Goal: Information Seeking & Learning: Learn about a topic

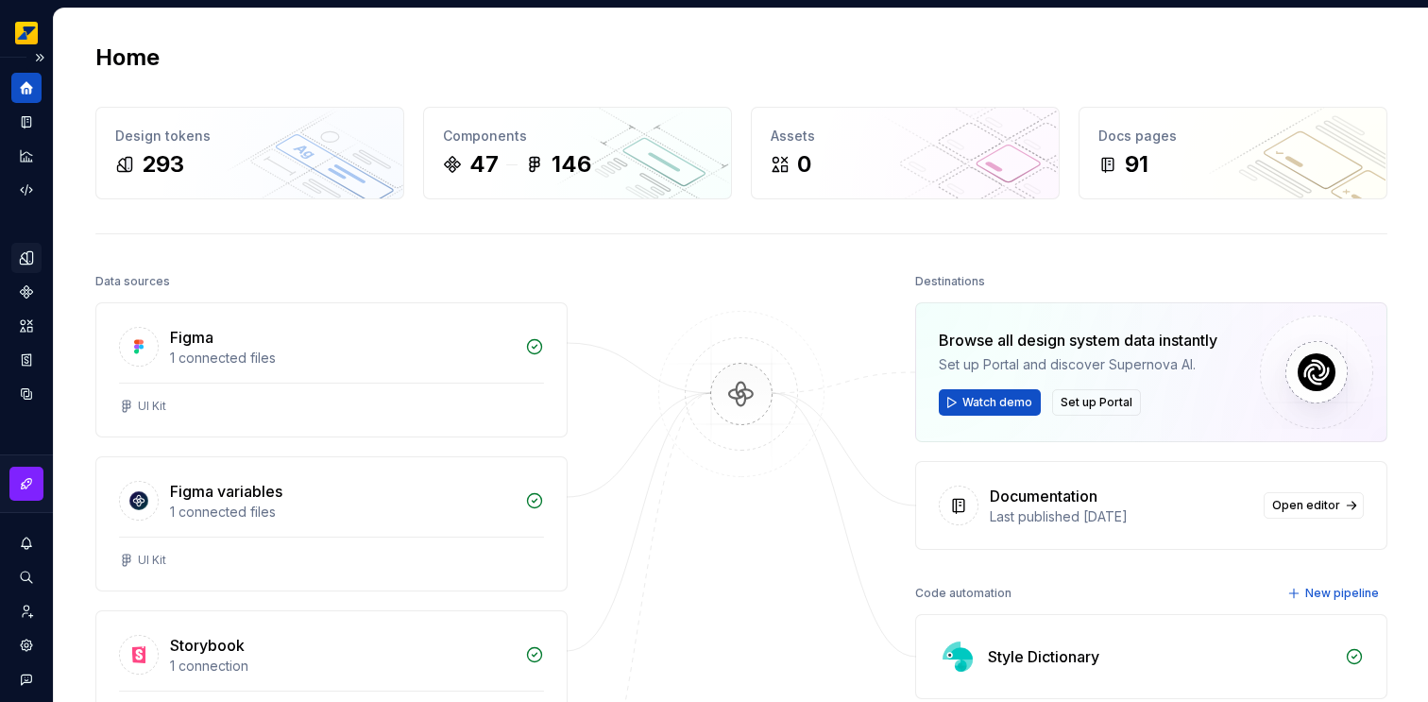
click at [26, 255] on icon "Design tokens" at bounding box center [26, 257] width 17 height 17
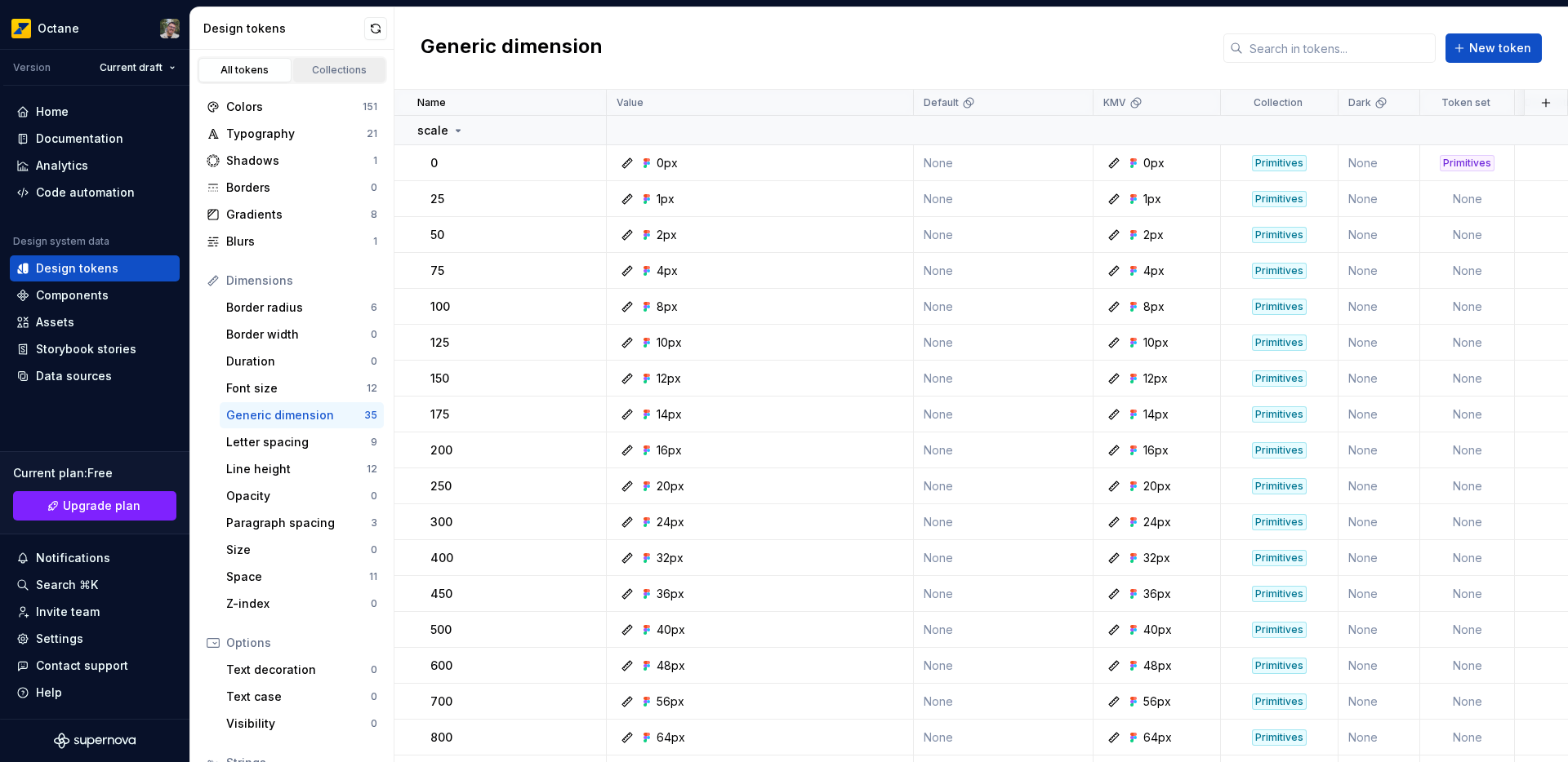
click at [316, 67] on div "Collections" at bounding box center [340, 70] width 81 height 13
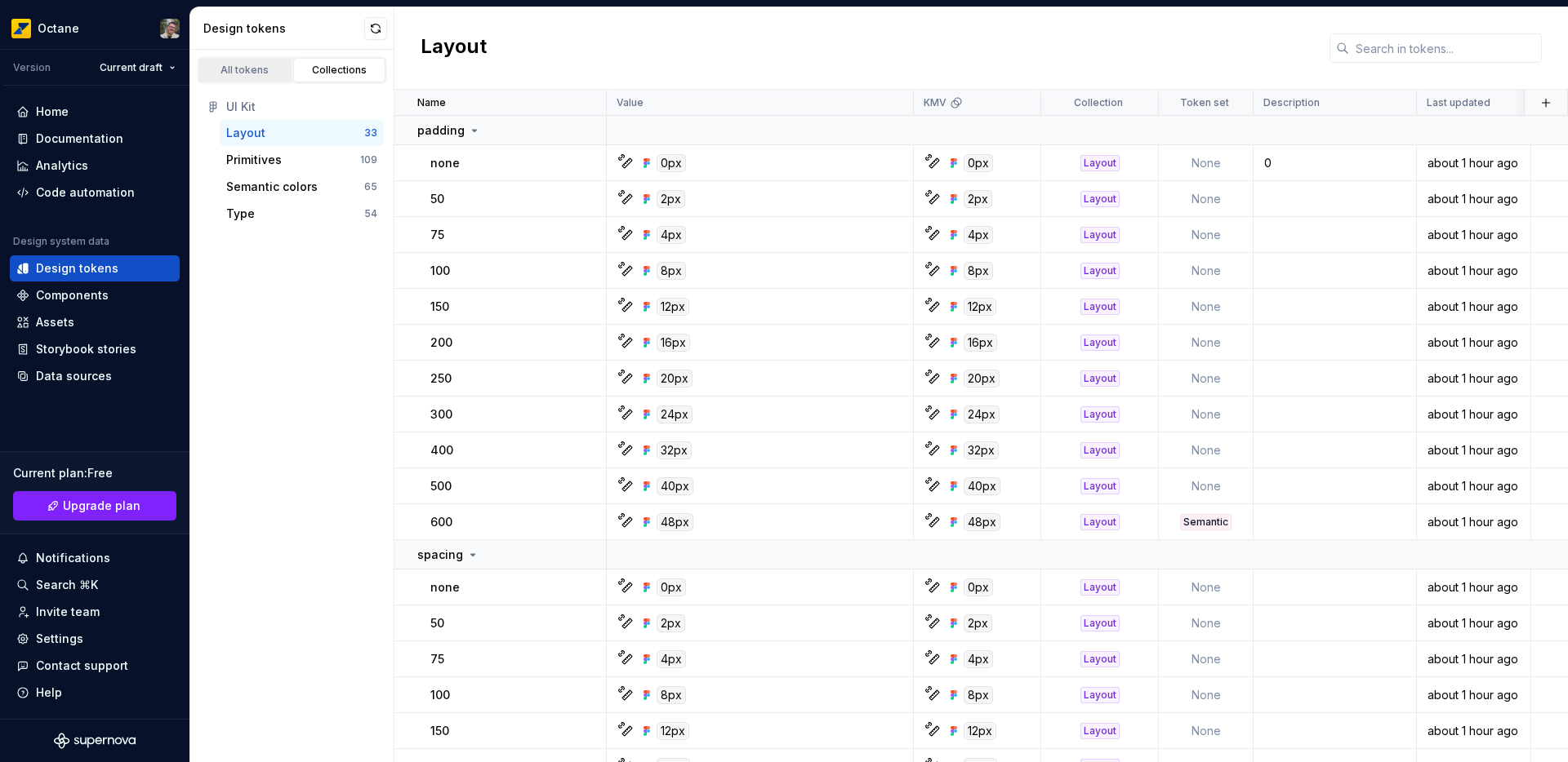
click at [236, 66] on div "All tokens" at bounding box center [245, 70] width 81 height 13
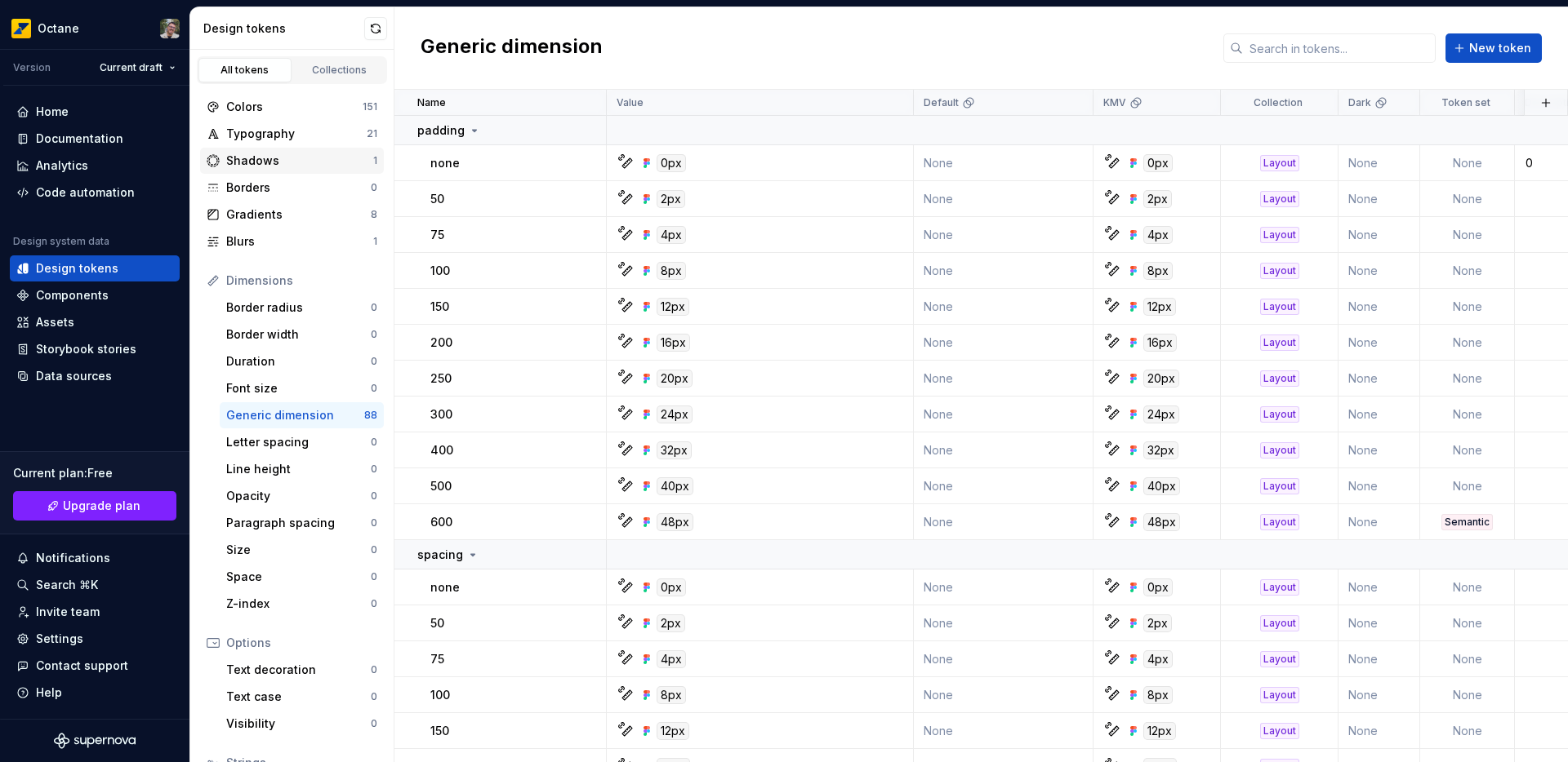
click at [241, 153] on div "Shadows" at bounding box center [300, 161] width 147 height 16
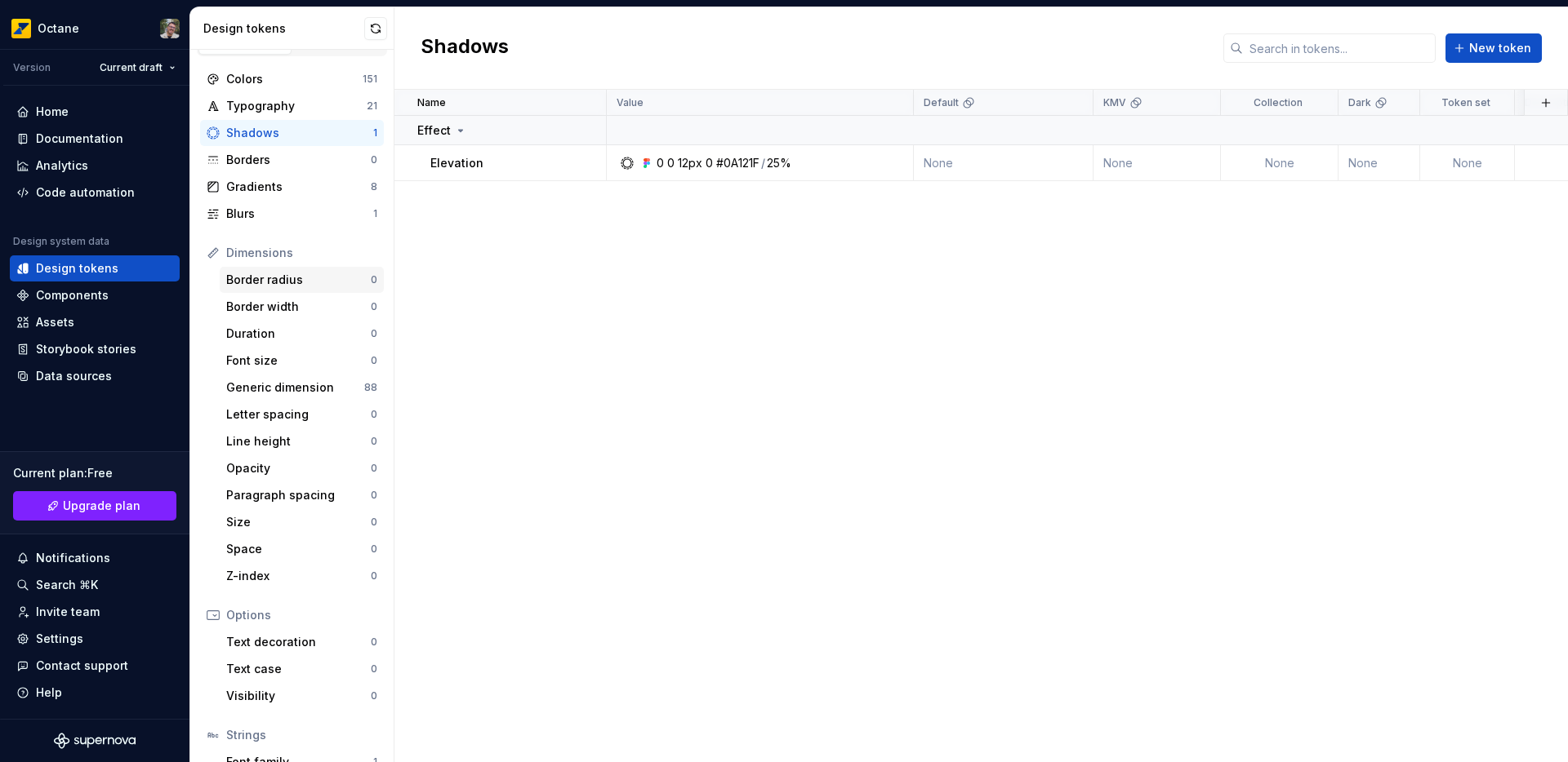
scroll to position [1, 0]
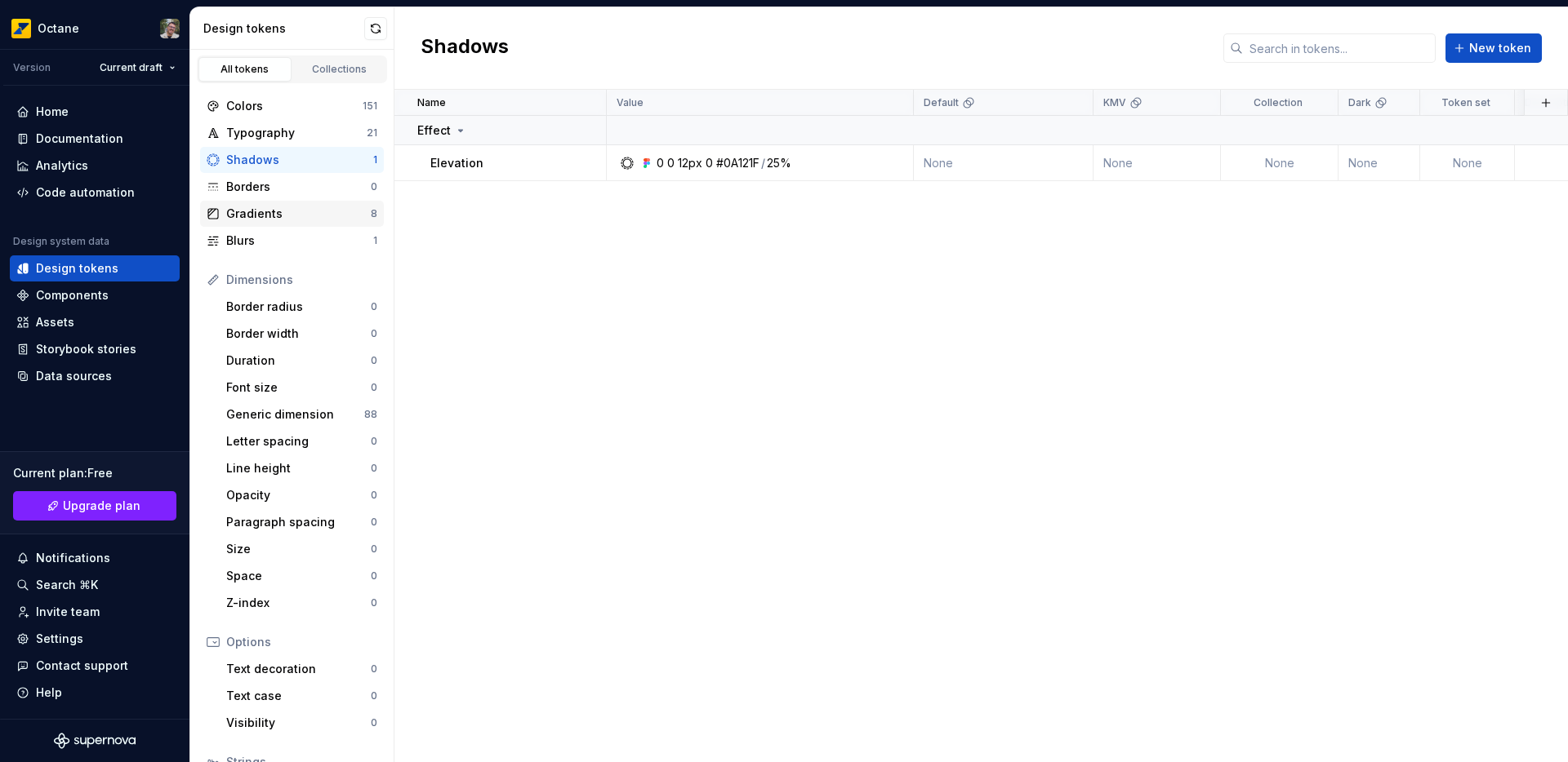
click at [261, 213] on div "Gradients" at bounding box center [298, 213] width 144 height 16
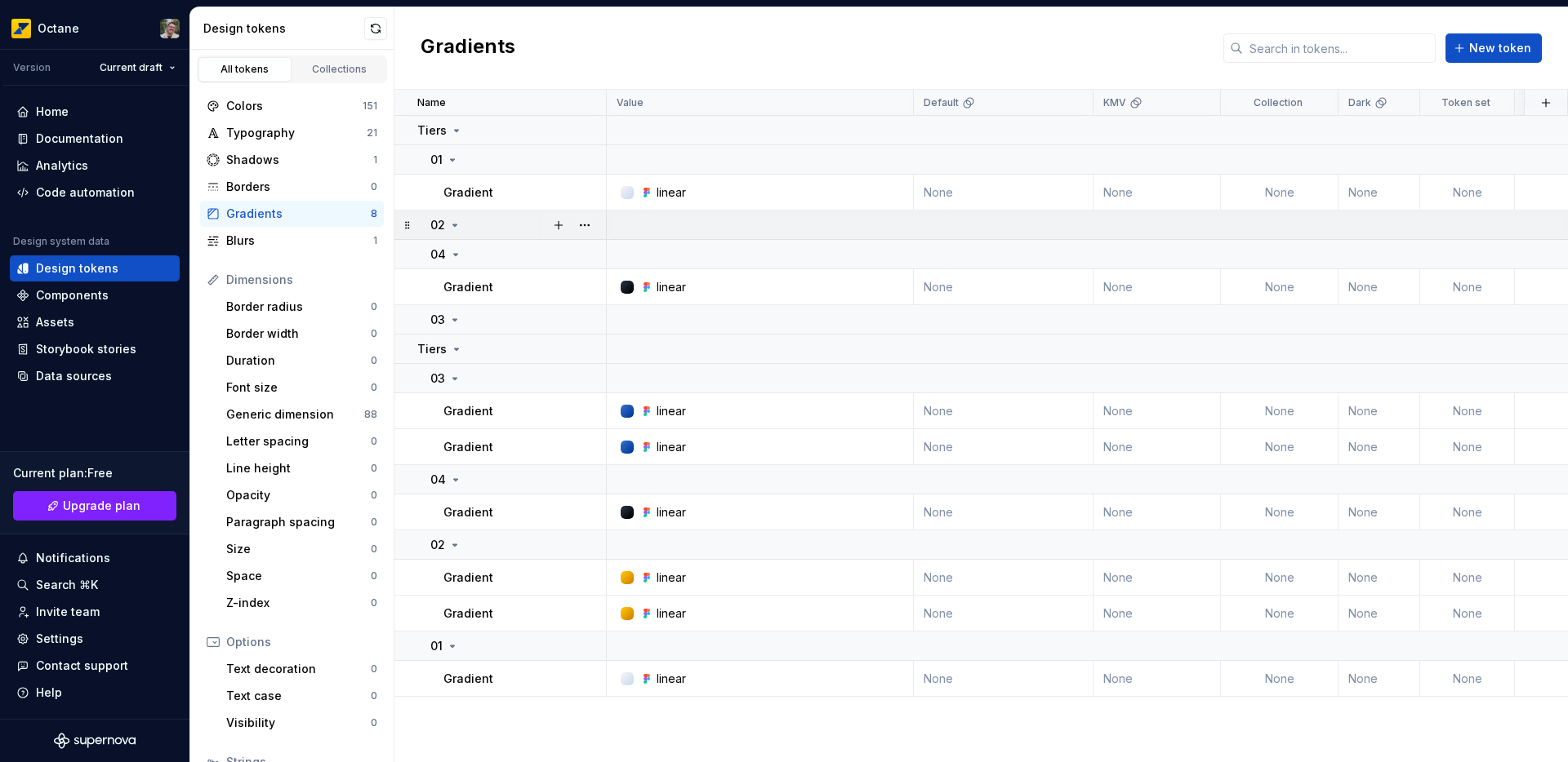
click at [449, 228] on div "02" at bounding box center [446, 225] width 31 height 16
click at [455, 225] on icon at bounding box center [455, 225] width 2 height 4
click at [503, 189] on div "Gradient" at bounding box center [524, 192] width 162 height 16
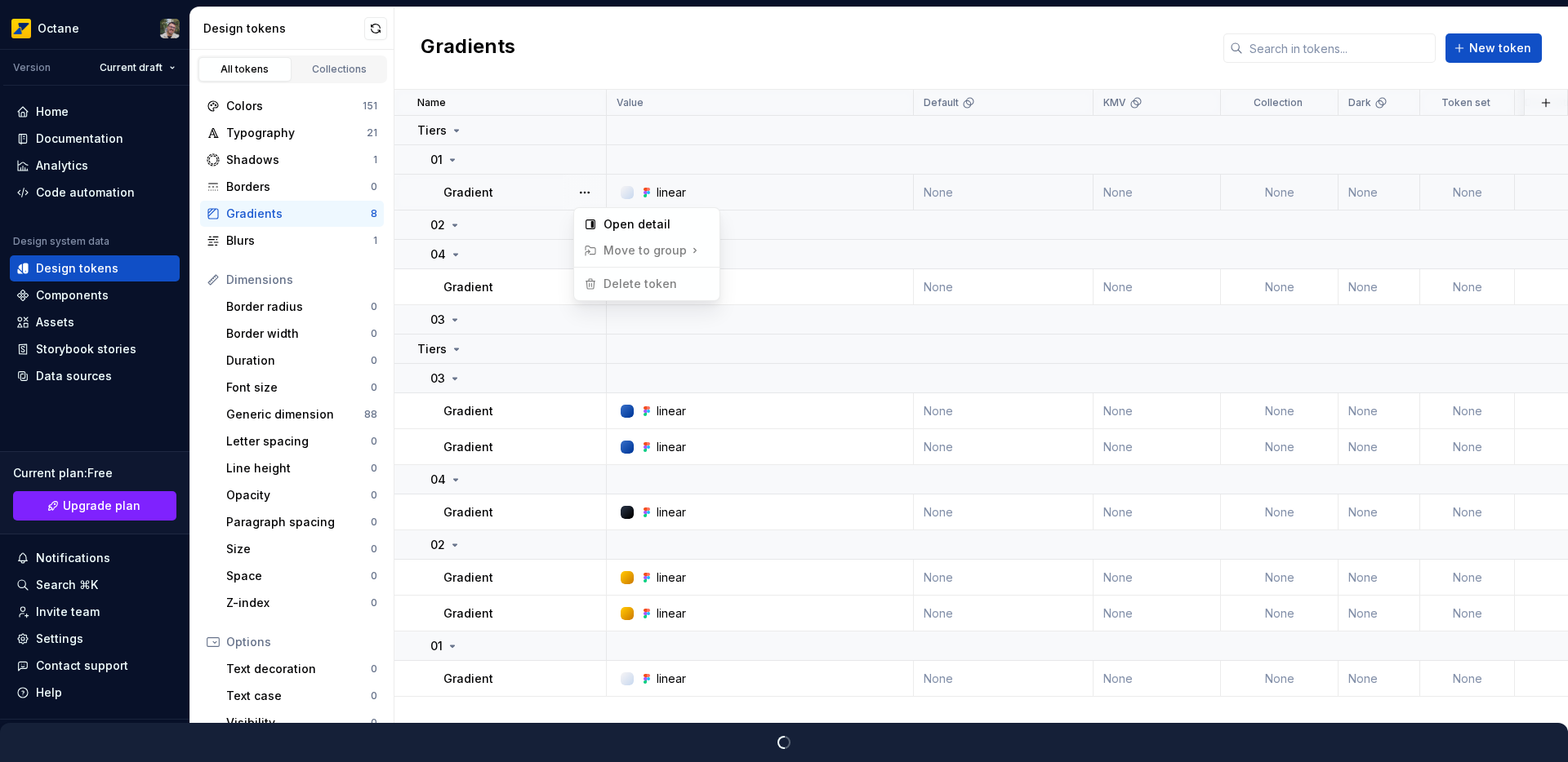
click at [587, 188] on button "button" at bounding box center [584, 193] width 22 height 22
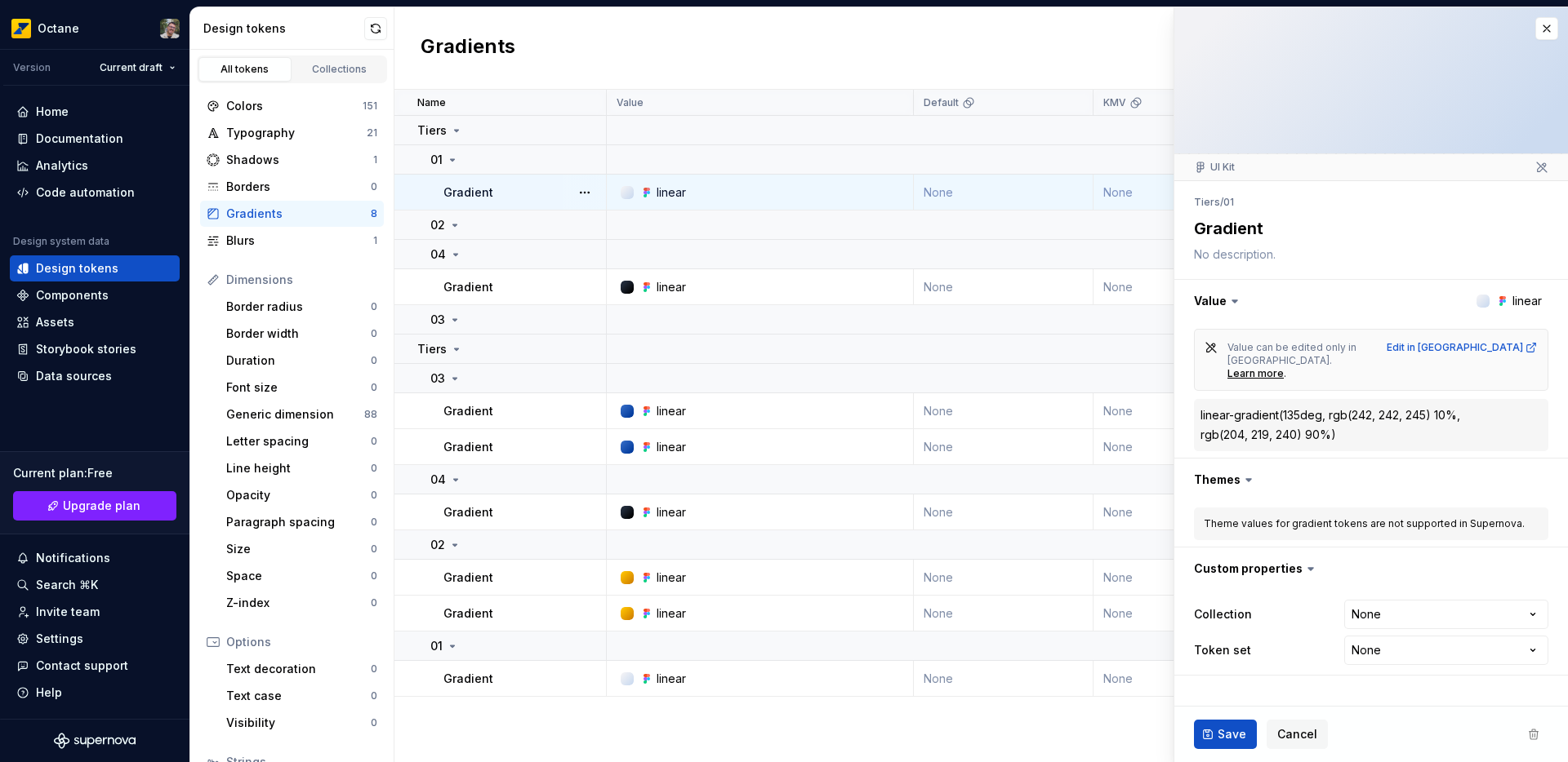
type textarea "*"
click at [1427, 594] on html "Octane Version Current draft Home Documentation Analytics Code automation Desig…" at bounding box center [784, 381] width 1568 height 762
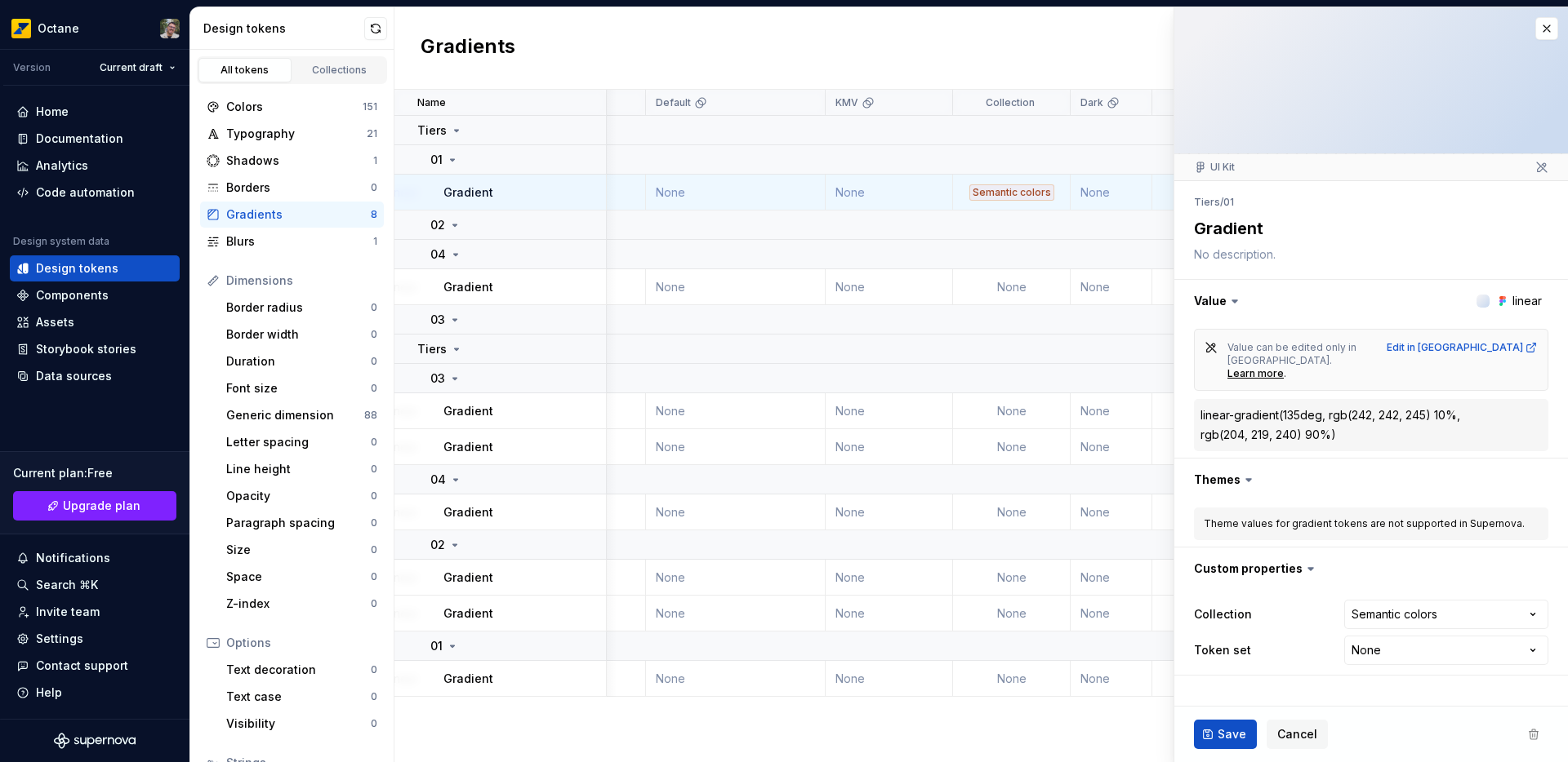
scroll to position [0, 268]
click at [312, 76] on div "Collections" at bounding box center [340, 70] width 81 height 13
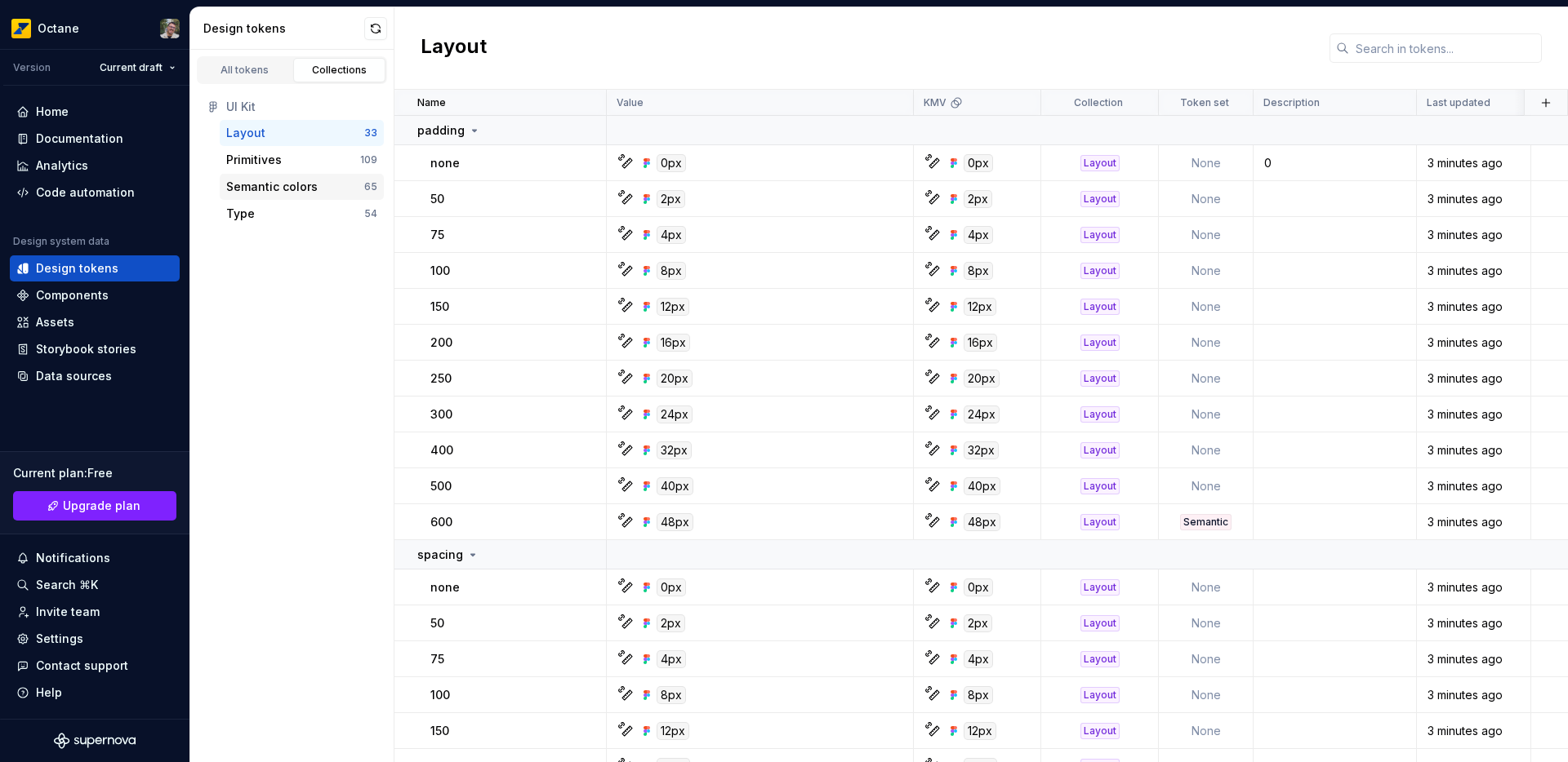
click at [281, 191] on div "Semantic colors" at bounding box center [272, 187] width 92 height 16
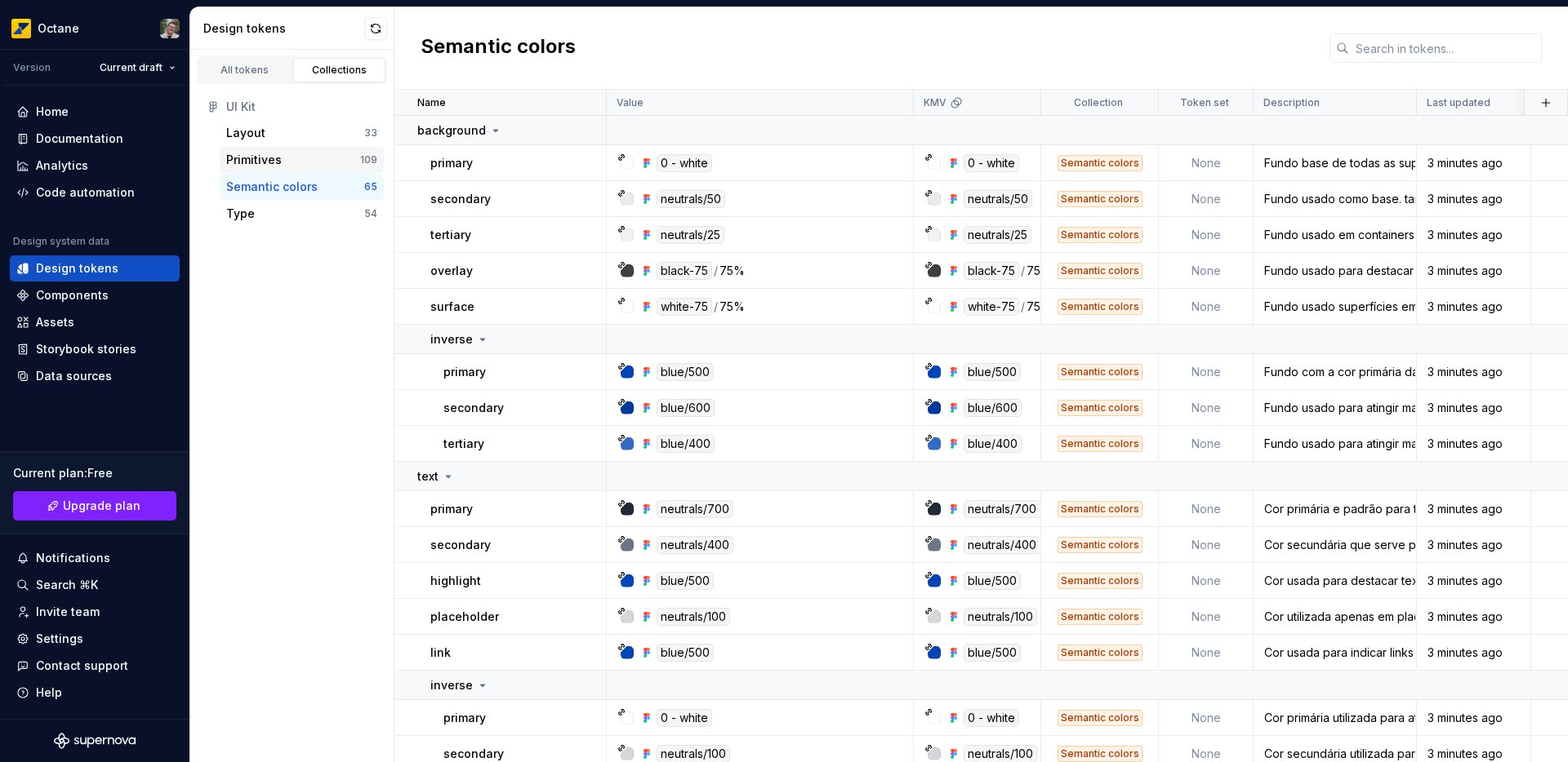
click at [271, 158] on div "Primitives" at bounding box center [254, 160] width 55 height 16
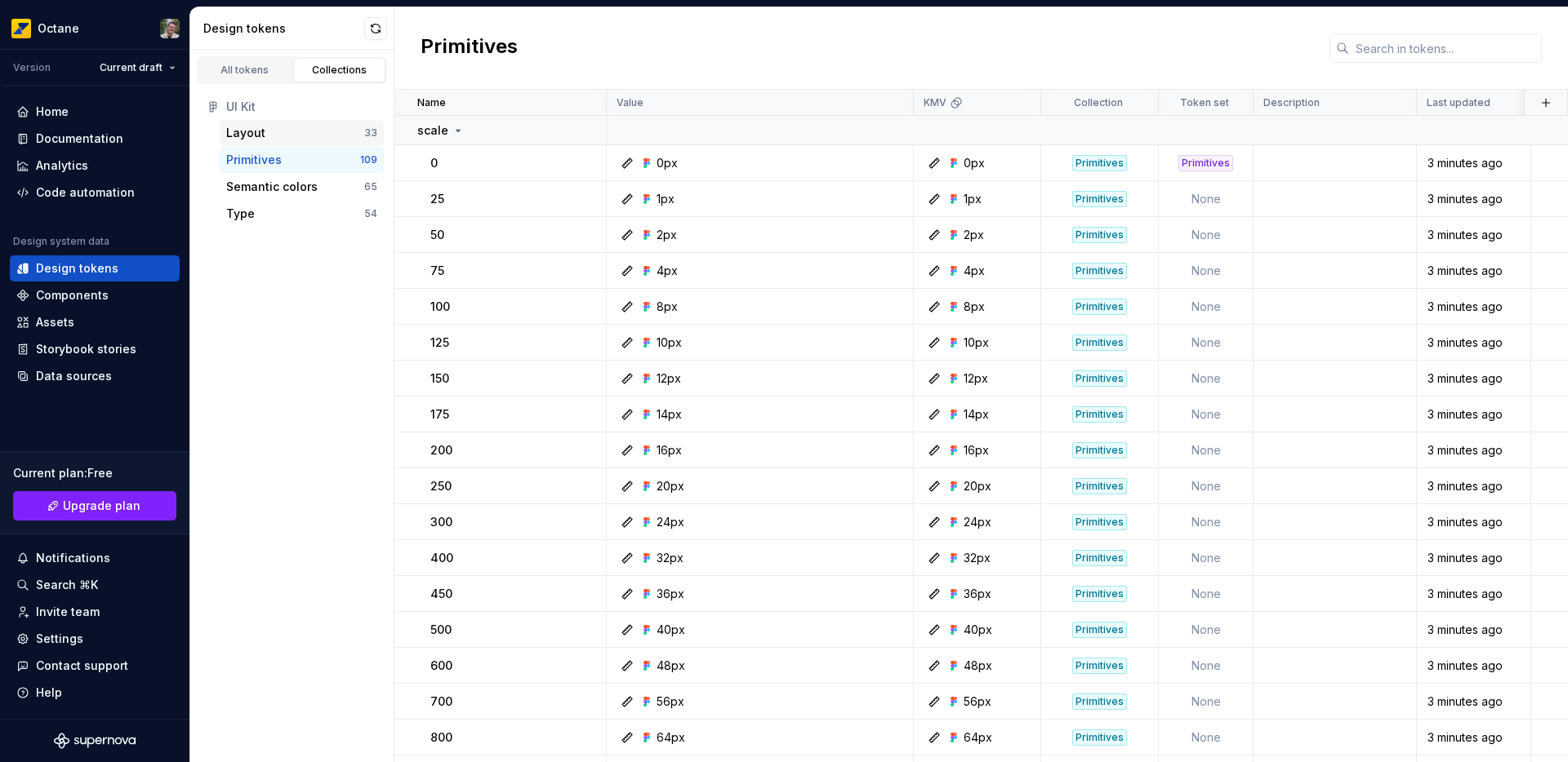
click at [292, 130] on div "Layout" at bounding box center [296, 133] width 138 height 16
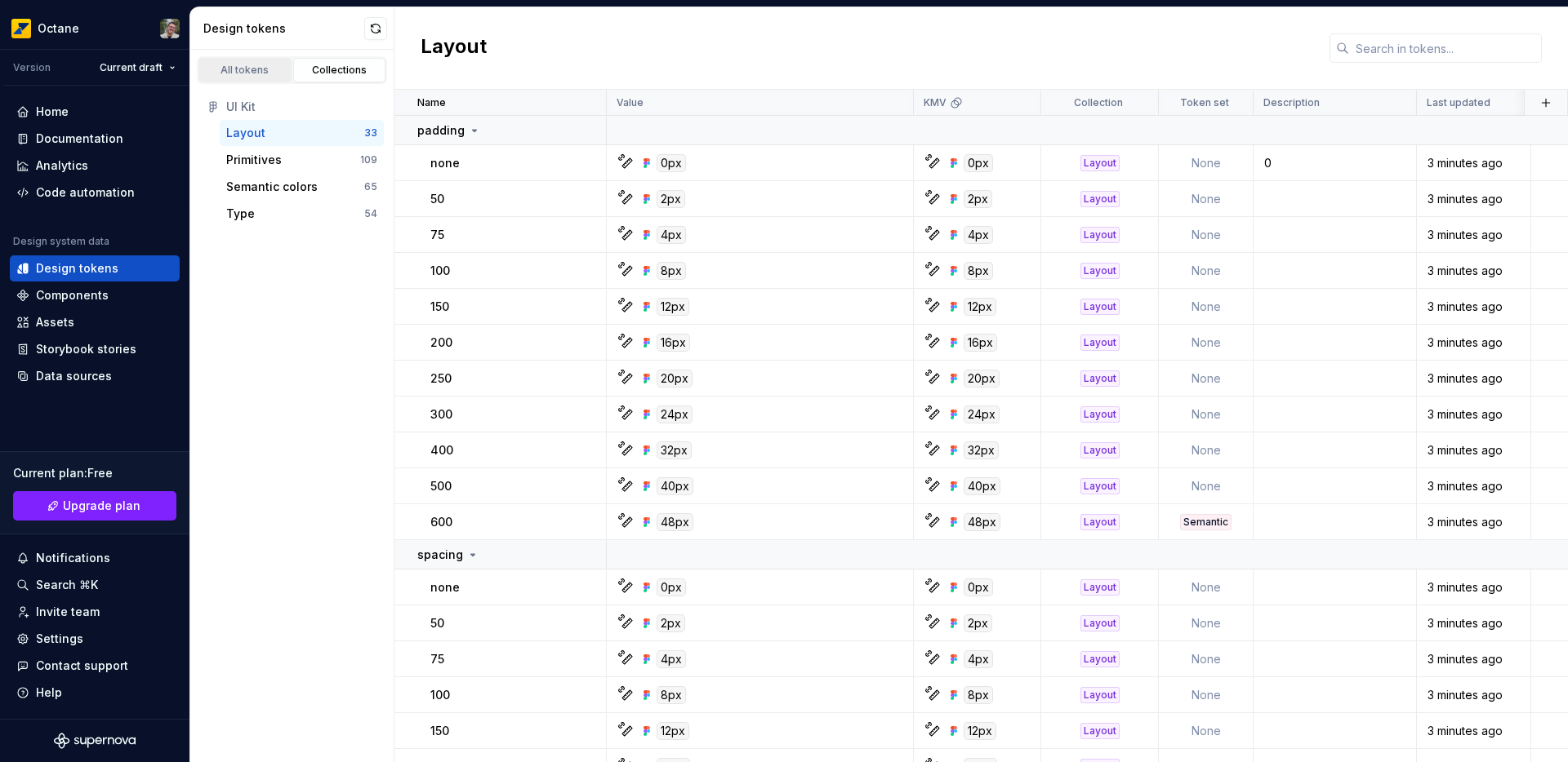
click at [227, 72] on div "All tokens" at bounding box center [245, 70] width 81 height 13
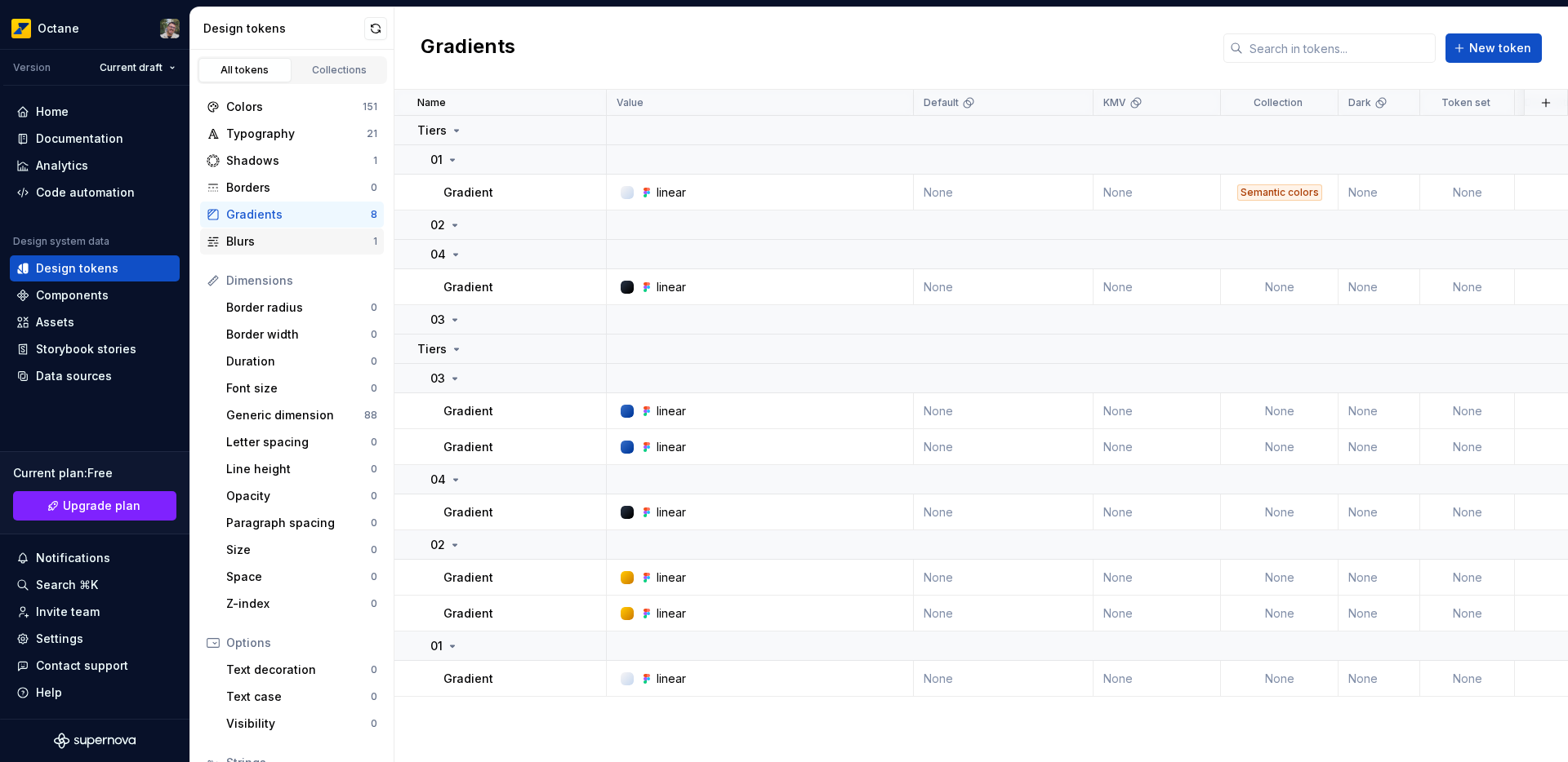
click at [285, 235] on div "Blurs" at bounding box center [300, 241] width 147 height 16
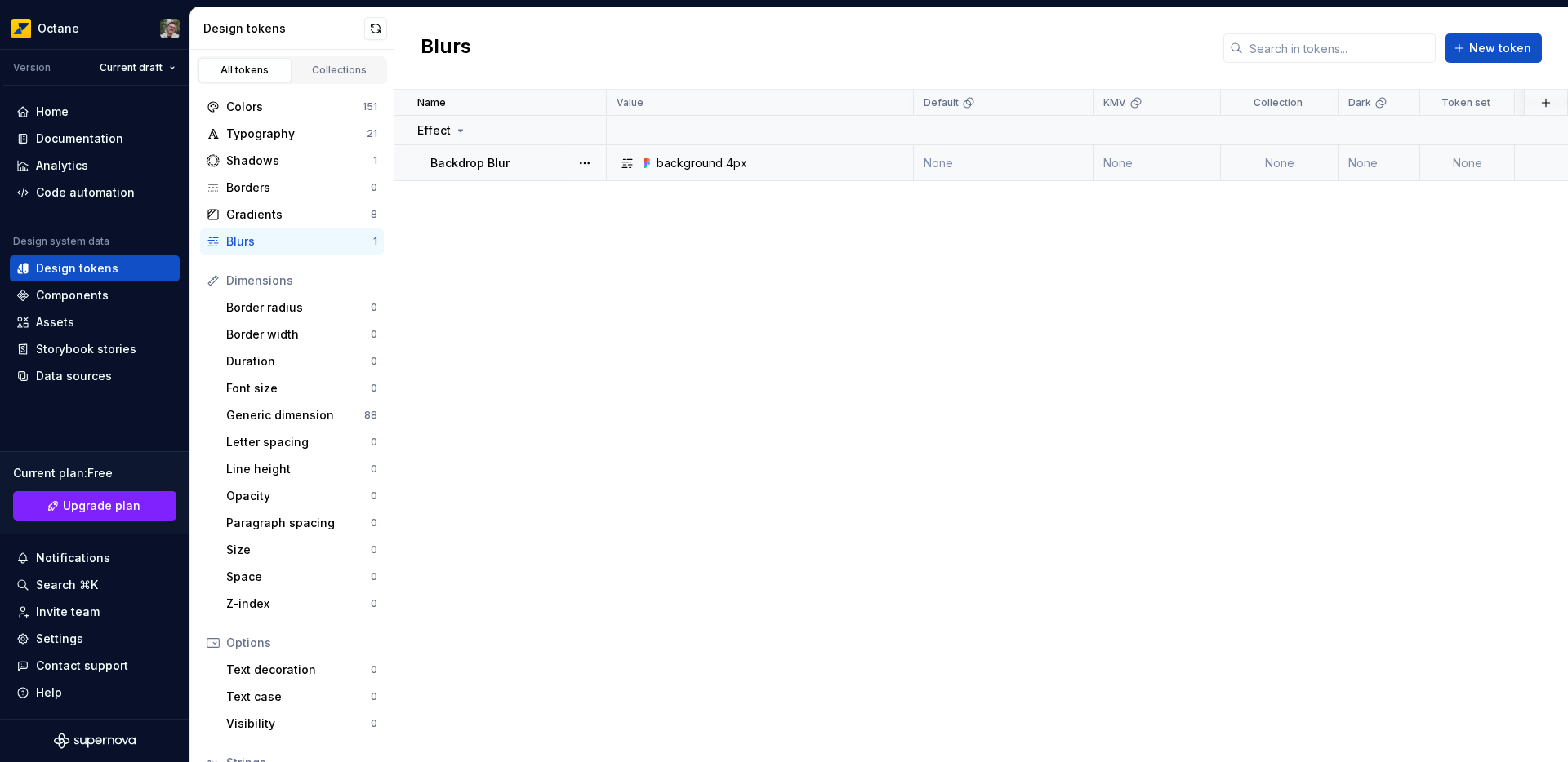
click at [1303, 162] on td "None" at bounding box center [1279, 163] width 118 height 36
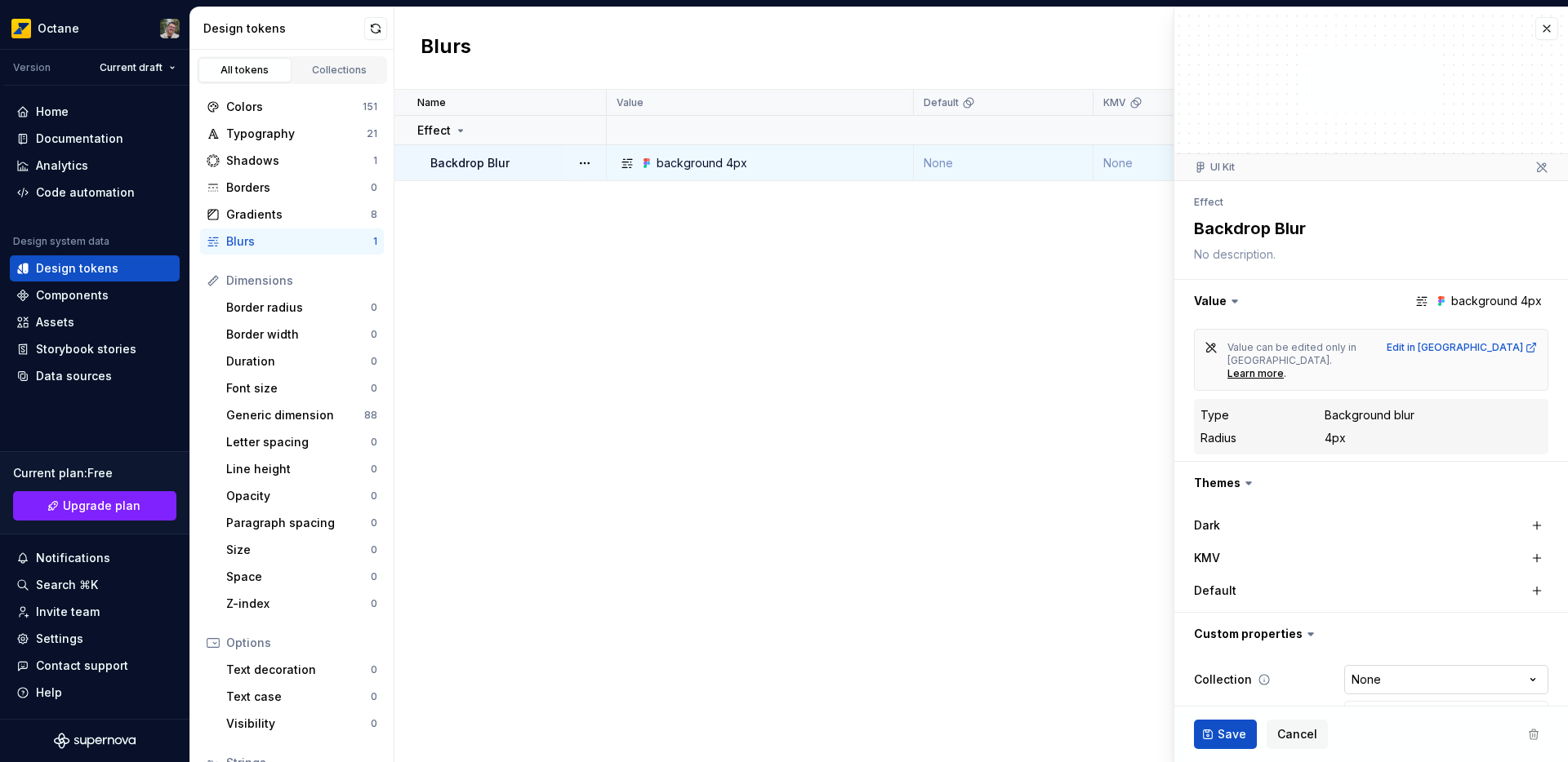
click at [1441, 670] on html "Octane Version Current draft Home Documentation Analytics Code automation Desig…" at bounding box center [784, 381] width 1568 height 762
click at [658, 283] on div "Name Value Default KMV Collection Dark Token set Description Last updated Effec…" at bounding box center [980, 426] width 1173 height 672
drag, startPoint x: 1533, startPoint y: 31, endPoint x: 1427, endPoint y: 29, distance: 106.0
click at [1535, 31] on button "button" at bounding box center [1546, 29] width 22 height 22
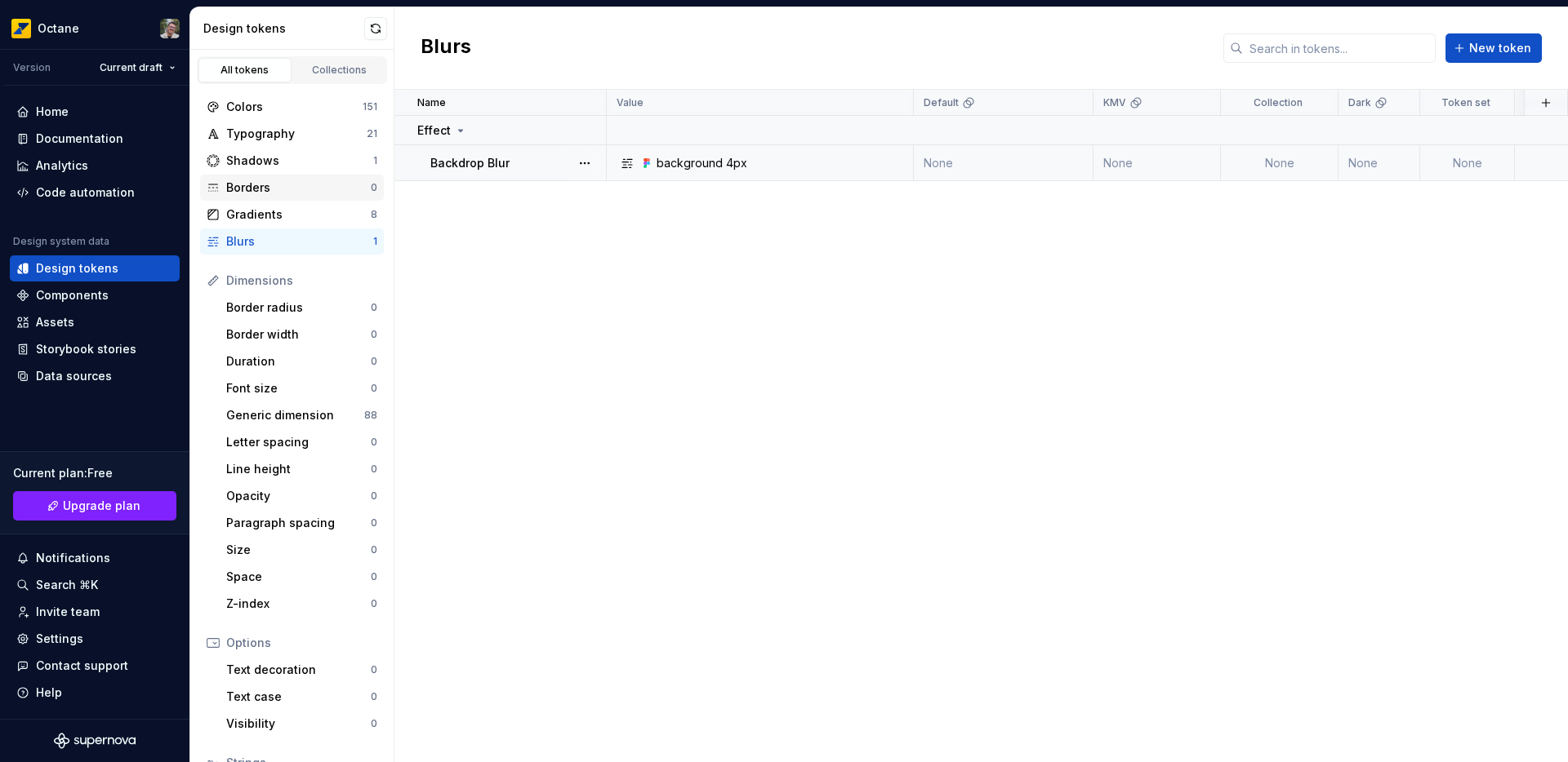
click at [252, 185] on div "Borders" at bounding box center [298, 187] width 144 height 16
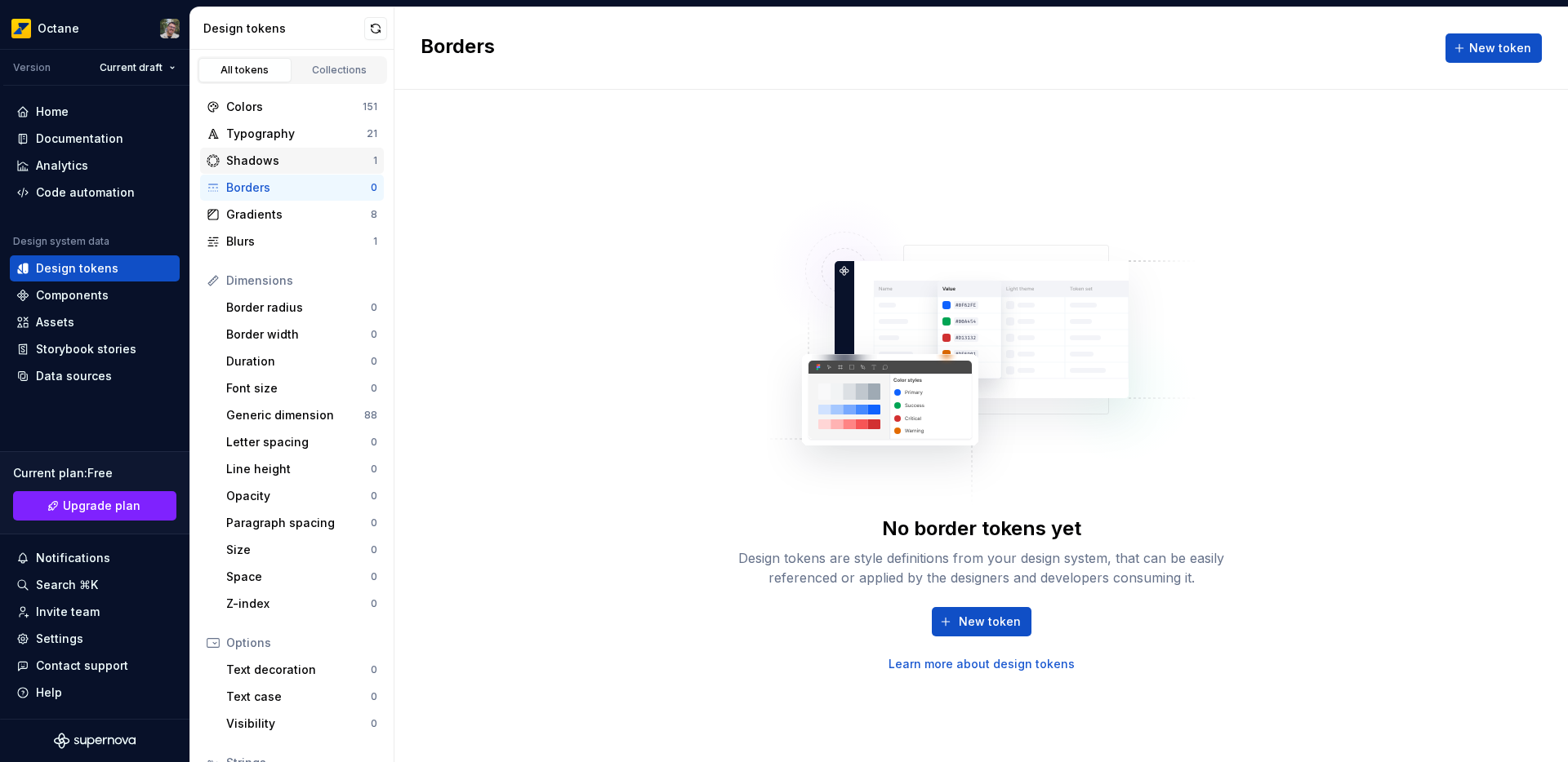
click at [300, 165] on div "Shadows" at bounding box center [300, 161] width 147 height 16
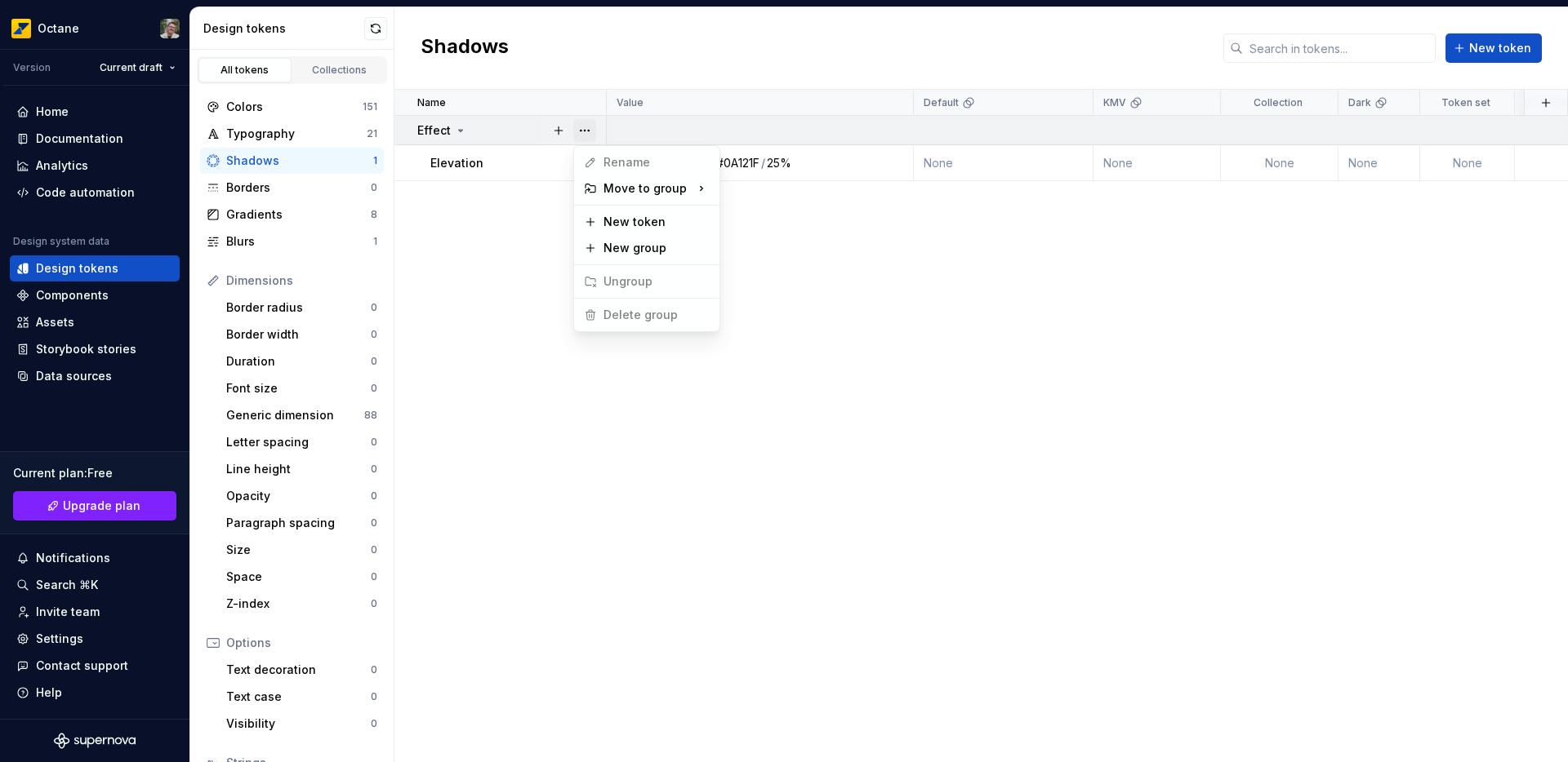
click at [584, 127] on button "button" at bounding box center [584, 130] width 22 height 22
click at [525, 166] on html "Octane Version Current draft Home Documentation Analytics Code automation Desig…" at bounding box center [784, 381] width 1568 height 762
click at [582, 159] on button "button" at bounding box center [584, 163] width 22 height 22
click at [636, 194] on div "Open detail" at bounding box center [656, 194] width 106 height 16
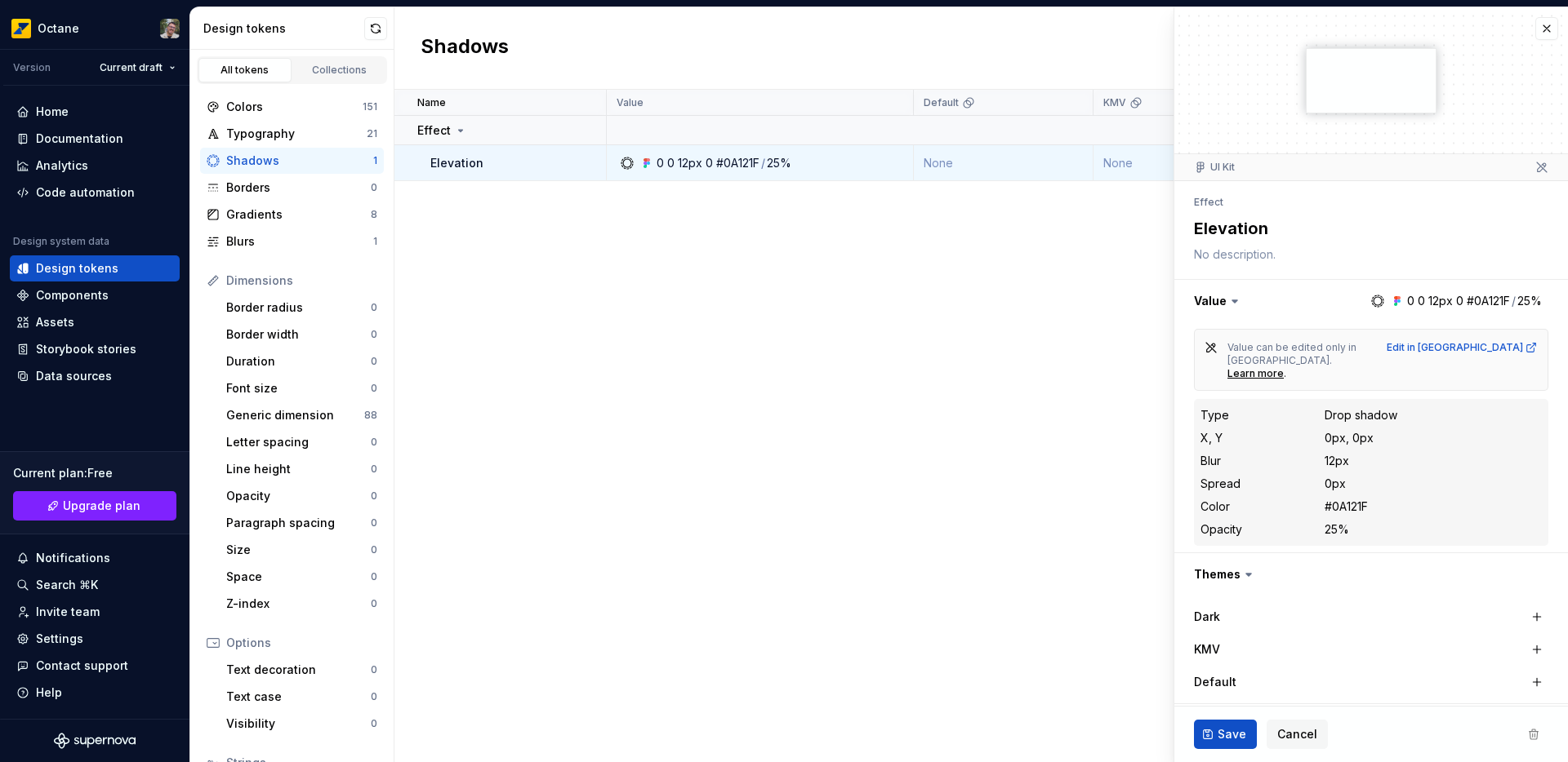
click at [984, 332] on div "Name Value Default KMV Collection Dark Token set Description Last updated Effec…" at bounding box center [980, 426] width 1173 height 672
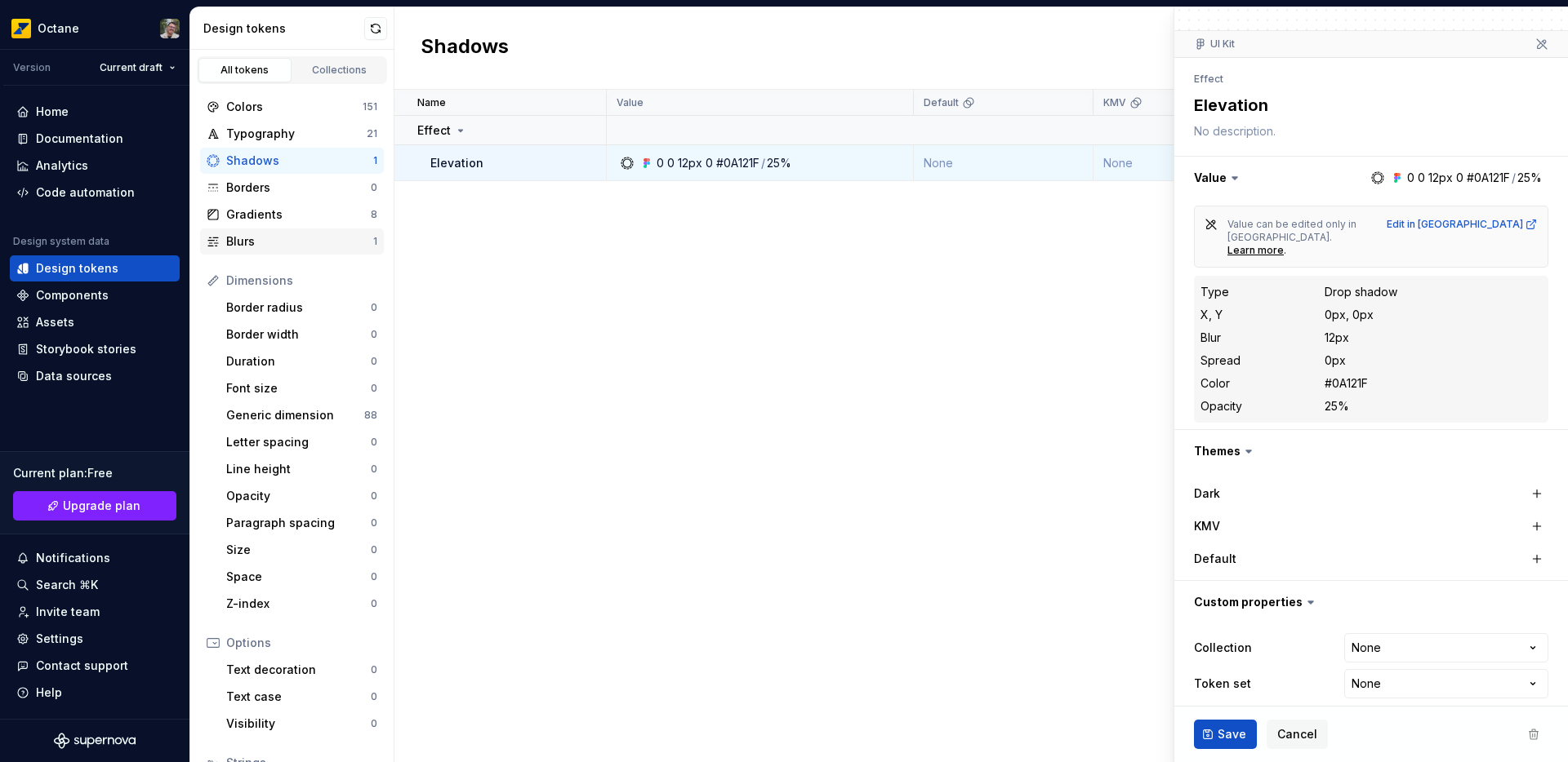
click at [244, 234] on div "Blurs" at bounding box center [300, 241] width 147 height 16
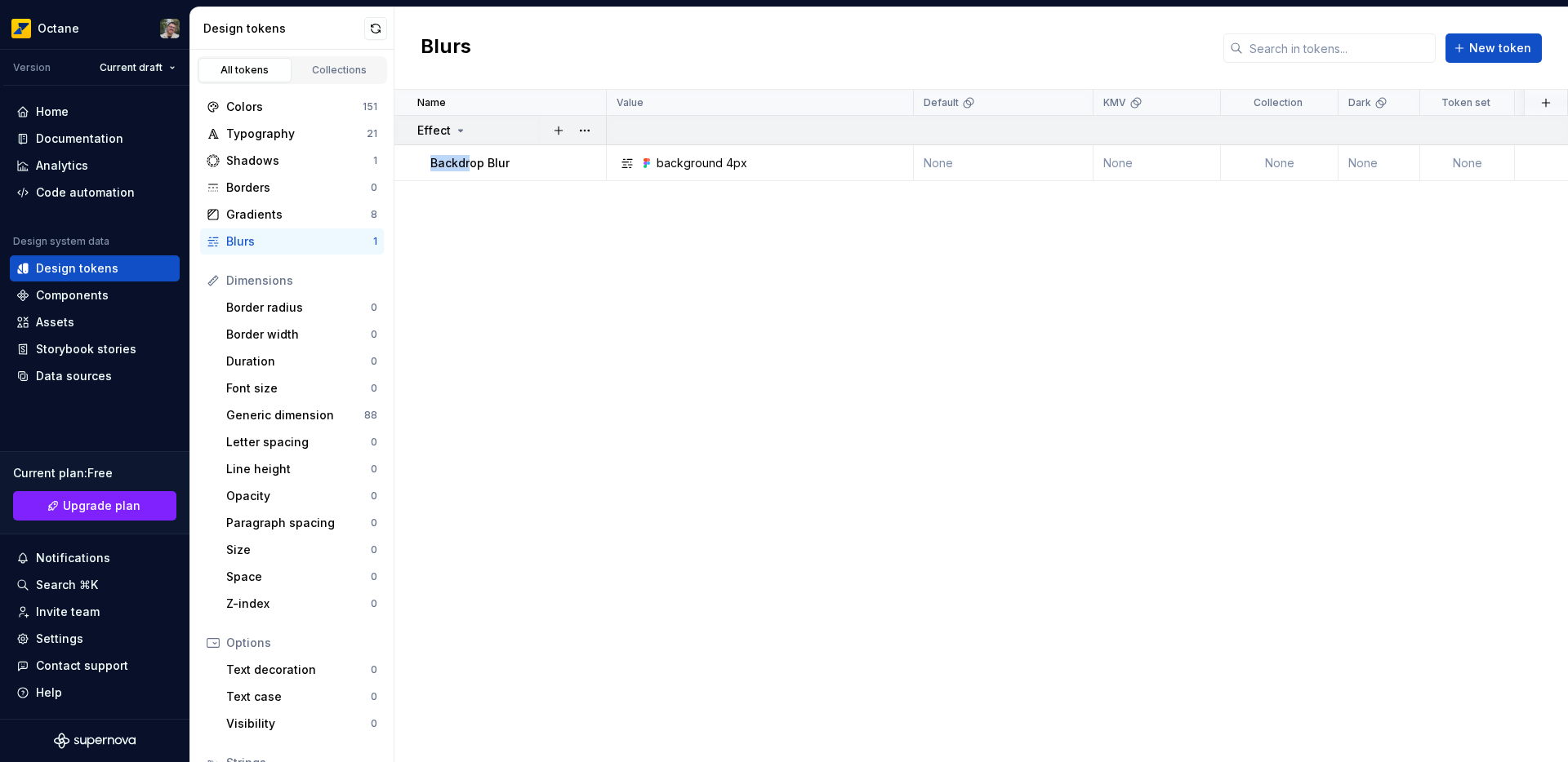
drag, startPoint x: 466, startPoint y: 161, endPoint x: 478, endPoint y: 116, distance: 46.6
click at [478, 116] on tbody "Effect Backdrop Blur background 4px None None None None None 18 days ago" at bounding box center [1115, 149] width 1442 height 66
click at [509, 168] on div "Backdrop Blur" at bounding box center [518, 162] width 175 height 16
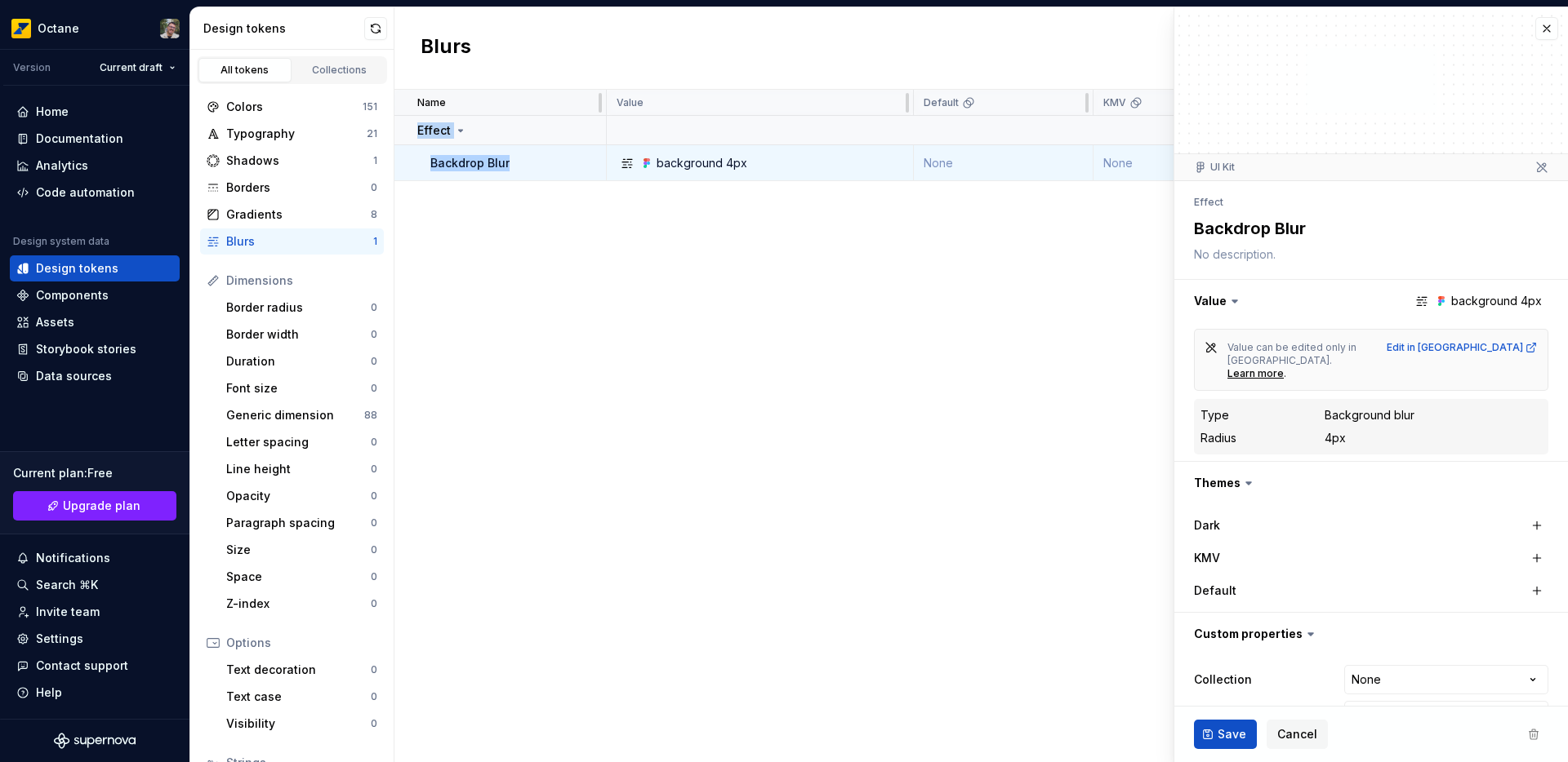
drag, startPoint x: 553, startPoint y: 159, endPoint x: 526, endPoint y: 112, distance: 54.2
click at [526, 112] on table "Name Value Default KMV Collection Dark Token set Description Last updated Effec…" at bounding box center [1115, 136] width 1442 height 92
click at [464, 129] on icon at bounding box center [460, 130] width 13 height 13
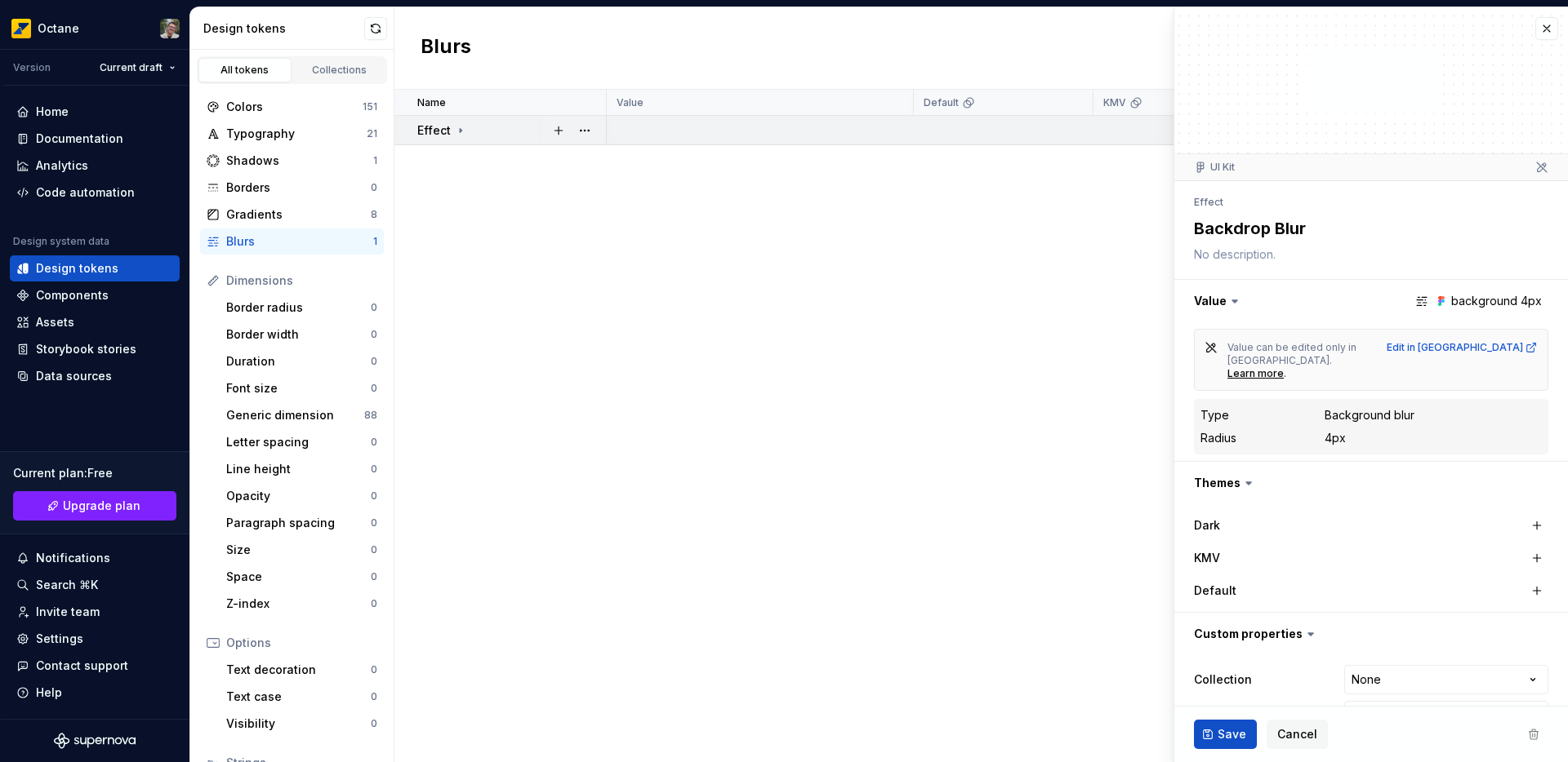
click at [463, 130] on icon at bounding box center [460, 130] width 13 height 13
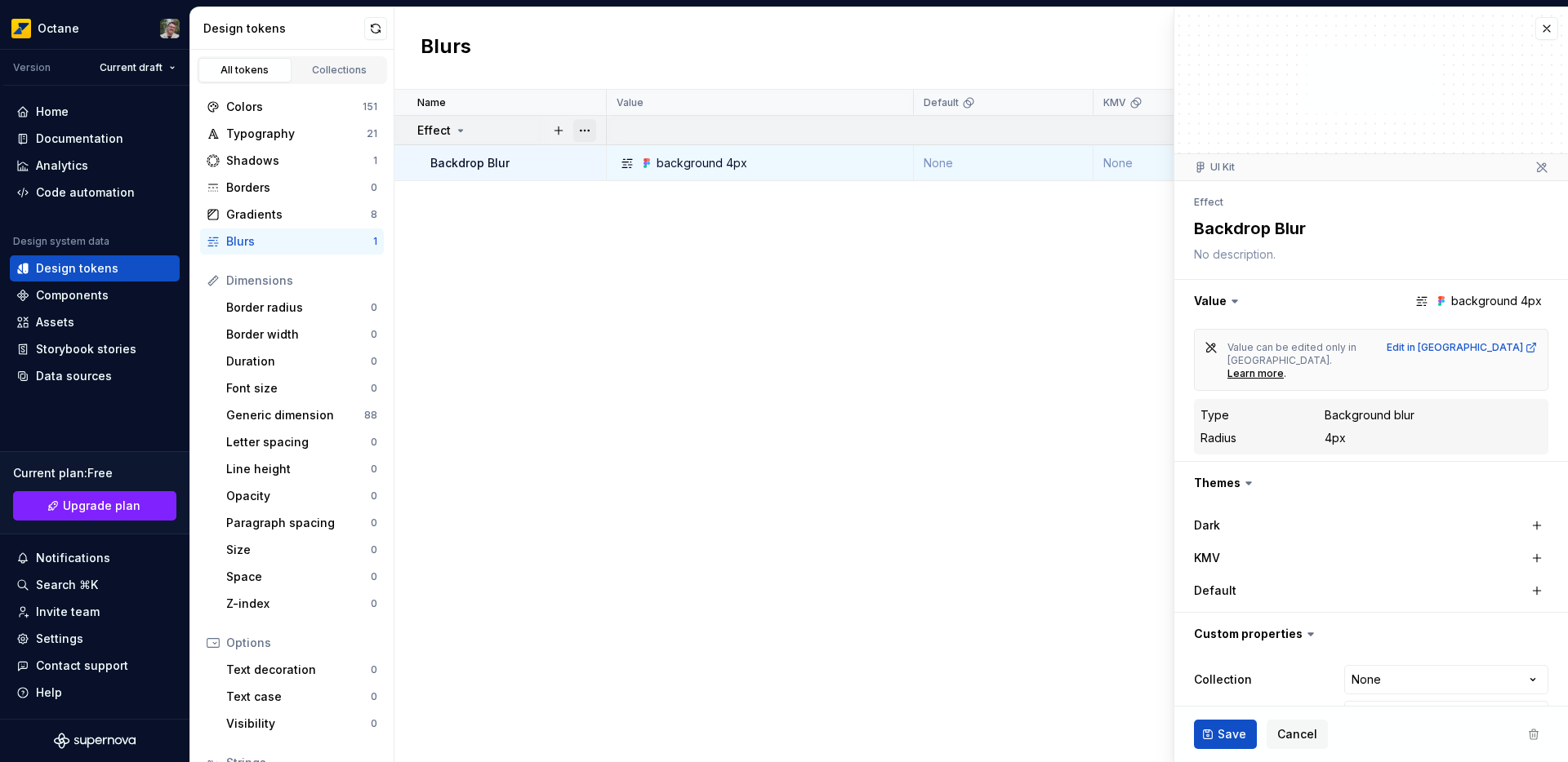
click at [589, 134] on button "button" at bounding box center [584, 130] width 22 height 22
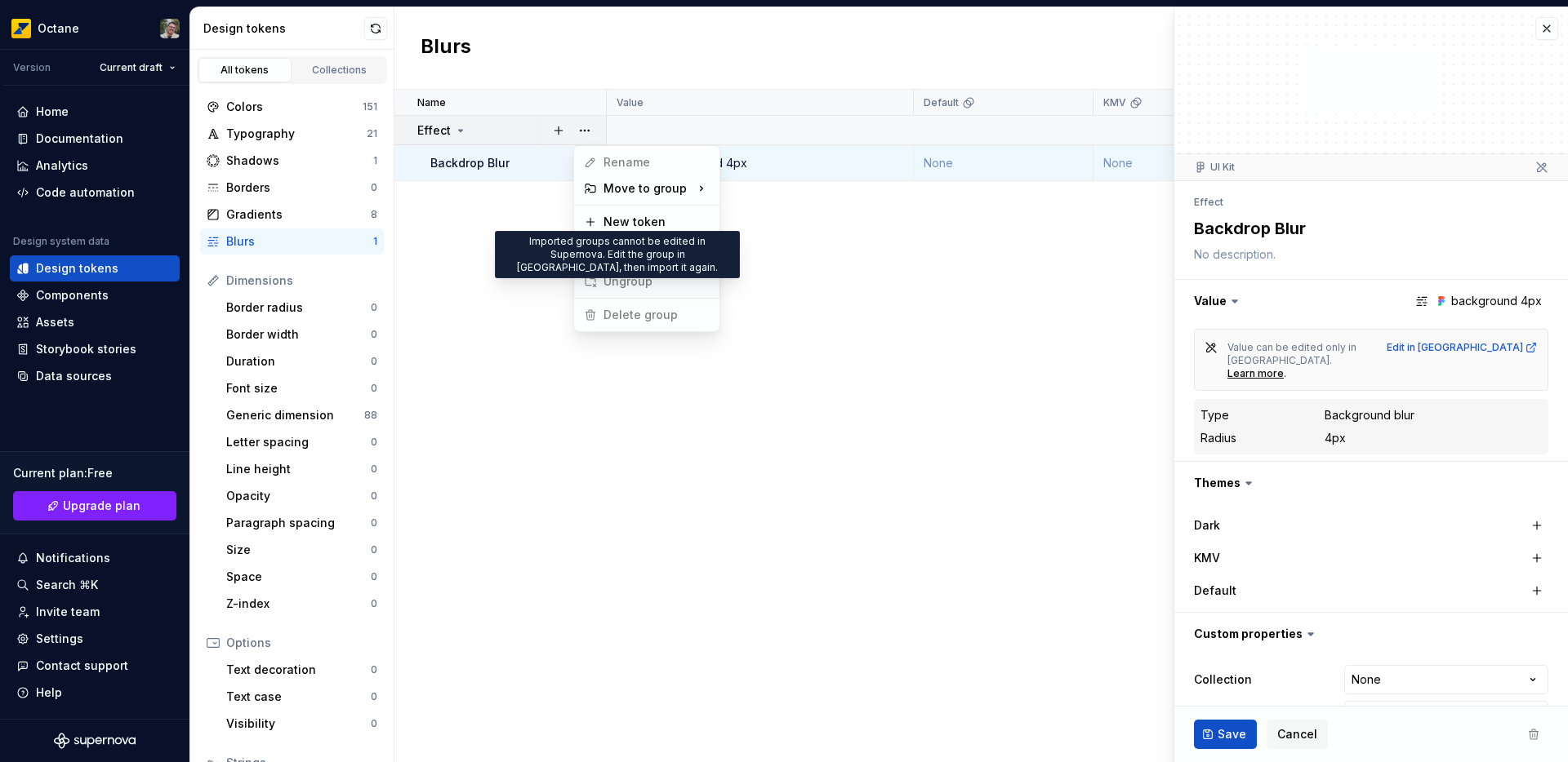
click at [632, 280] on span "Ungroup" at bounding box center [618, 282] width 81 height 26
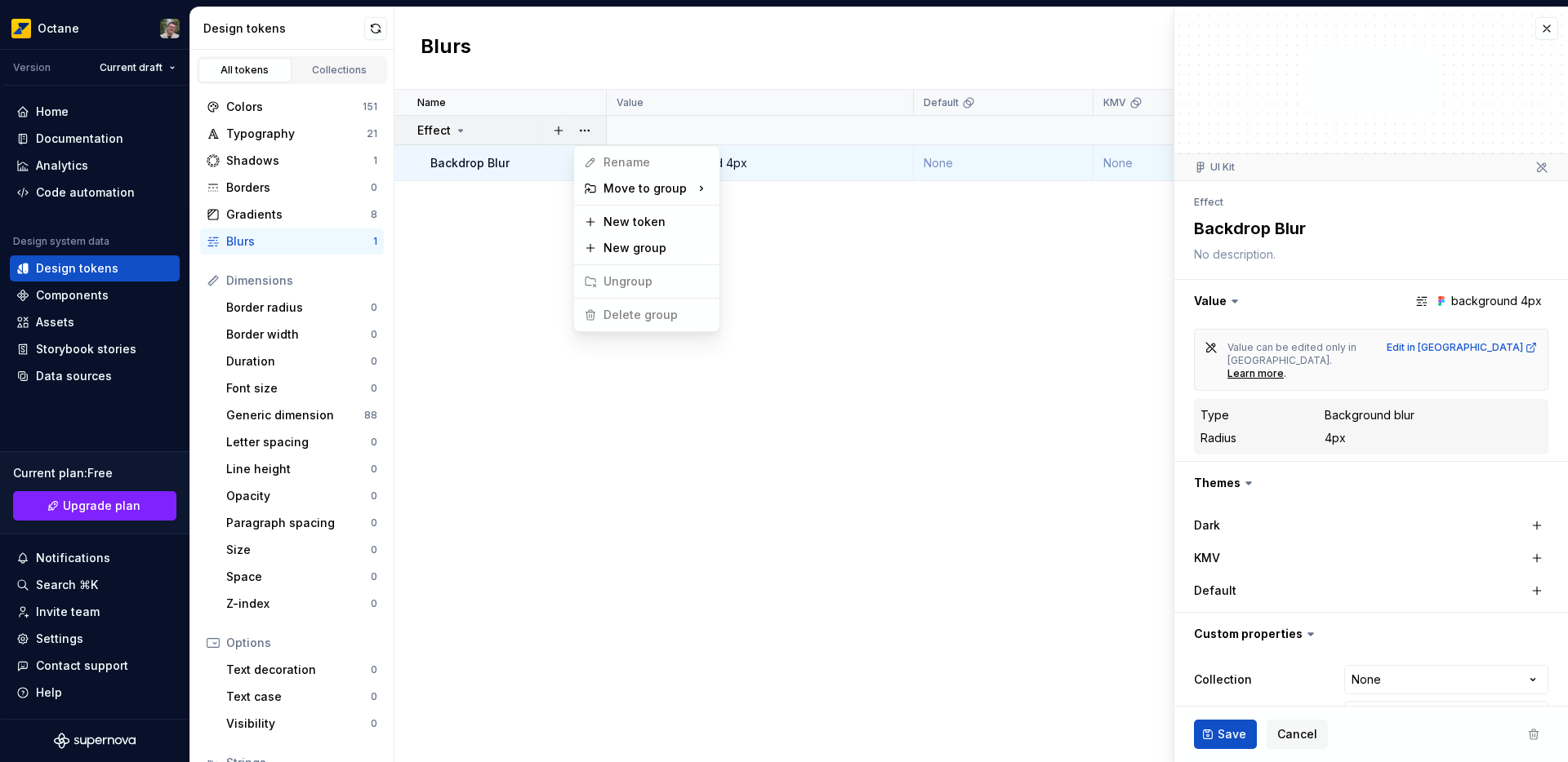
click at [632, 280] on span "Ungroup" at bounding box center [618, 282] width 81 height 26
click at [507, 241] on html "Octane Version Current draft Home Documentation Analytics Code automation Desig…" at bounding box center [784, 381] width 1568 height 762
click at [274, 213] on div "Gradients" at bounding box center [298, 214] width 144 height 16
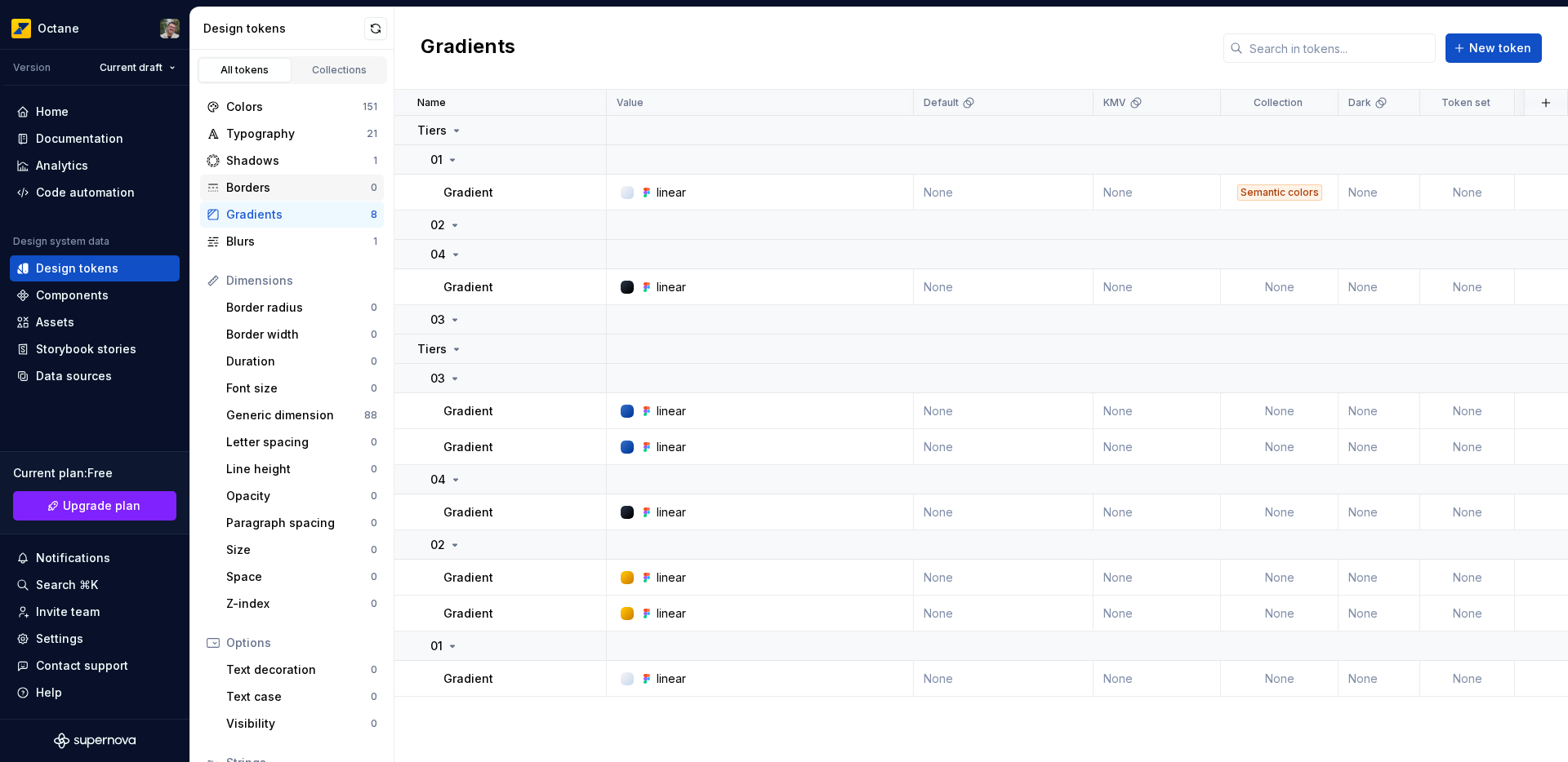
click at [258, 181] on div "Borders" at bounding box center [298, 187] width 144 height 16
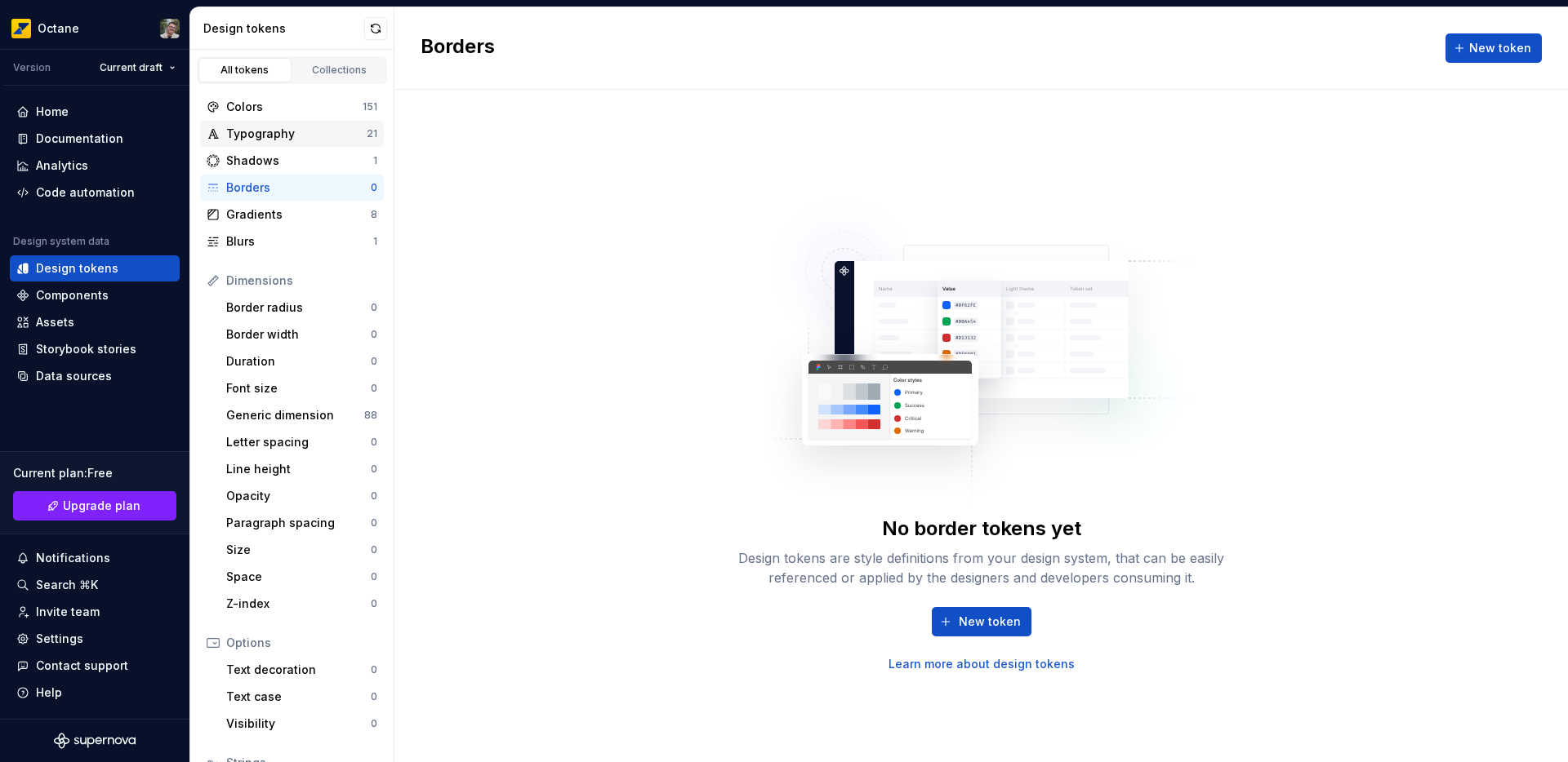
click at [273, 129] on div "Typography" at bounding box center [296, 133] width 140 height 16
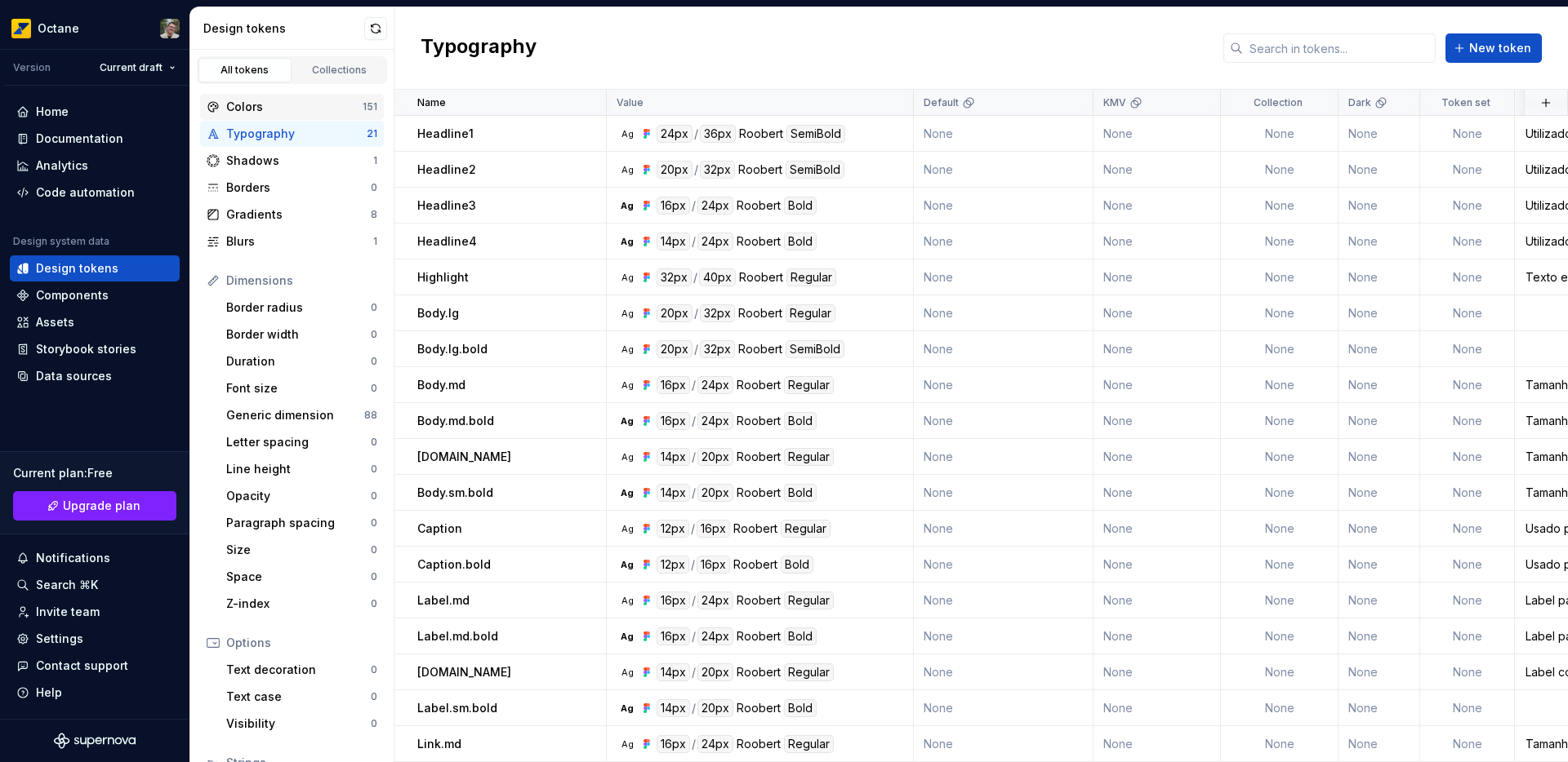
click at [277, 107] on div "Colors" at bounding box center [295, 106] width 137 height 16
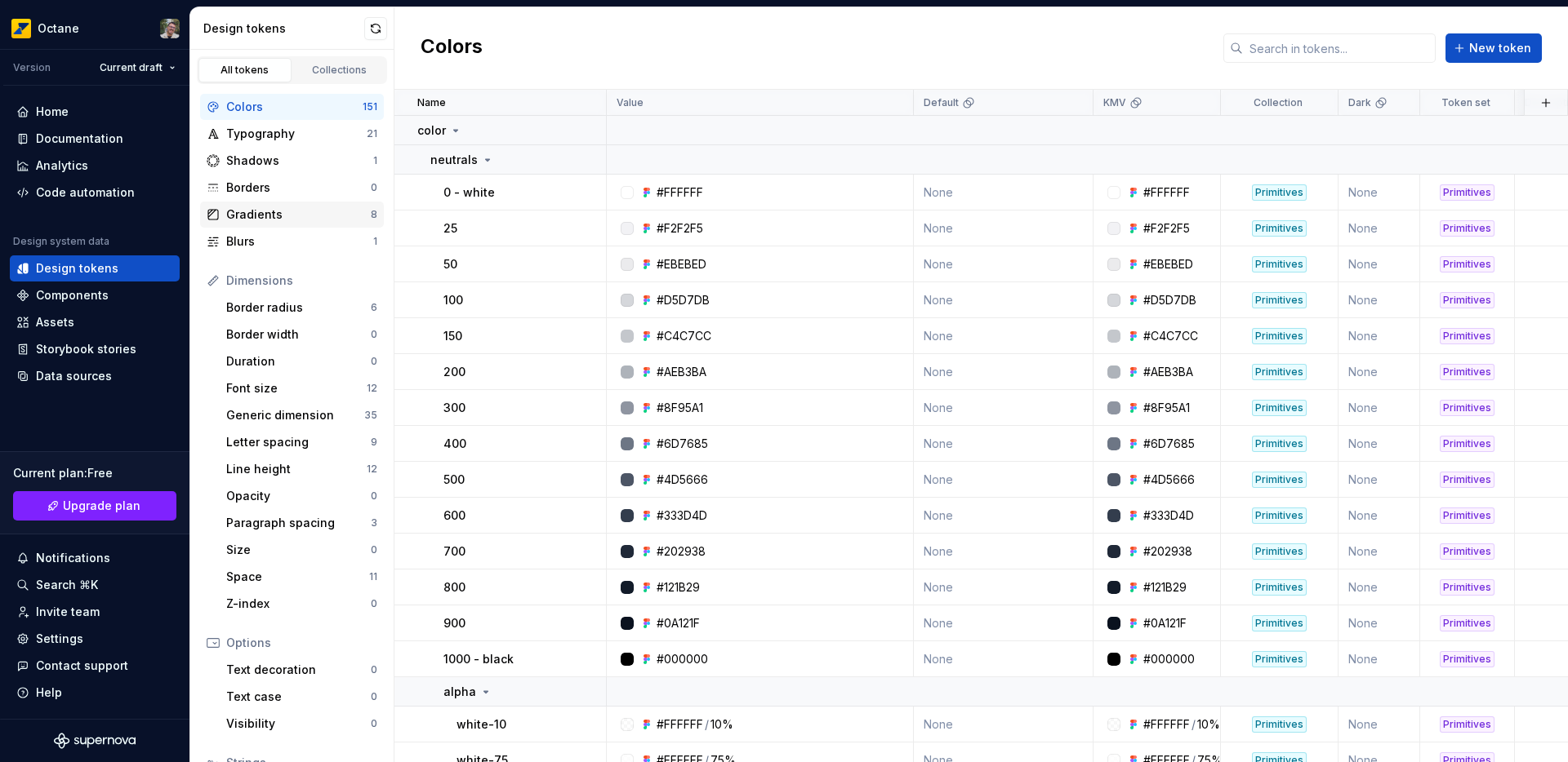
click at [264, 211] on div "Gradients" at bounding box center [298, 214] width 144 height 16
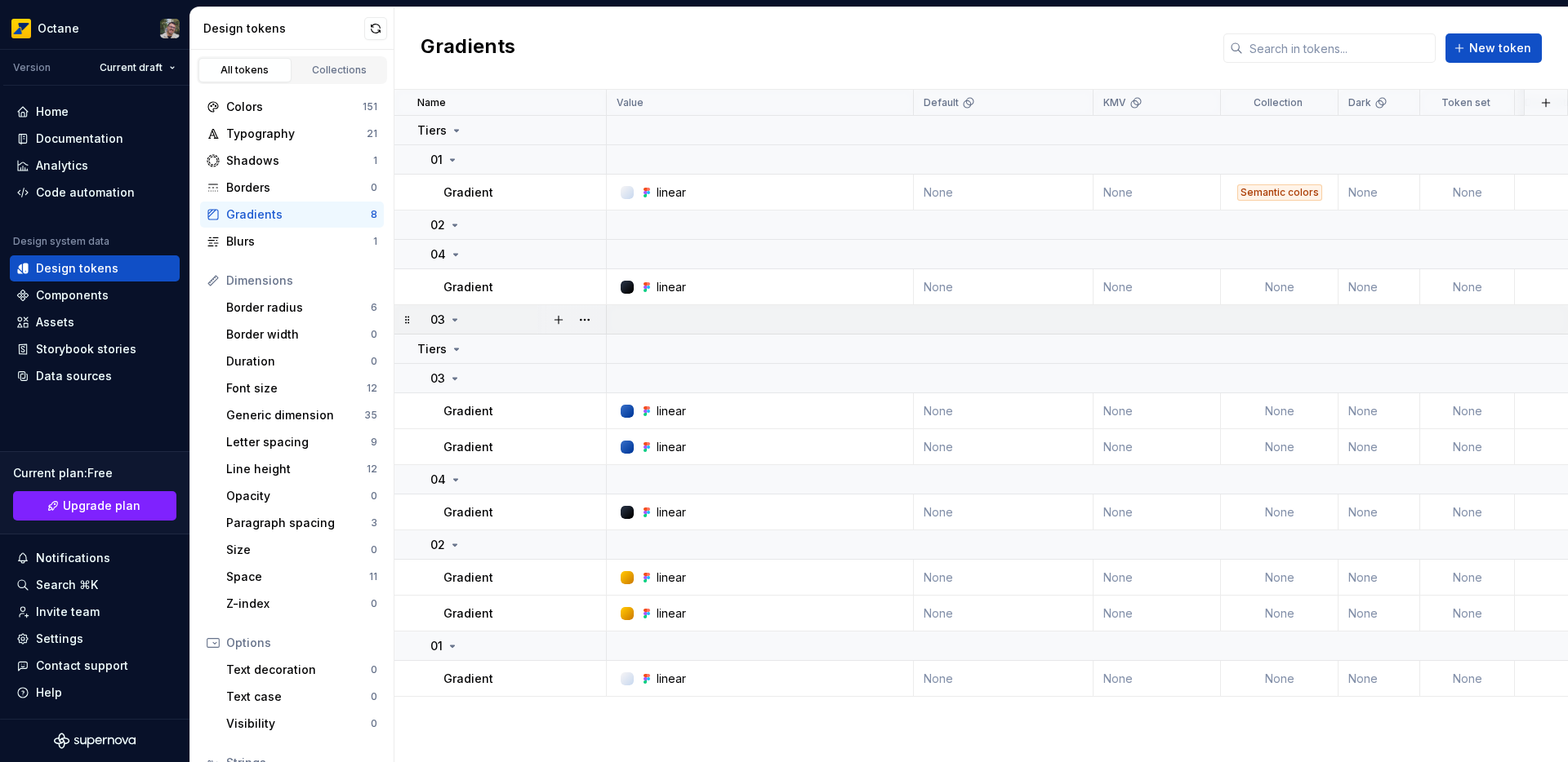
drag, startPoint x: 466, startPoint y: 409, endPoint x: 472, endPoint y: 316, distance: 93.2
click at [472, 316] on tbody "Tiers 01 Gradient linear None None Semantic colors None None 8 minutes ago 02 0…" at bounding box center [1115, 406] width 1442 height 581
click at [583, 408] on button "button" at bounding box center [584, 411] width 22 height 22
click at [477, 344] on html "Octane Version Current draft Home Documentation Analytics Code automation Desig…" at bounding box center [784, 381] width 1568 height 762
click at [589, 346] on button "button" at bounding box center [584, 349] width 22 height 22
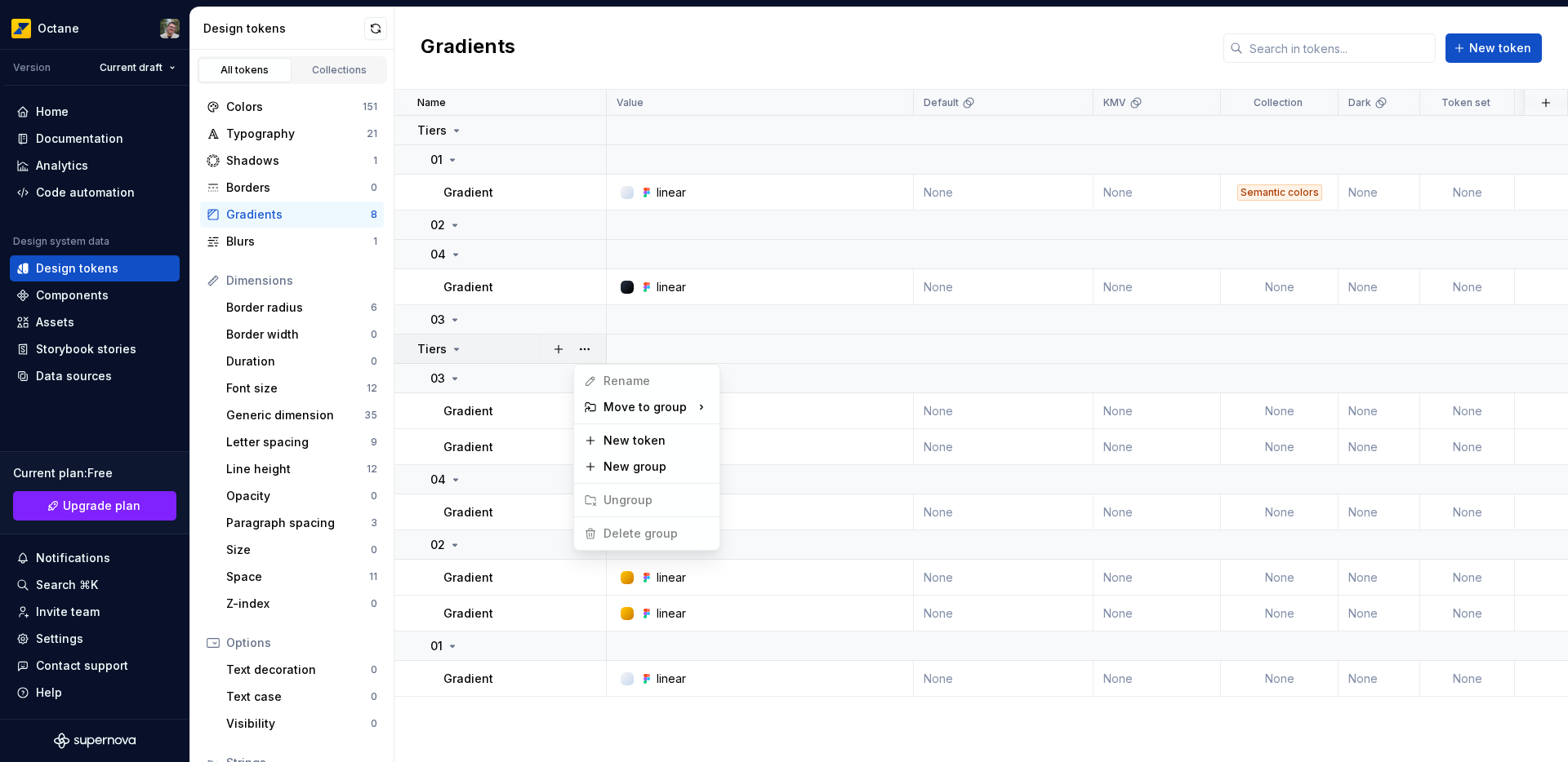
click at [489, 351] on html "Octane Version Current draft Home Documentation Analytics Code automation Desig…" at bounding box center [784, 381] width 1568 height 762
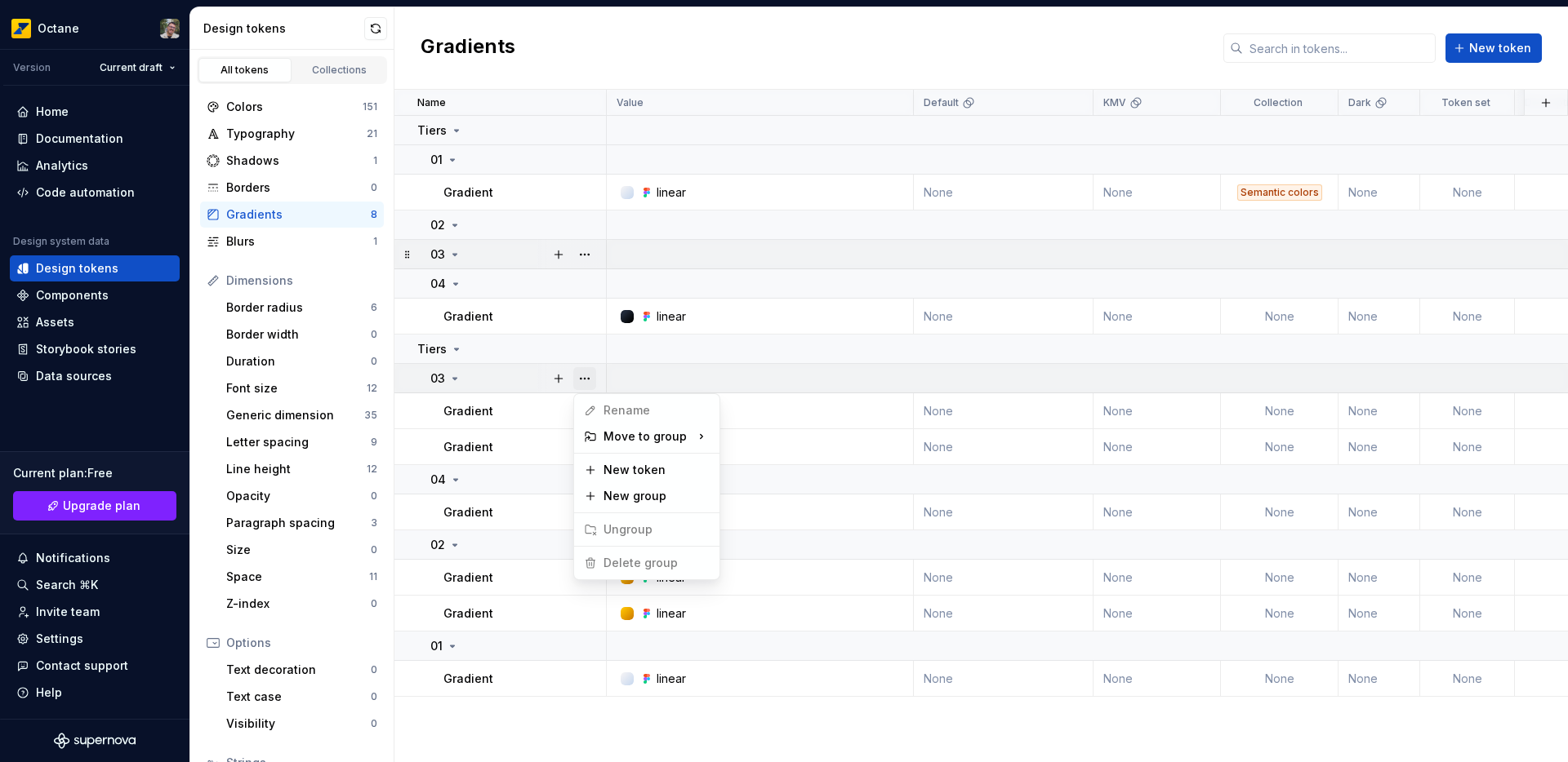
click at [581, 377] on button "button" at bounding box center [584, 378] width 22 height 22
click at [774, 552] on div "03" at bounding box center [856, 549] width 220 height 16
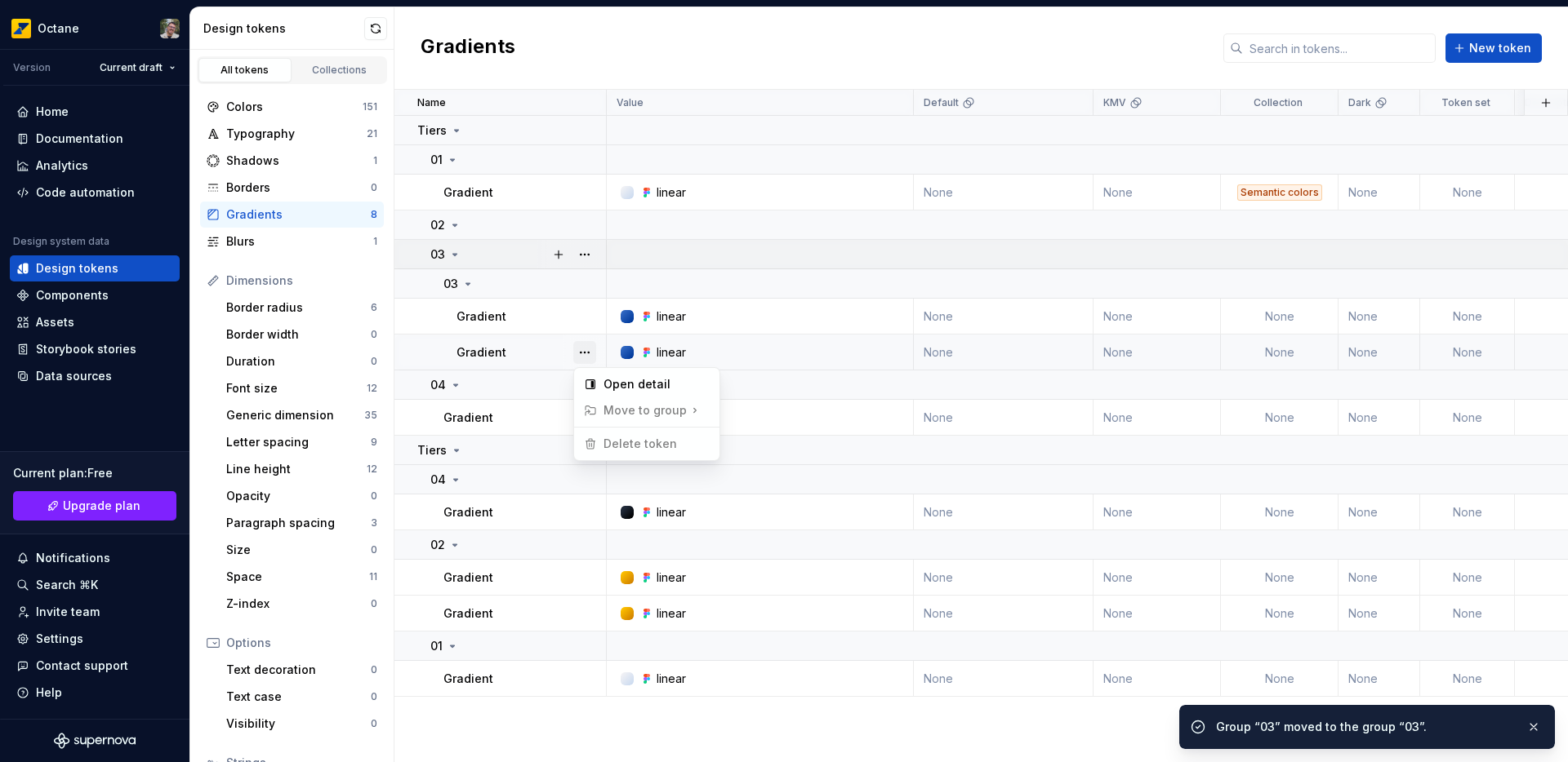
click at [583, 348] on button "button" at bounding box center [584, 352] width 22 height 22
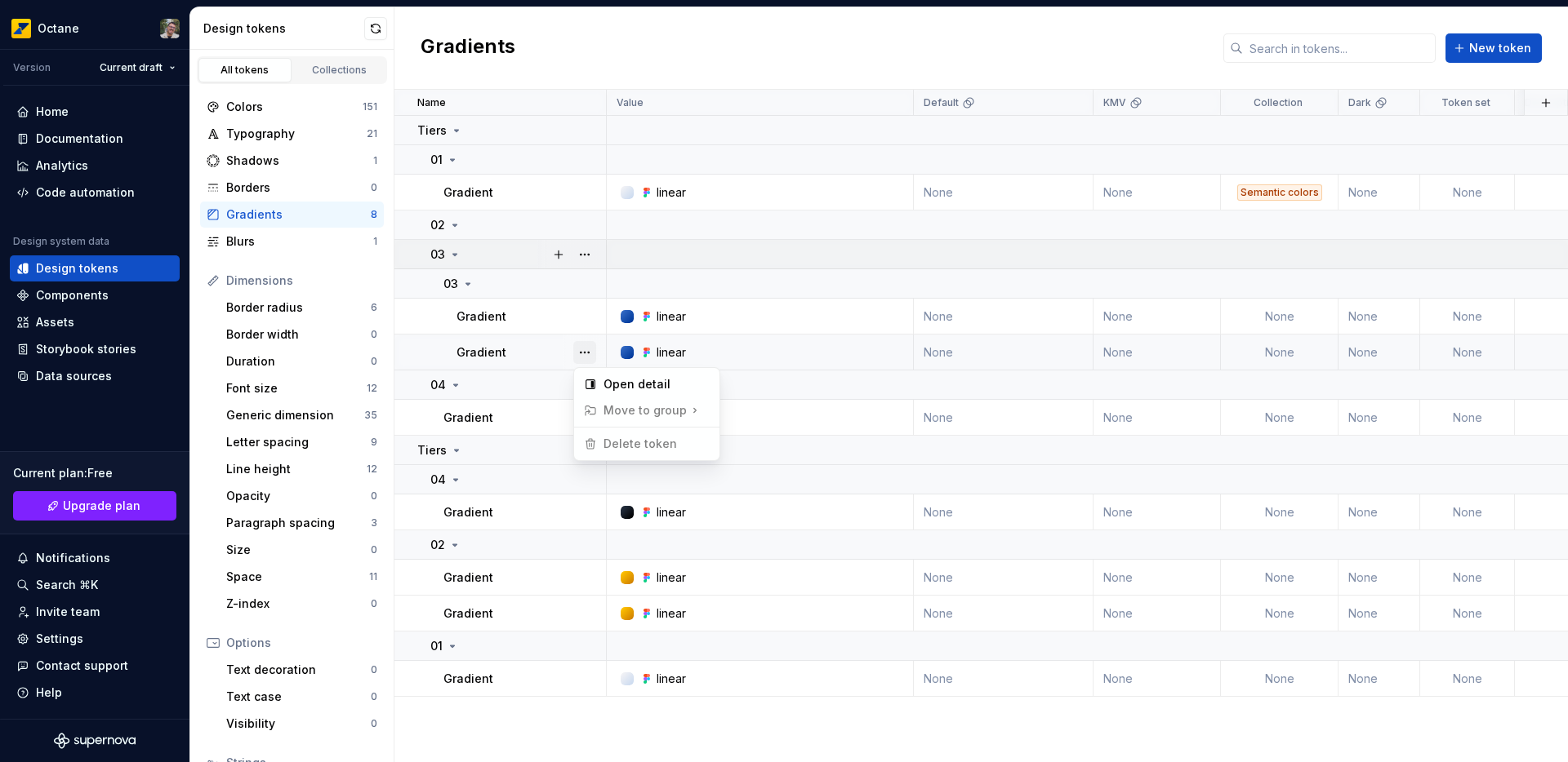
click at [582, 346] on button "button" at bounding box center [584, 352] width 22 height 22
click at [591, 287] on button "button" at bounding box center [584, 283] width 22 height 22
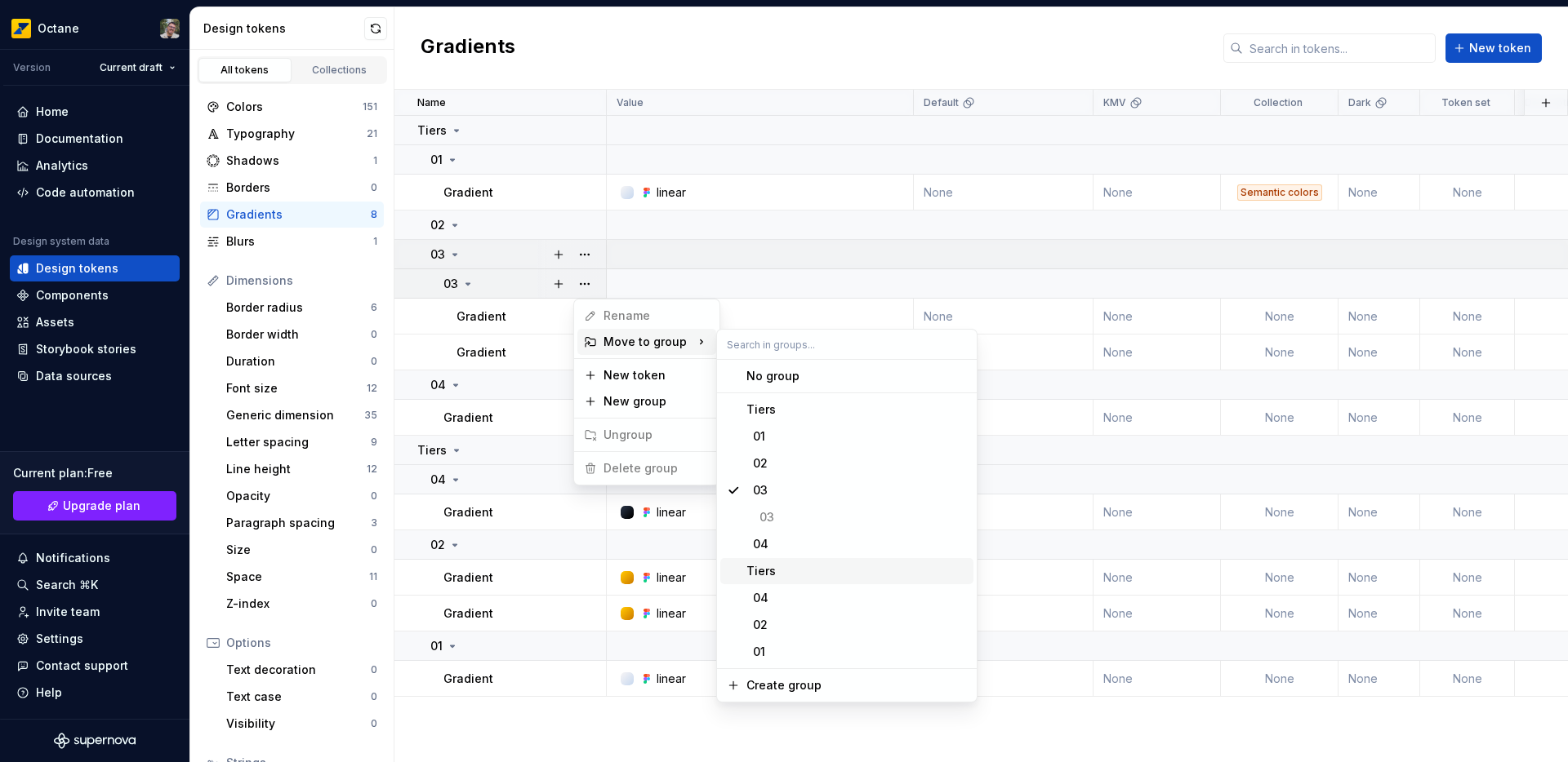
click at [513, 713] on html "Octane Version Current draft Home Documentation Analytics Code automation Desig…" at bounding box center [784, 381] width 1568 height 762
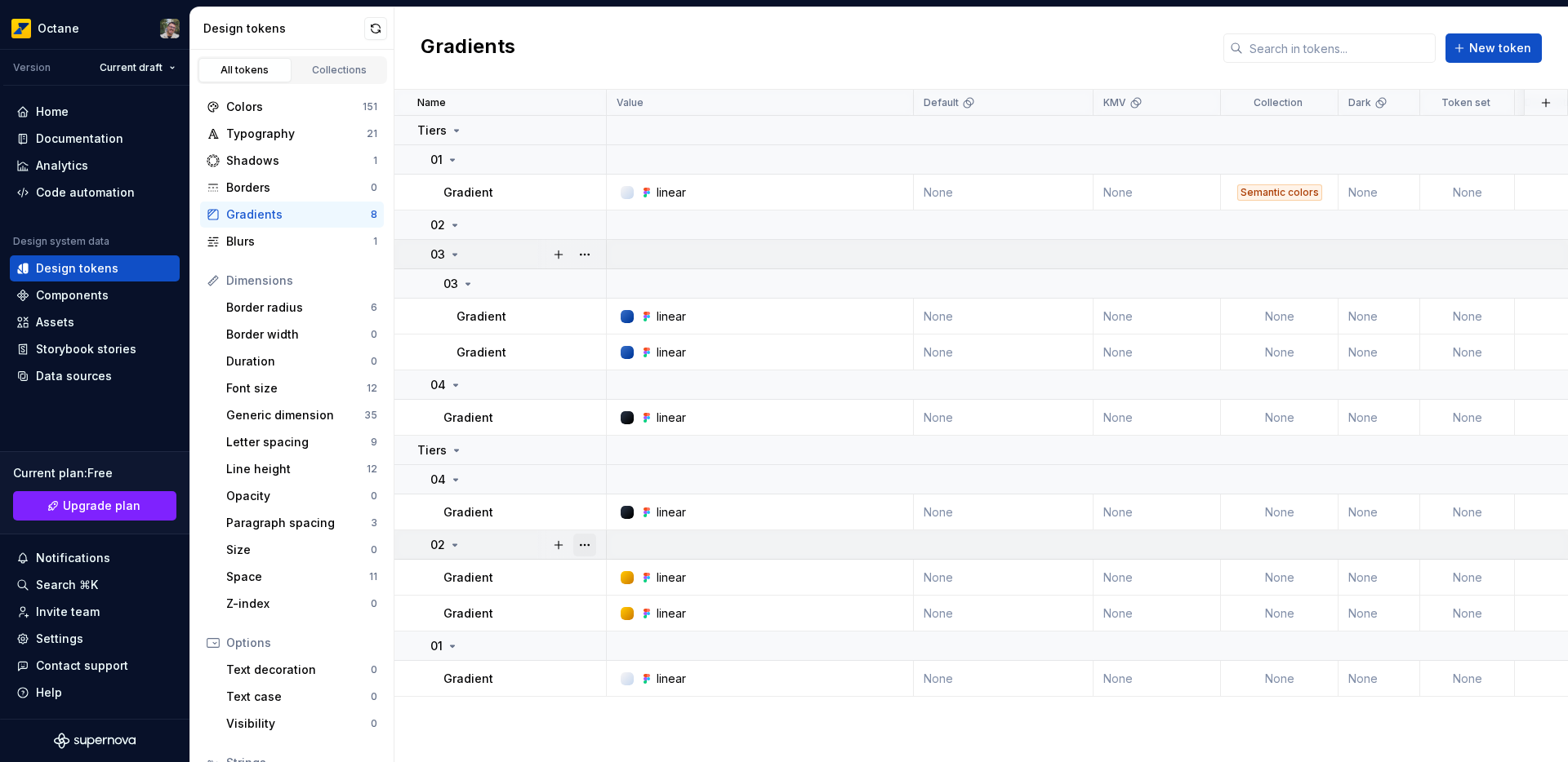
click at [586, 546] on button "button" at bounding box center [584, 545] width 22 height 22
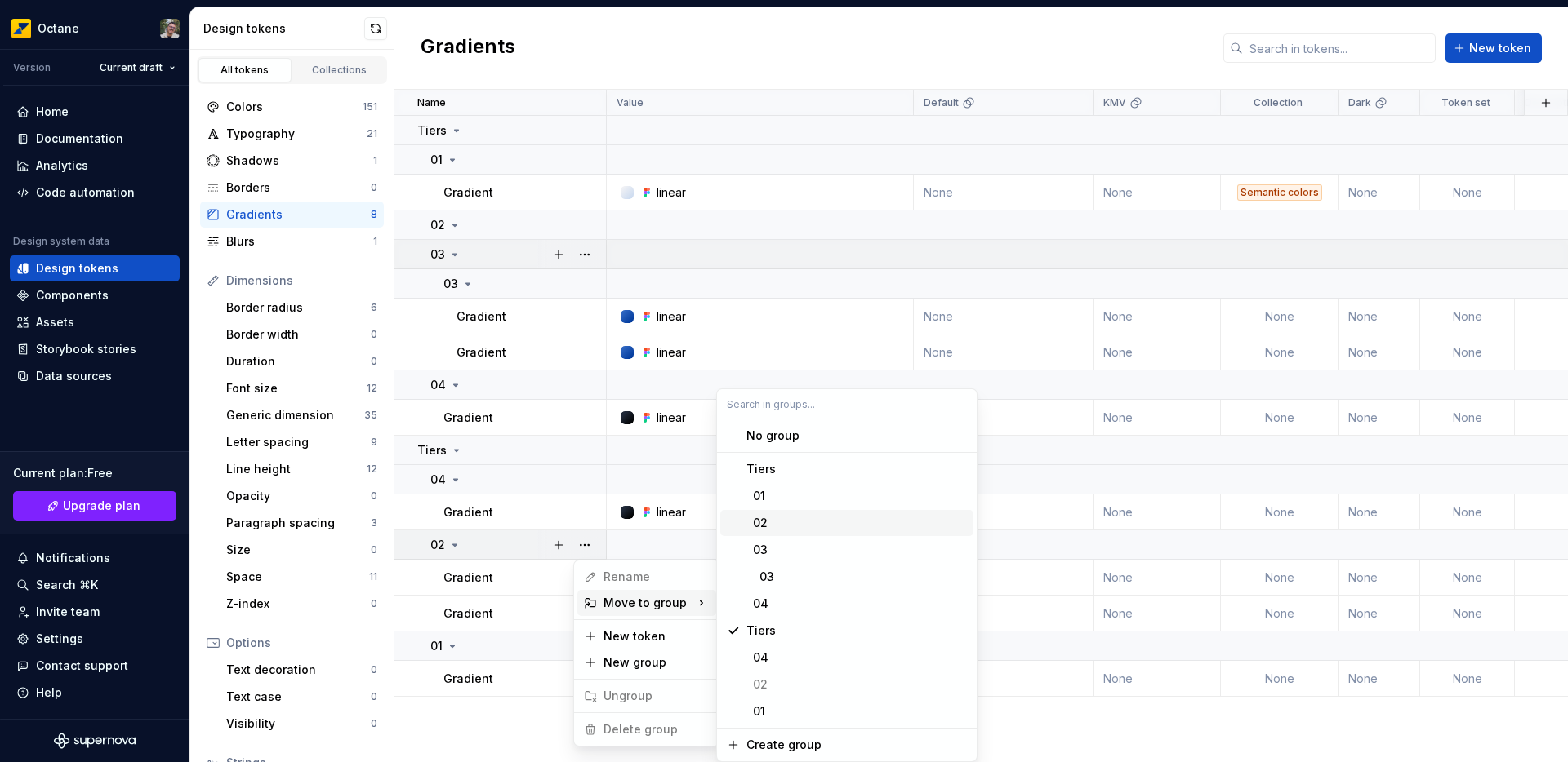
click at [787, 518] on div "02" at bounding box center [856, 523] width 220 height 16
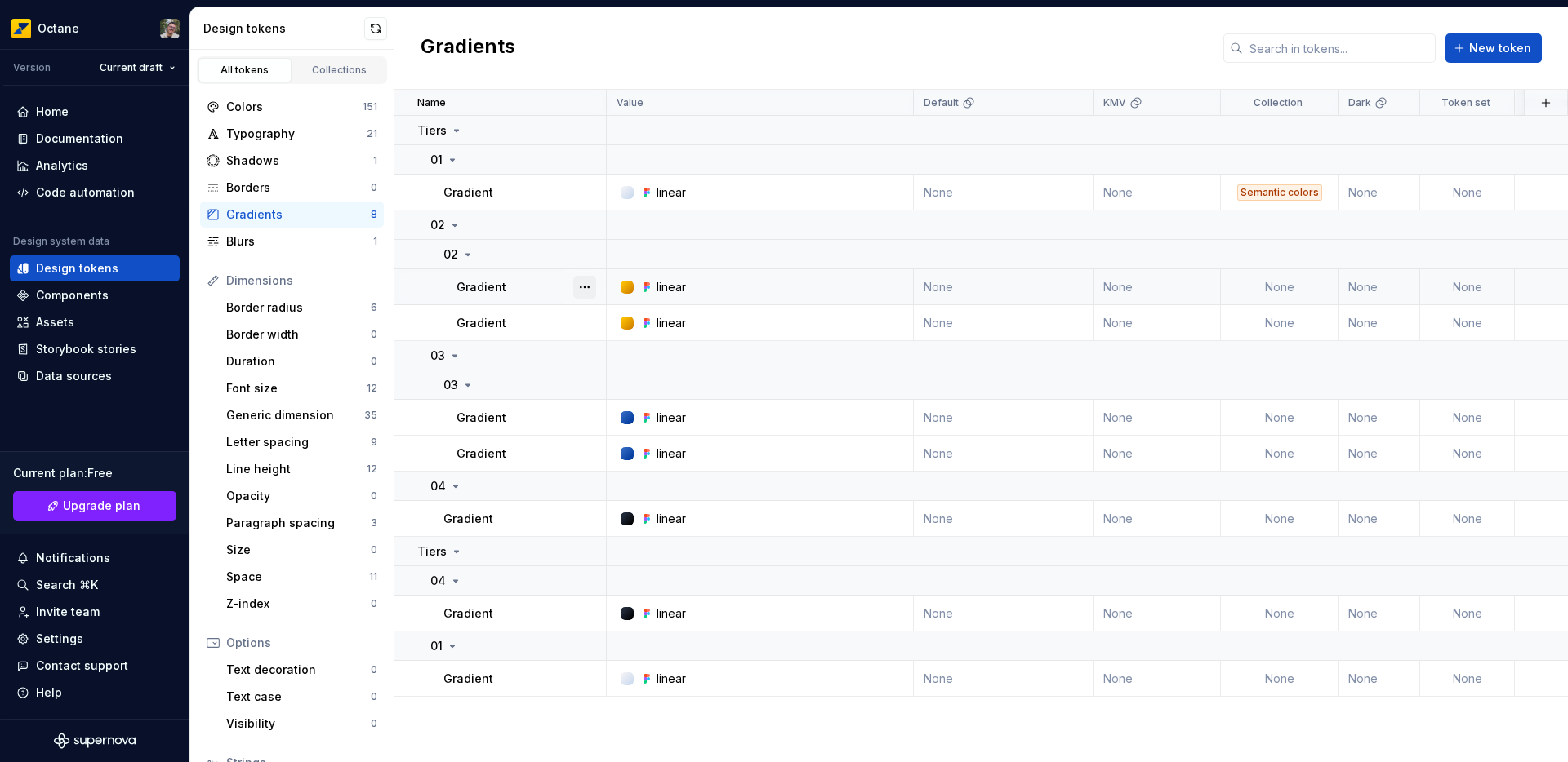
click at [589, 284] on button "button" at bounding box center [584, 287] width 22 height 22
click at [579, 581] on button "button" at bounding box center [584, 581] width 22 height 22
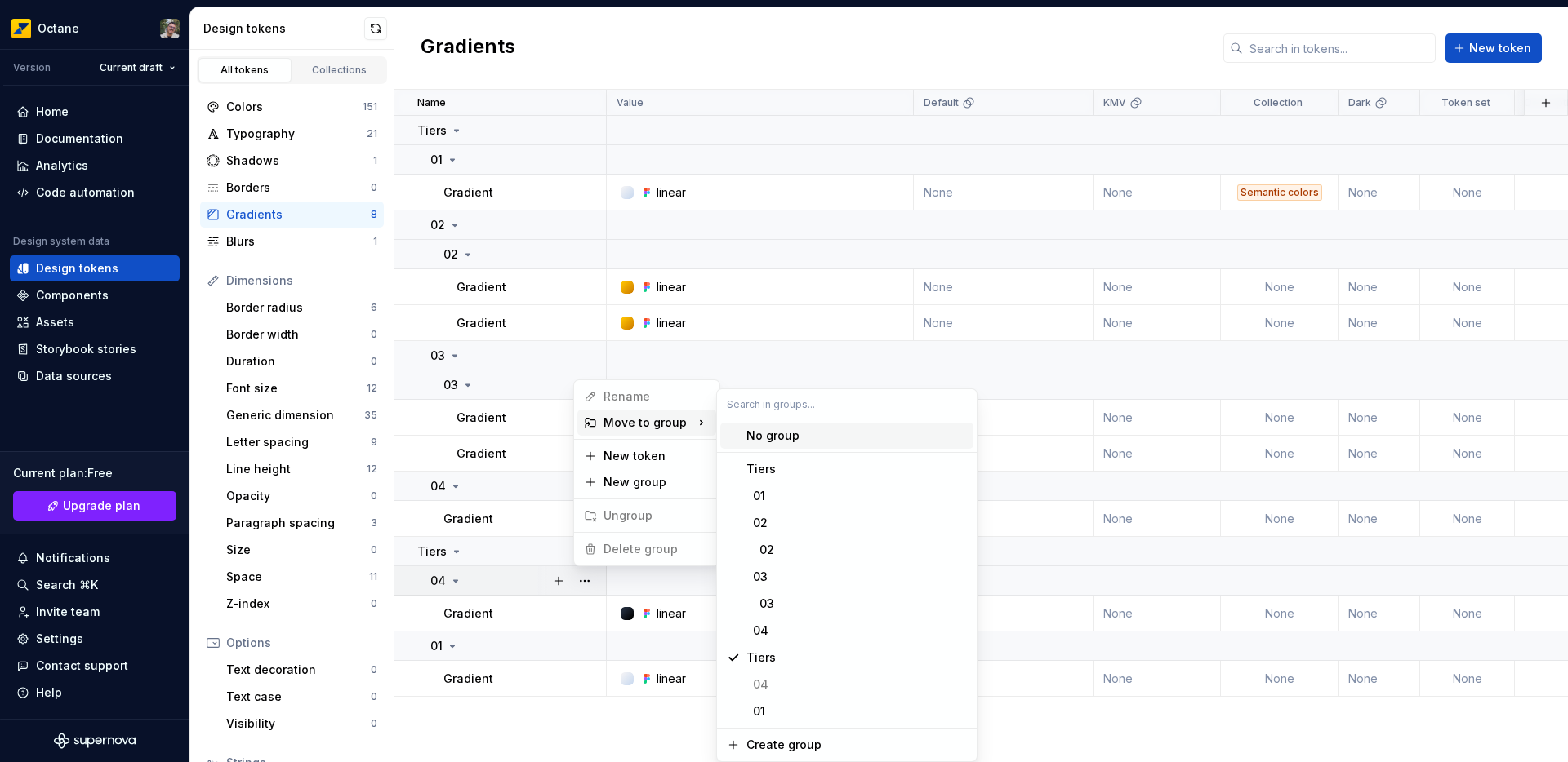
click at [616, 423] on div "Move to group" at bounding box center [647, 422] width 139 height 26
click at [797, 624] on div "04" at bounding box center [856, 631] width 220 height 16
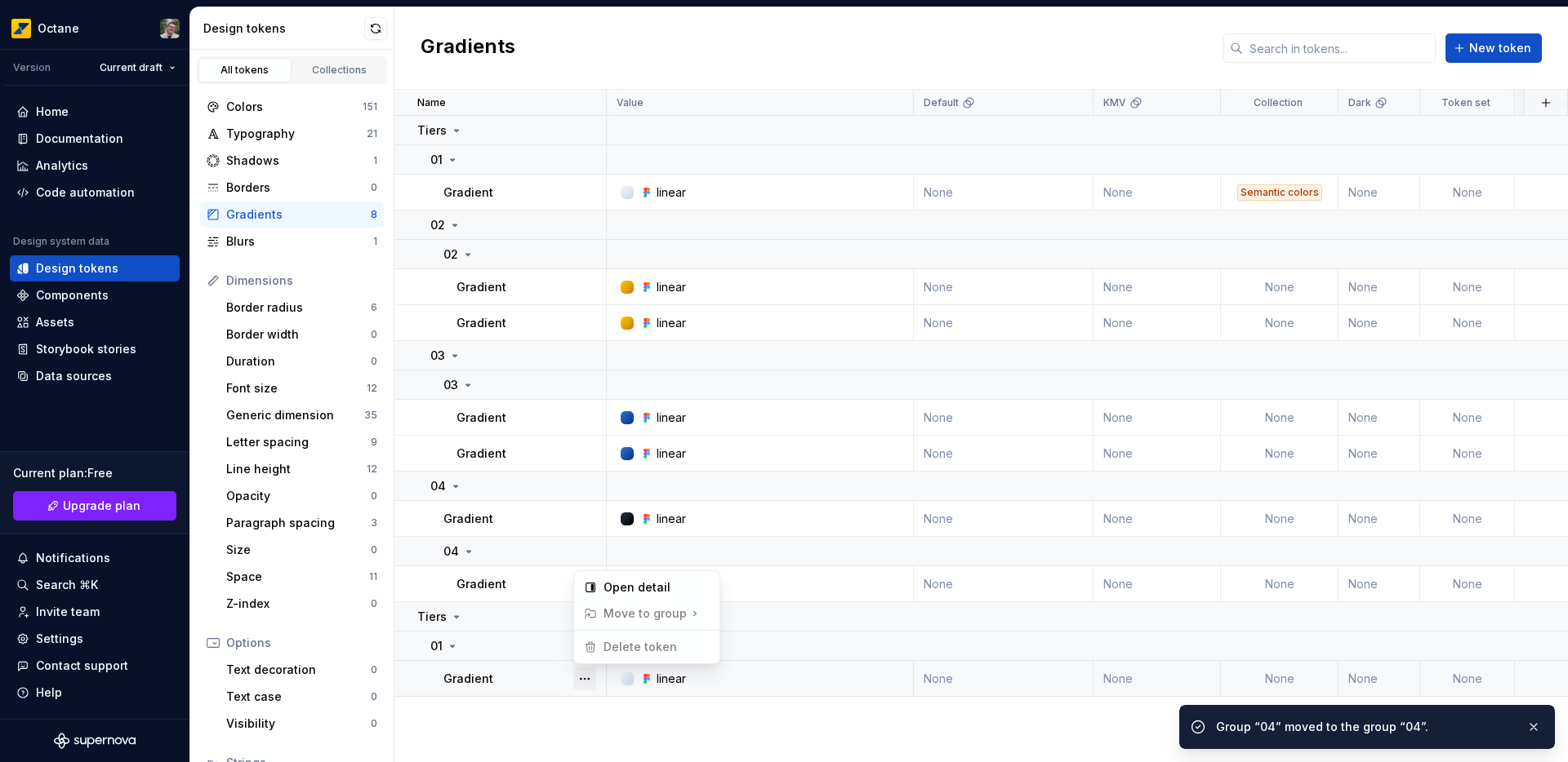
click at [584, 679] on button "button" at bounding box center [584, 679] width 22 height 22
click at [590, 681] on button "button" at bounding box center [584, 679] width 22 height 22
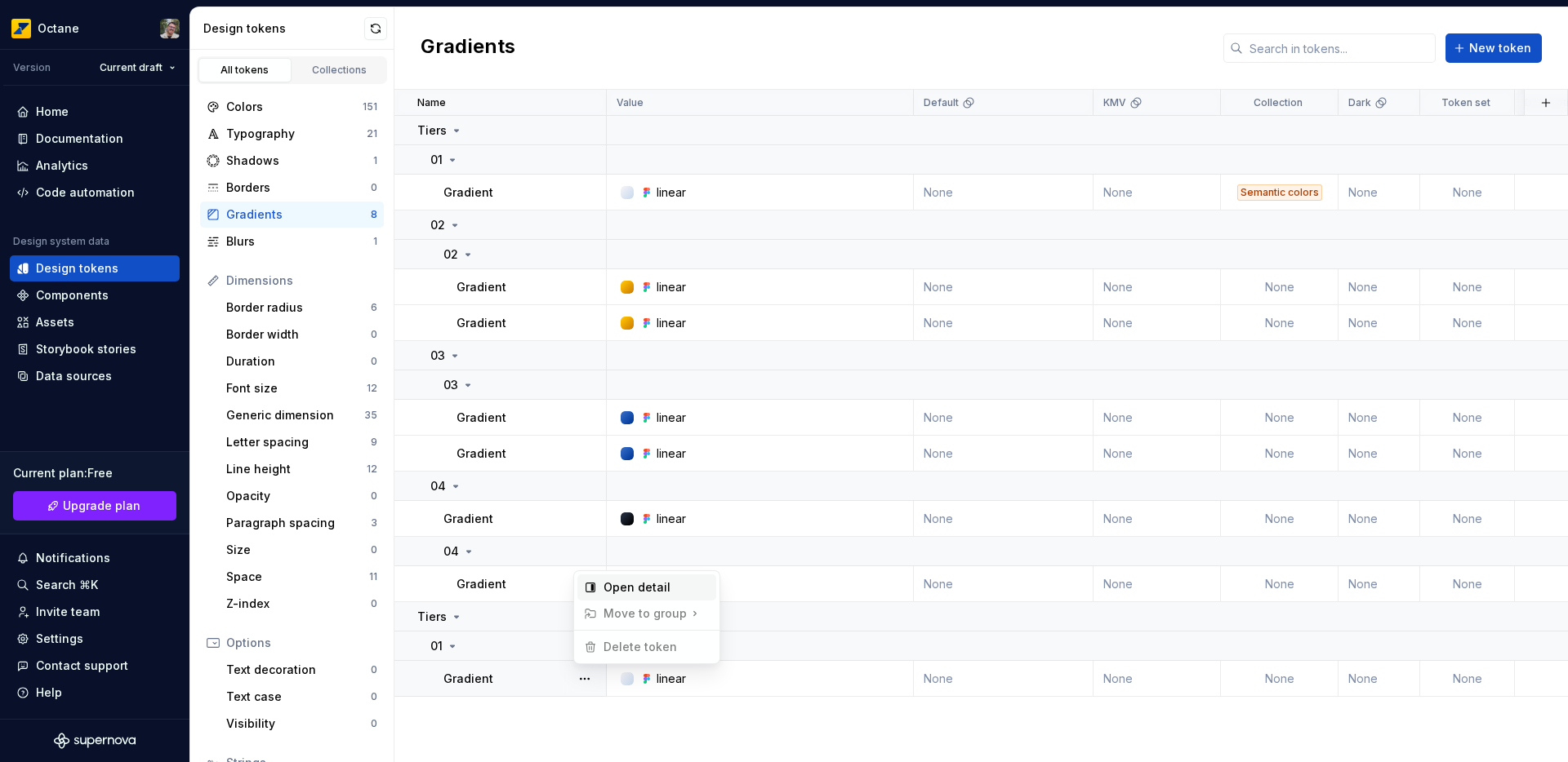
click at [615, 589] on div "Open detail" at bounding box center [656, 587] width 106 height 16
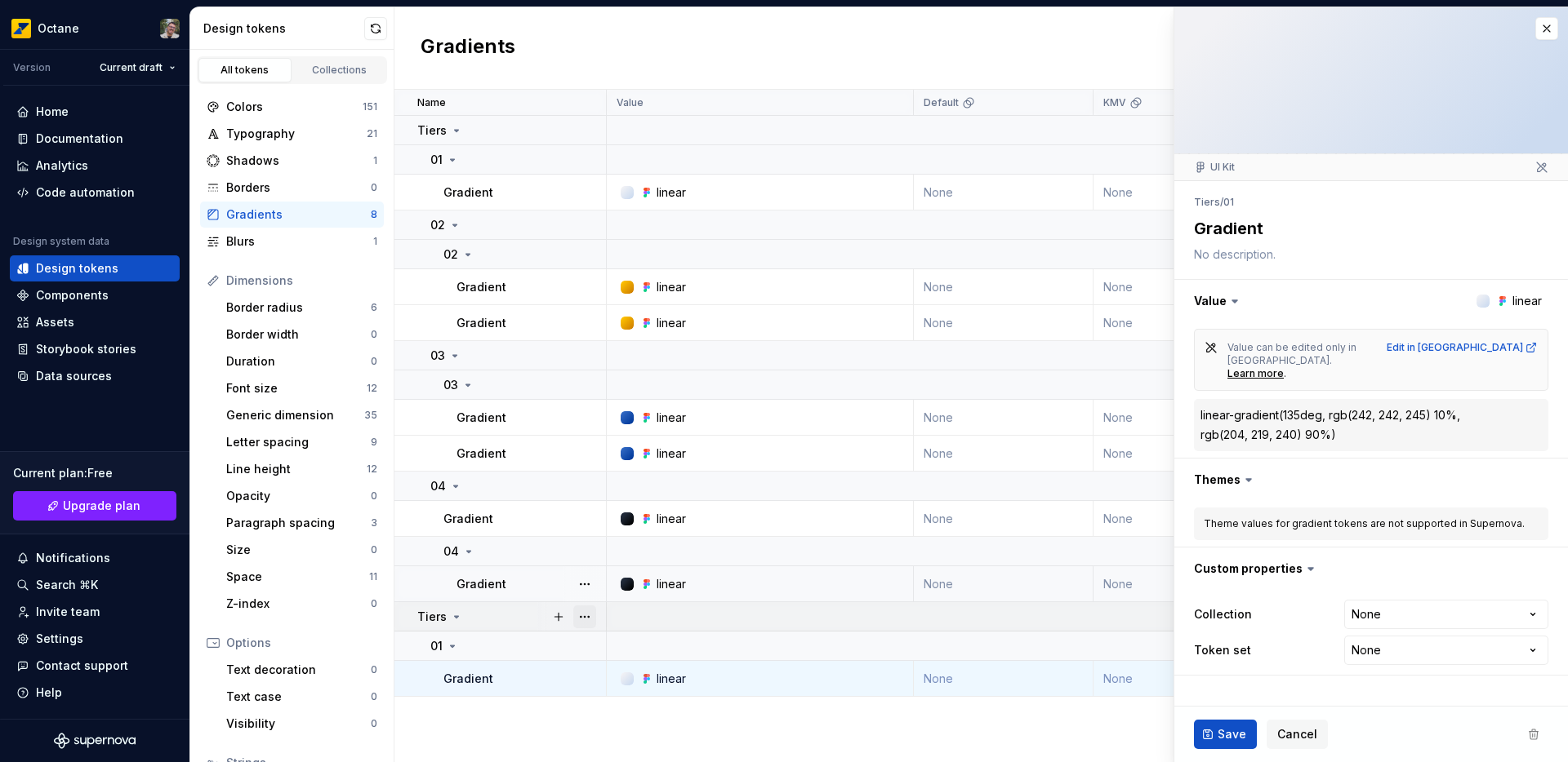
click at [582, 617] on button "button" at bounding box center [584, 617] width 22 height 22
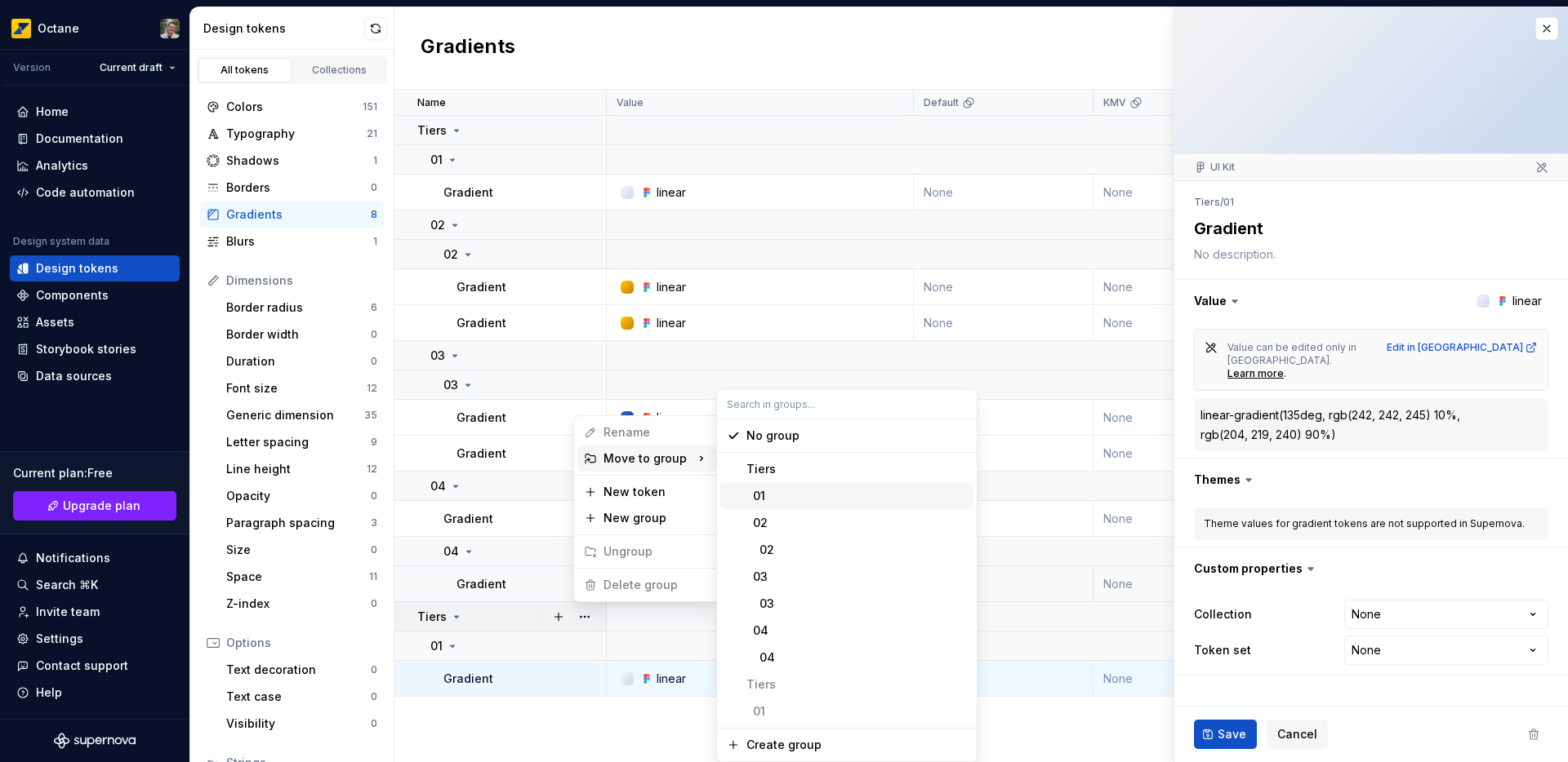
click at [811, 491] on div "01" at bounding box center [856, 496] width 220 height 16
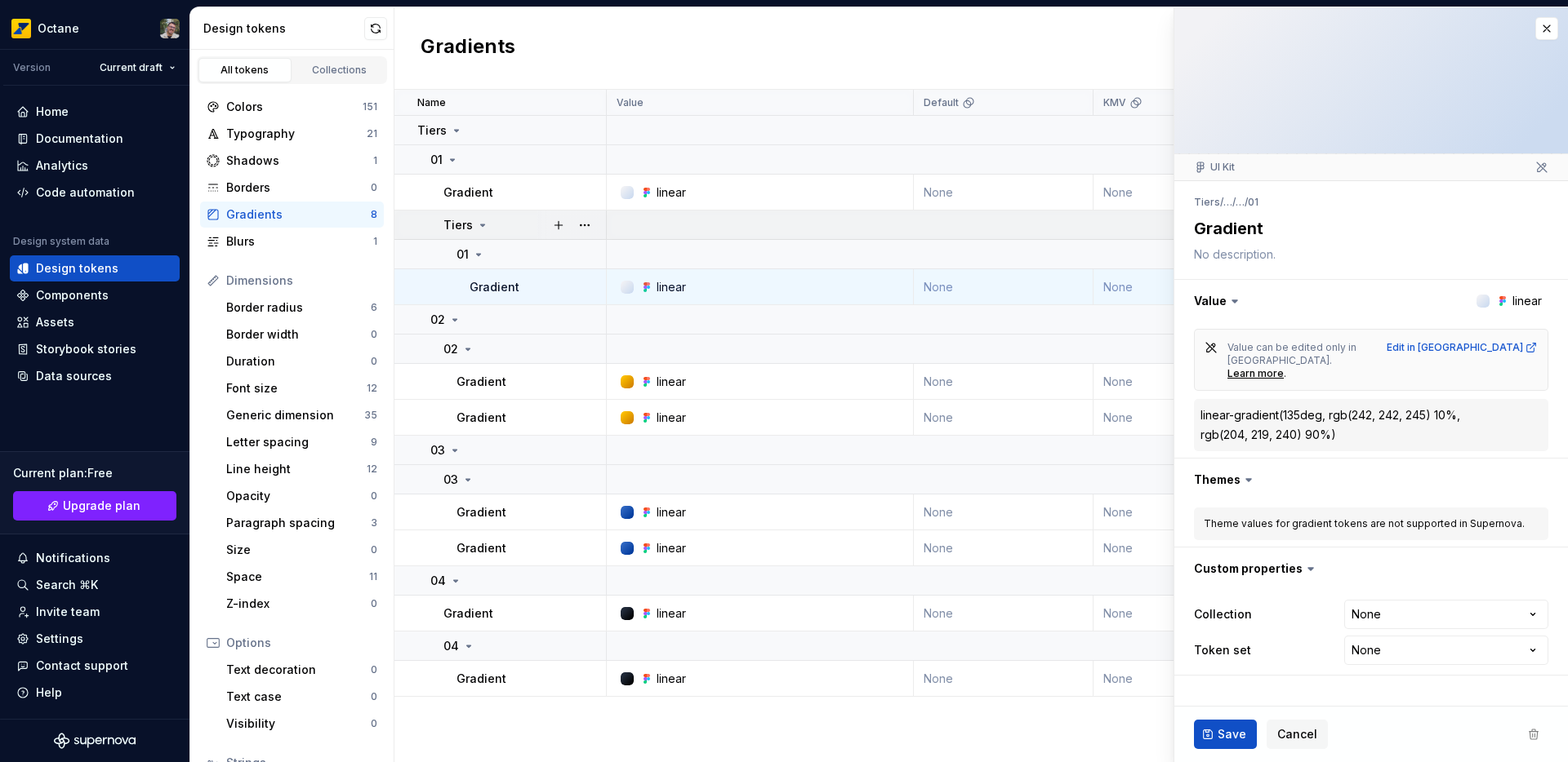
type textarea "*"
click at [585, 225] on button "button" at bounding box center [584, 225] width 22 height 22
click at [499, 257] on html "Octane Version Current draft Home Documentation Analytics Code automation Desig…" at bounding box center [784, 381] width 1568 height 762
click at [272, 238] on div "Blurs" at bounding box center [300, 241] width 147 height 16
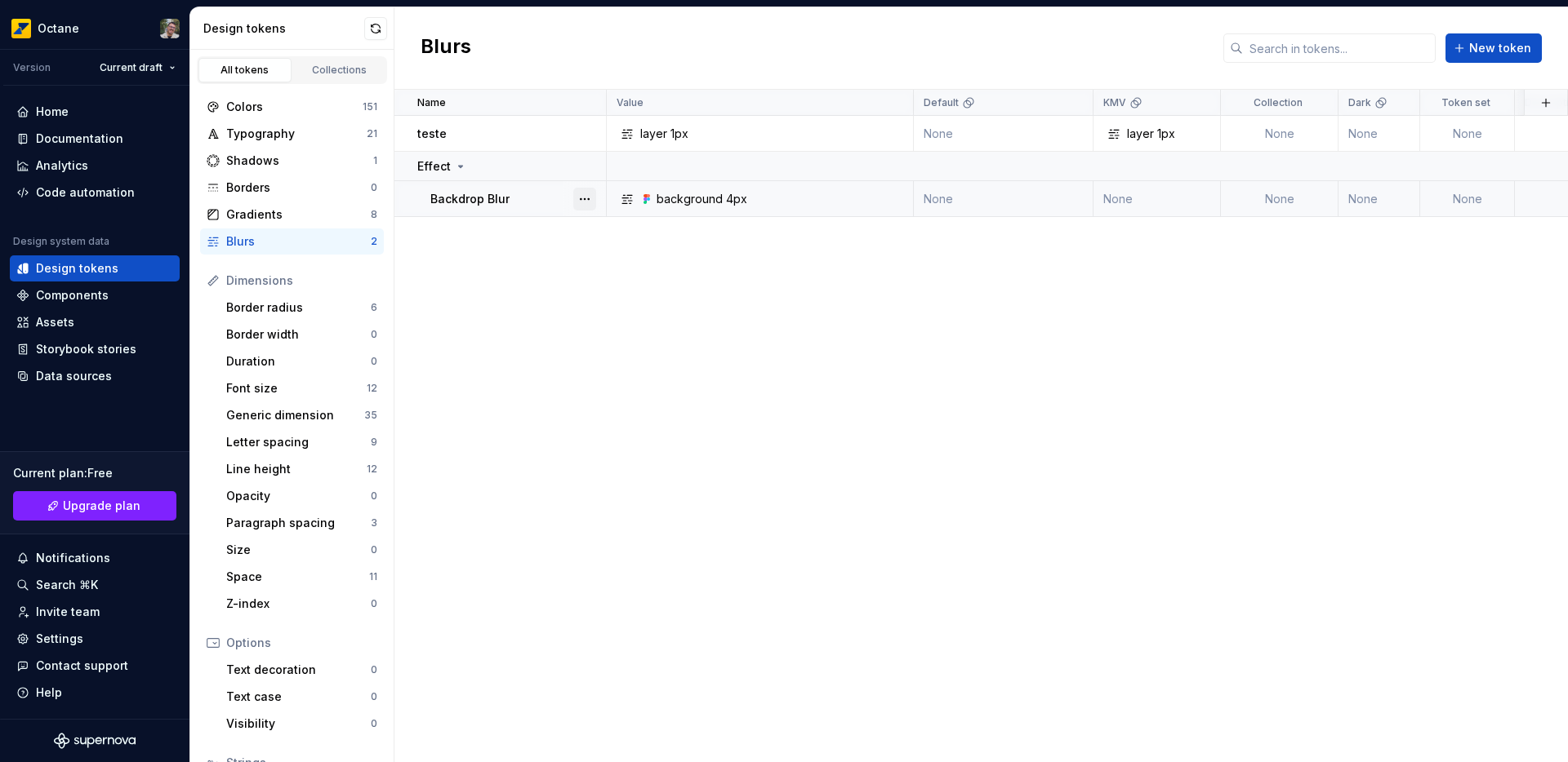
click at [587, 198] on button "button" at bounding box center [584, 199] width 22 height 22
click at [637, 230] on div "Open detail" at bounding box center [656, 231] width 106 height 16
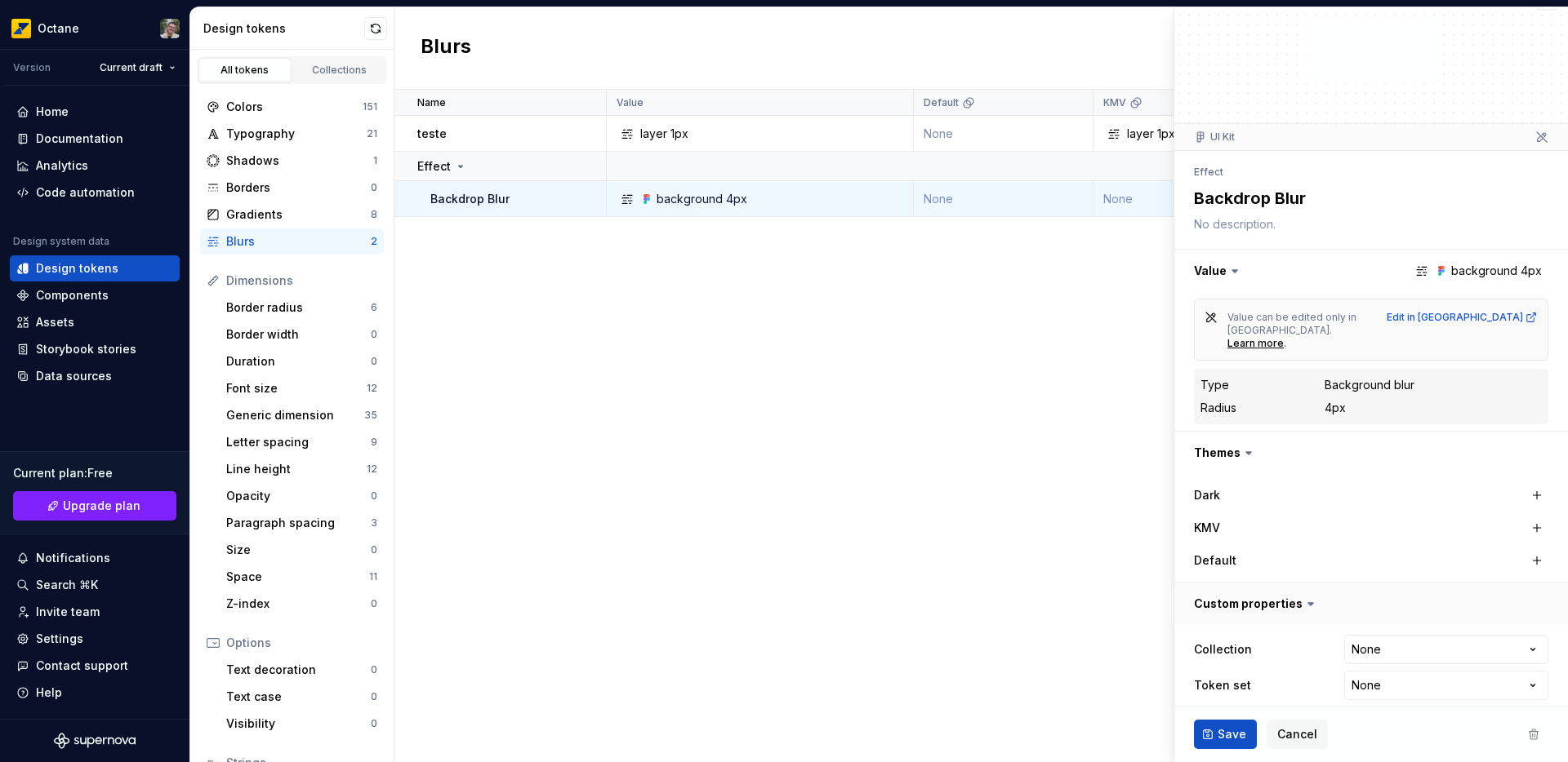
scroll to position [32, 0]
click at [1397, 667] on html "Octane Version Current draft Home Documentation Analytics Code automation Desig…" at bounding box center [784, 381] width 1568 height 762
click at [974, 510] on html "Octane Version Current draft Home Documentation Analytics Code automation Desig…" at bounding box center [784, 381] width 1568 height 762
click at [316, 213] on div "Gradients" at bounding box center [298, 214] width 144 height 16
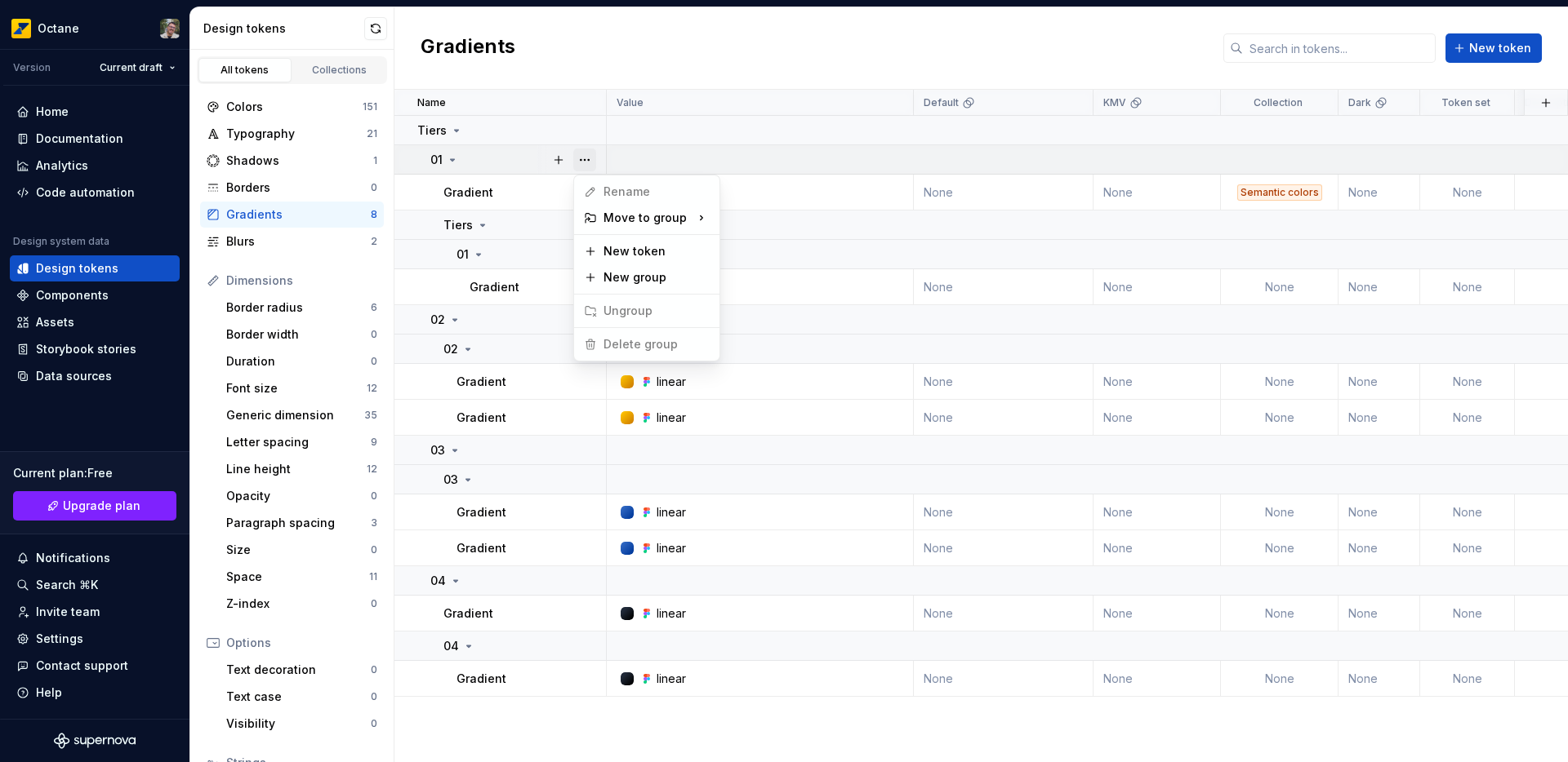
click at [583, 164] on button "button" at bounding box center [584, 160] width 22 height 22
click at [488, 289] on html "Octane Version Current draft Home Documentation Analytics Code automation Desig…" at bounding box center [784, 381] width 1568 height 762
click at [506, 284] on p "Gradient" at bounding box center [494, 287] width 50 height 16
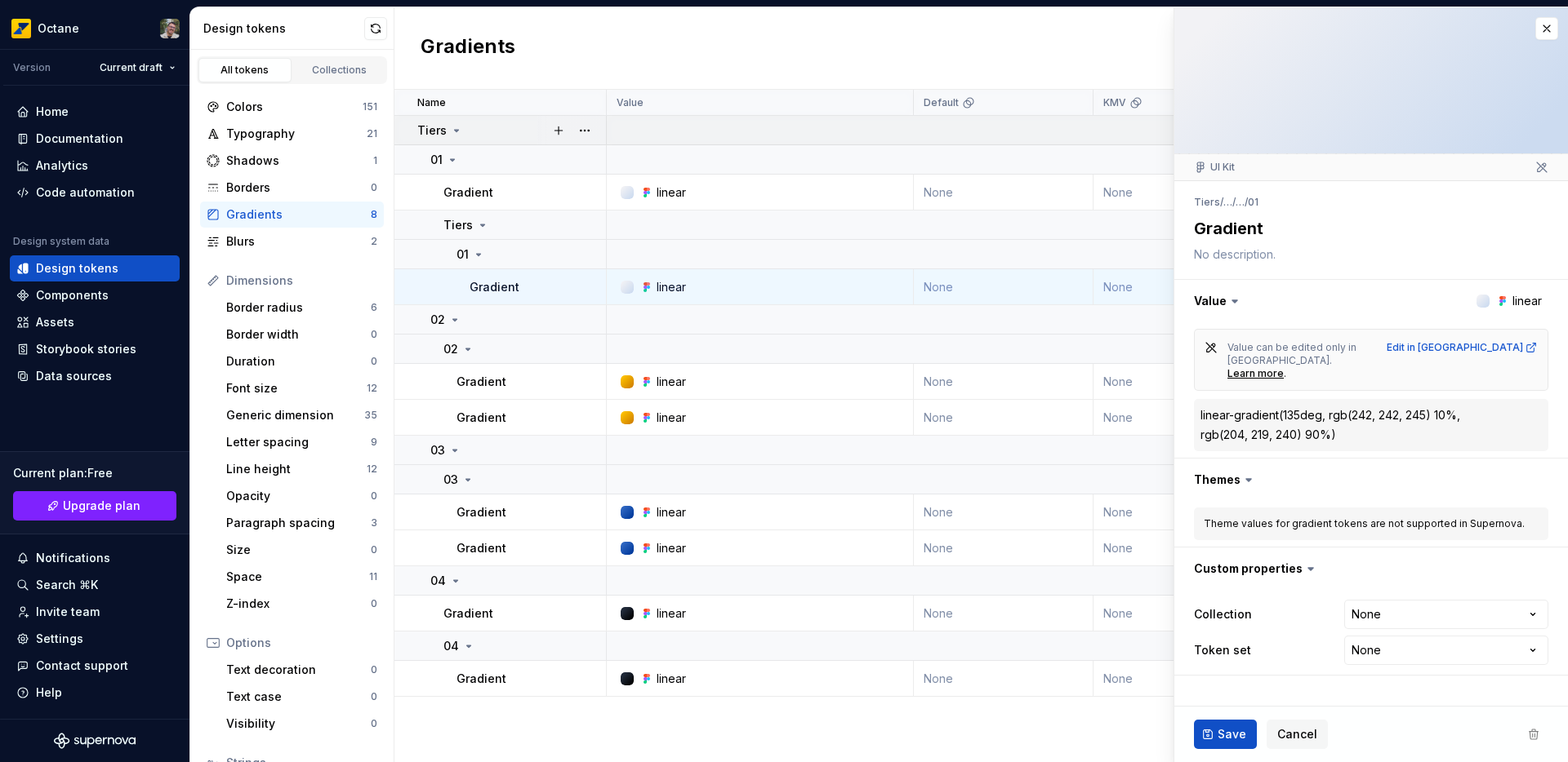
click at [403, 124] on td "Tiers" at bounding box center [500, 130] width 213 height 29
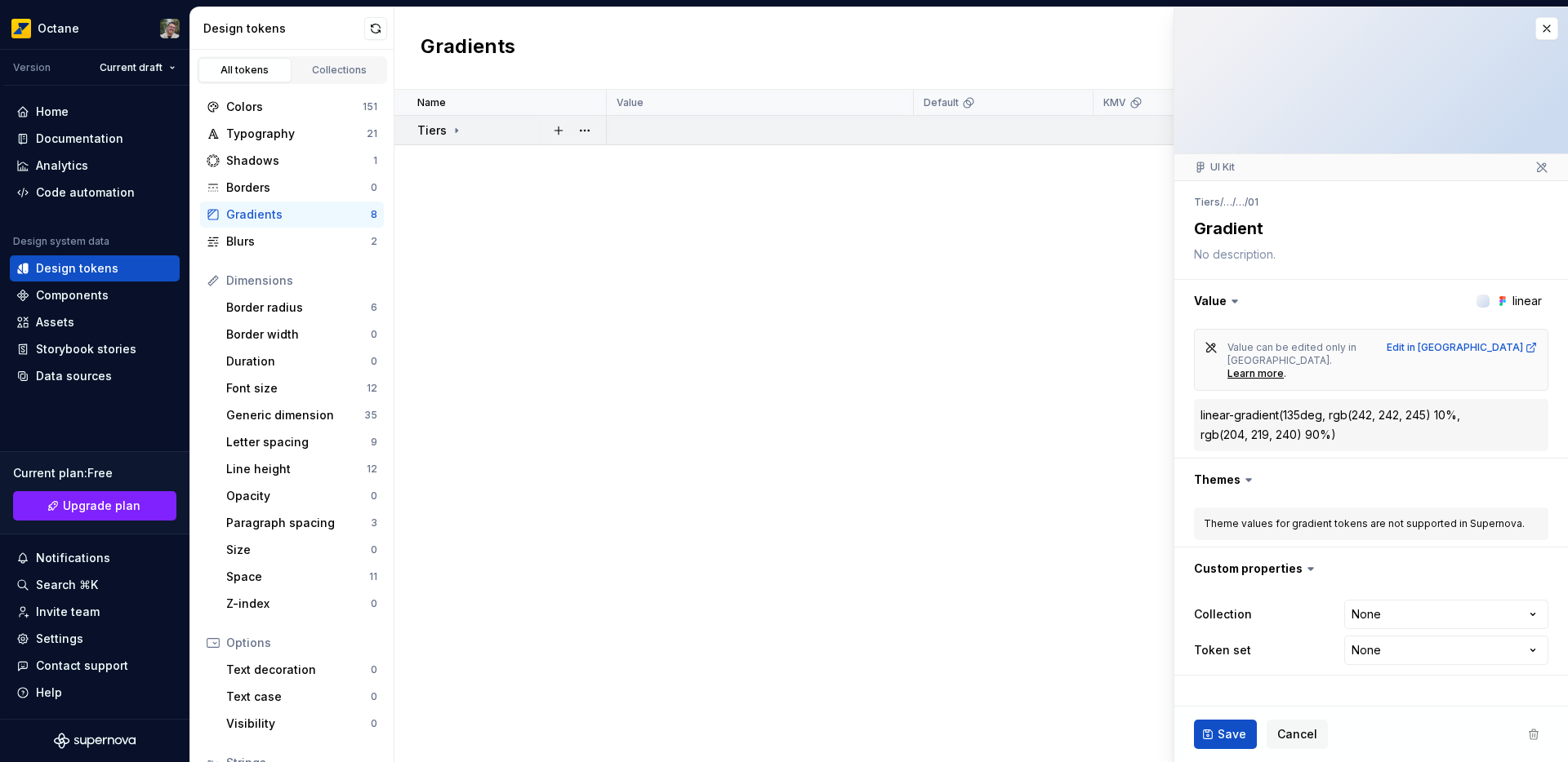
click at [411, 126] on td "Tiers" at bounding box center [500, 130] width 213 height 29
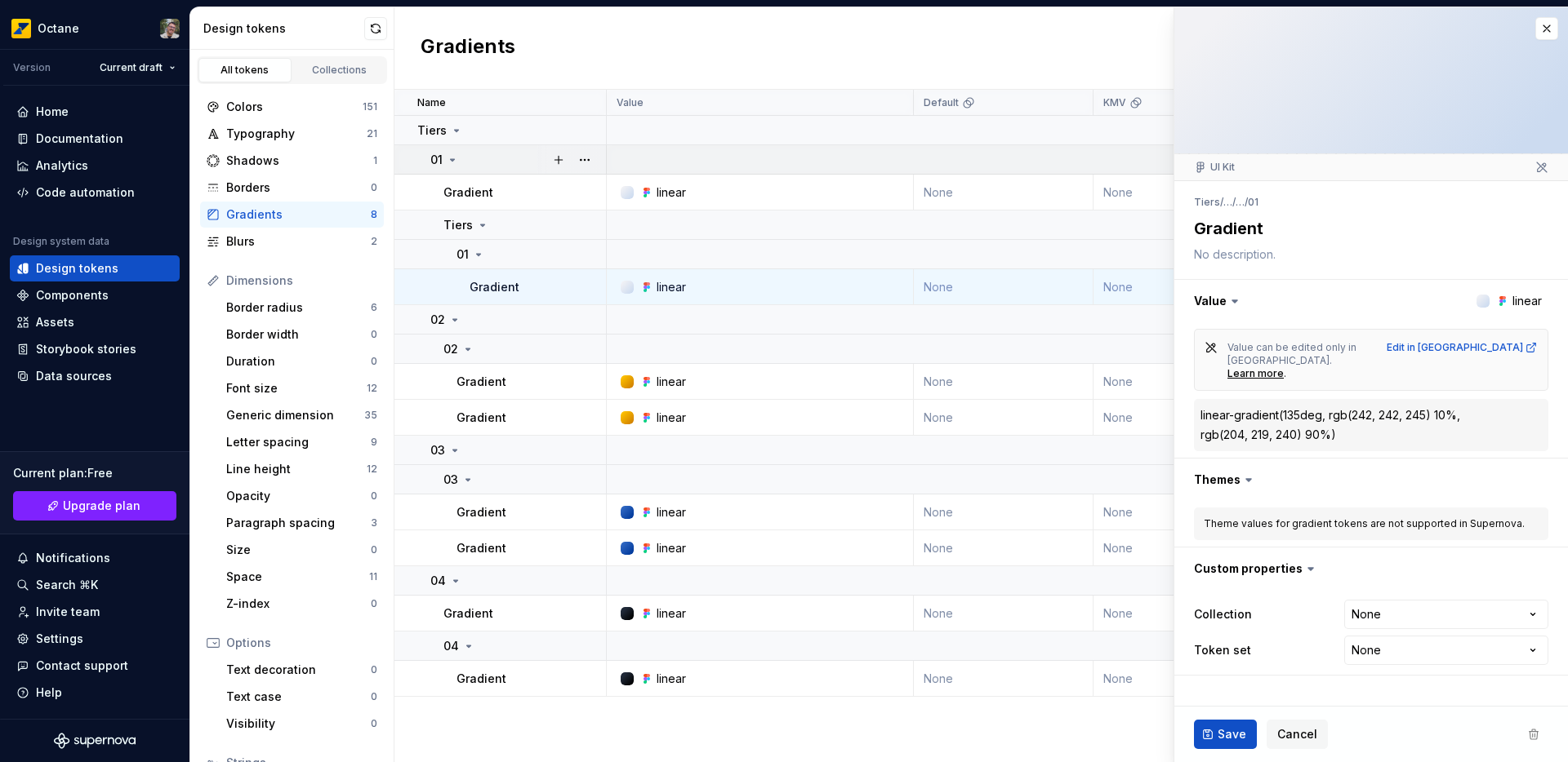
click at [449, 162] on icon at bounding box center [452, 160] width 13 height 13
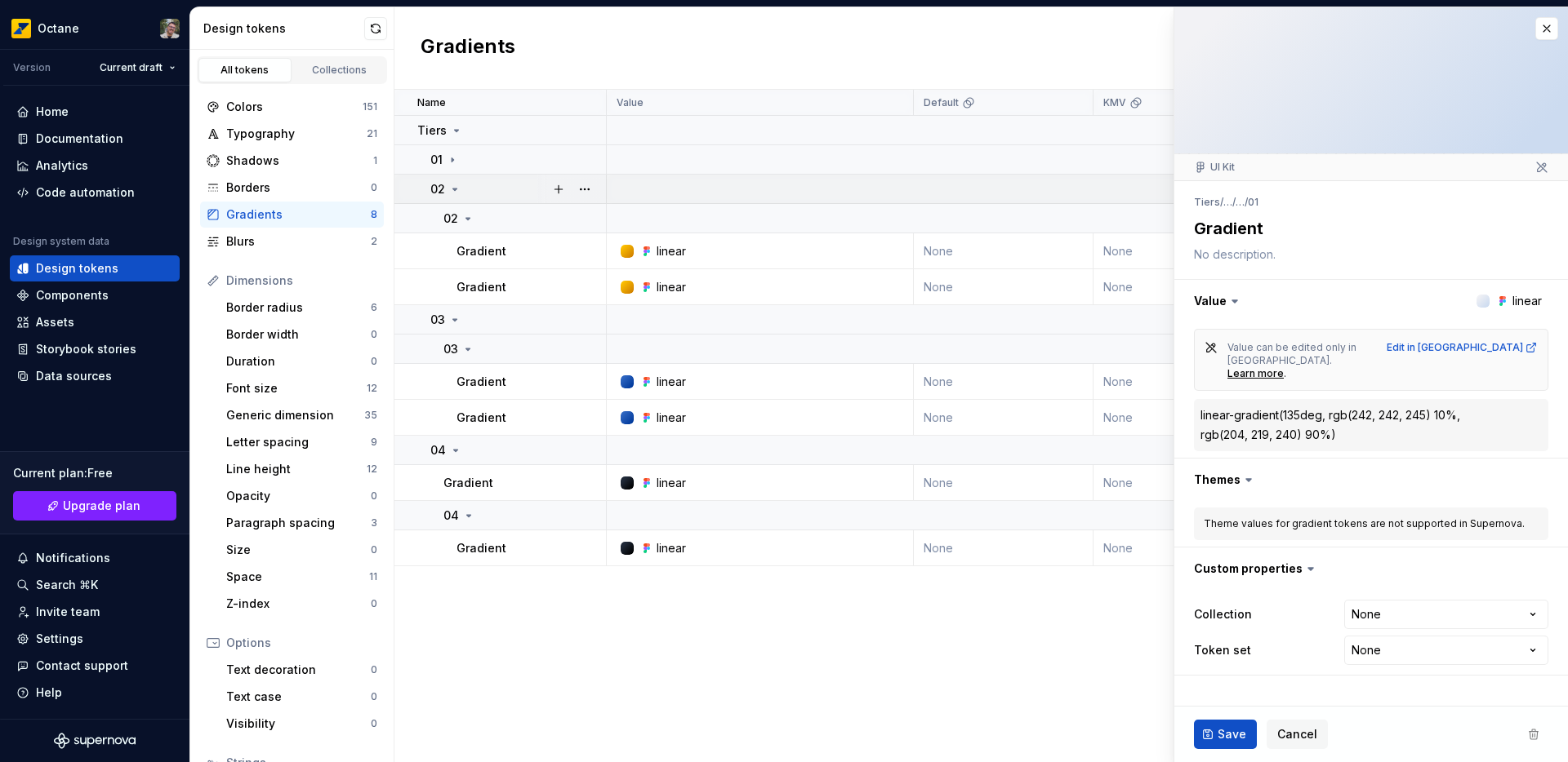
click at [450, 190] on icon at bounding box center [455, 189] width 13 height 13
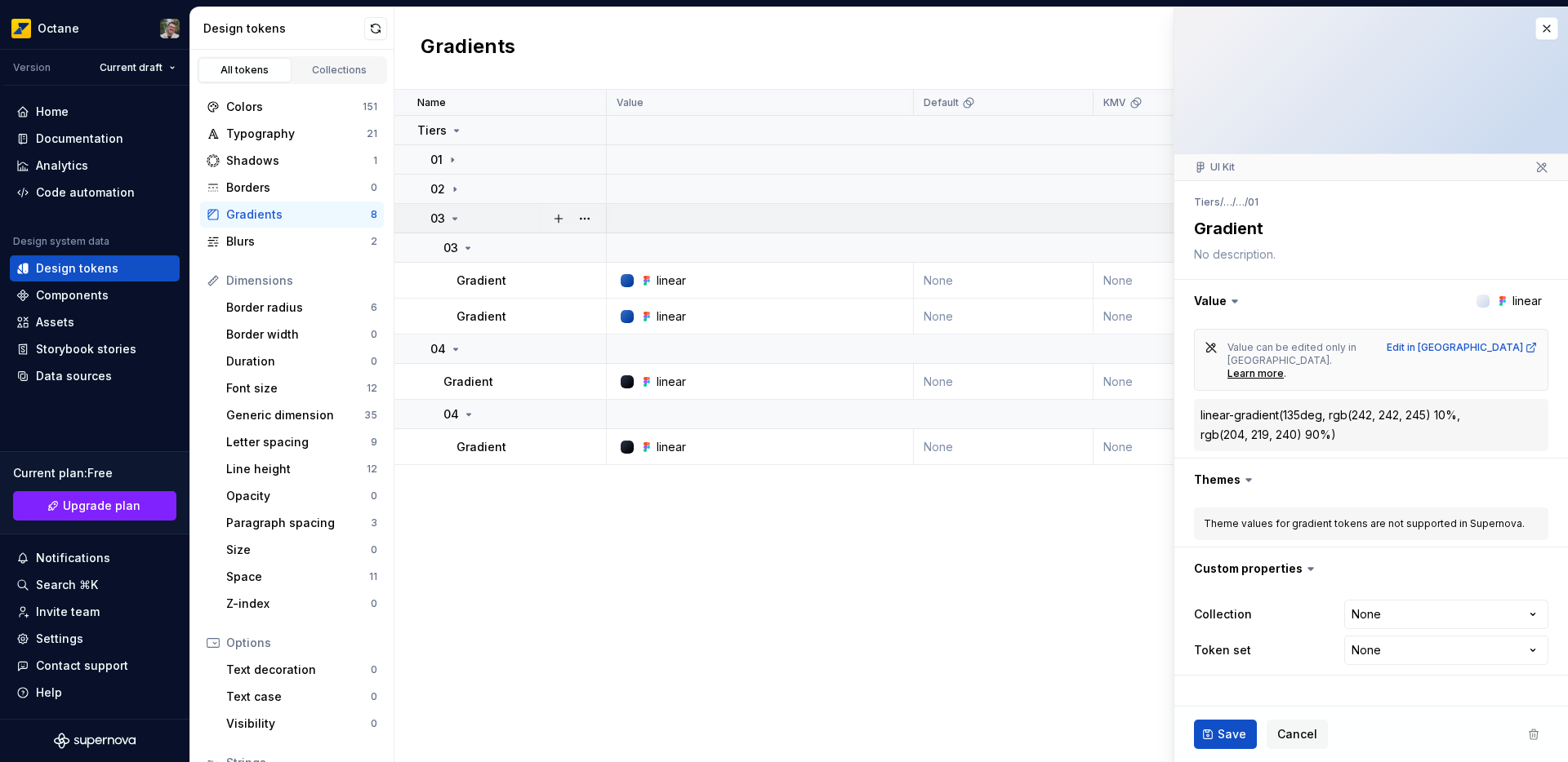
click at [453, 216] on icon at bounding box center [455, 219] width 13 height 13
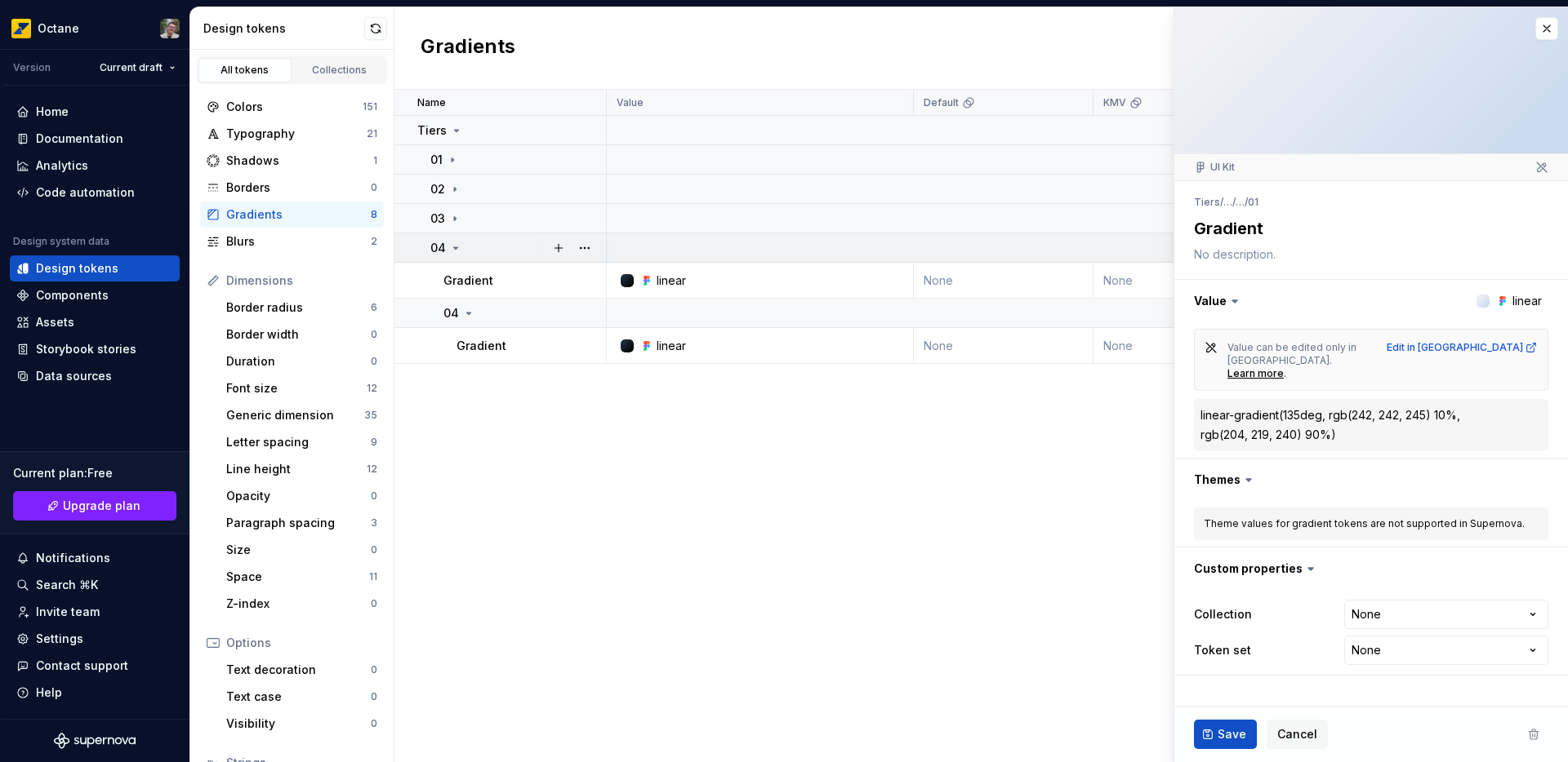
click at [459, 245] on icon at bounding box center [456, 248] width 13 height 13
drag, startPoint x: 405, startPoint y: 243, endPoint x: 417, endPoint y: 236, distance: 13.9
click at [417, 236] on td "04" at bounding box center [500, 248] width 213 height 29
click at [642, 461] on div "Name Value Default KMV Collection Dark Token set Description Last updated Tiers…" at bounding box center [980, 426] width 1173 height 672
click at [1305, 740] on span "Cancel" at bounding box center [1297, 734] width 40 height 16
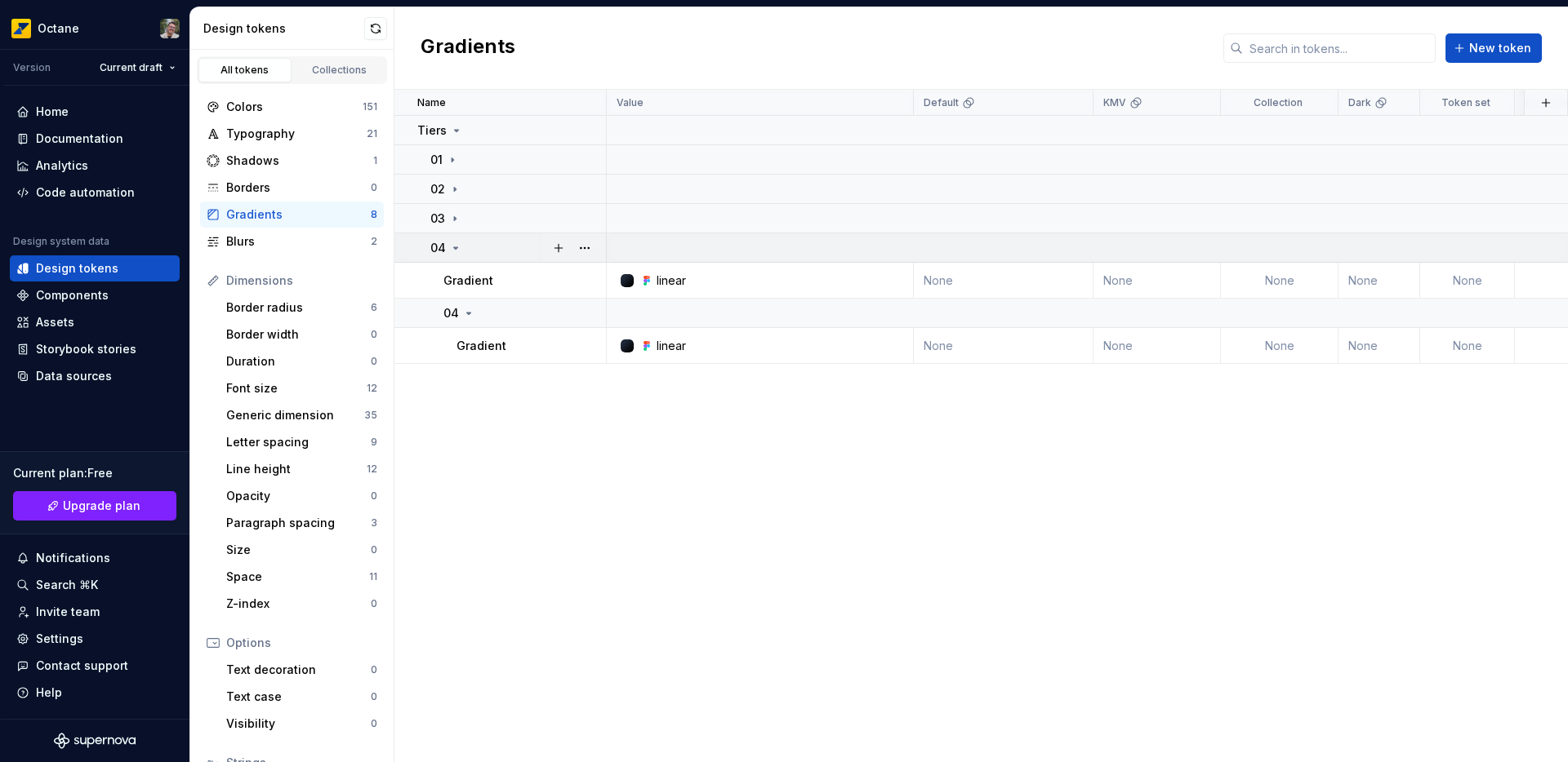
click at [451, 244] on icon at bounding box center [456, 248] width 13 height 13
drag, startPoint x: 405, startPoint y: 244, endPoint x: 420, endPoint y: 242, distance: 15.1
click at [420, 242] on td "04" at bounding box center [500, 248] width 213 height 29
click at [472, 154] on div "01" at bounding box center [518, 160] width 175 height 16
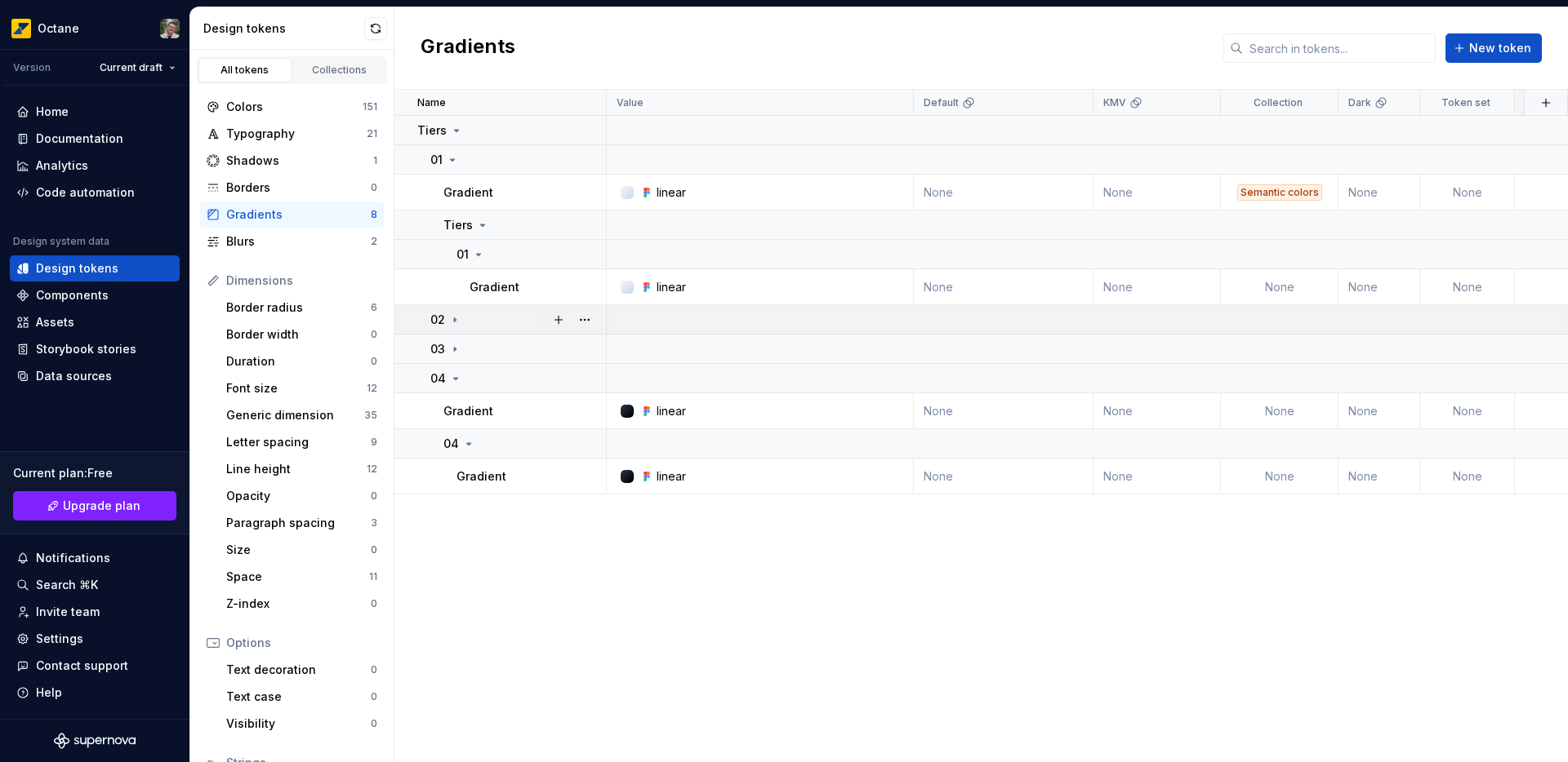
click at [462, 307] on td "02" at bounding box center [500, 320] width 213 height 29
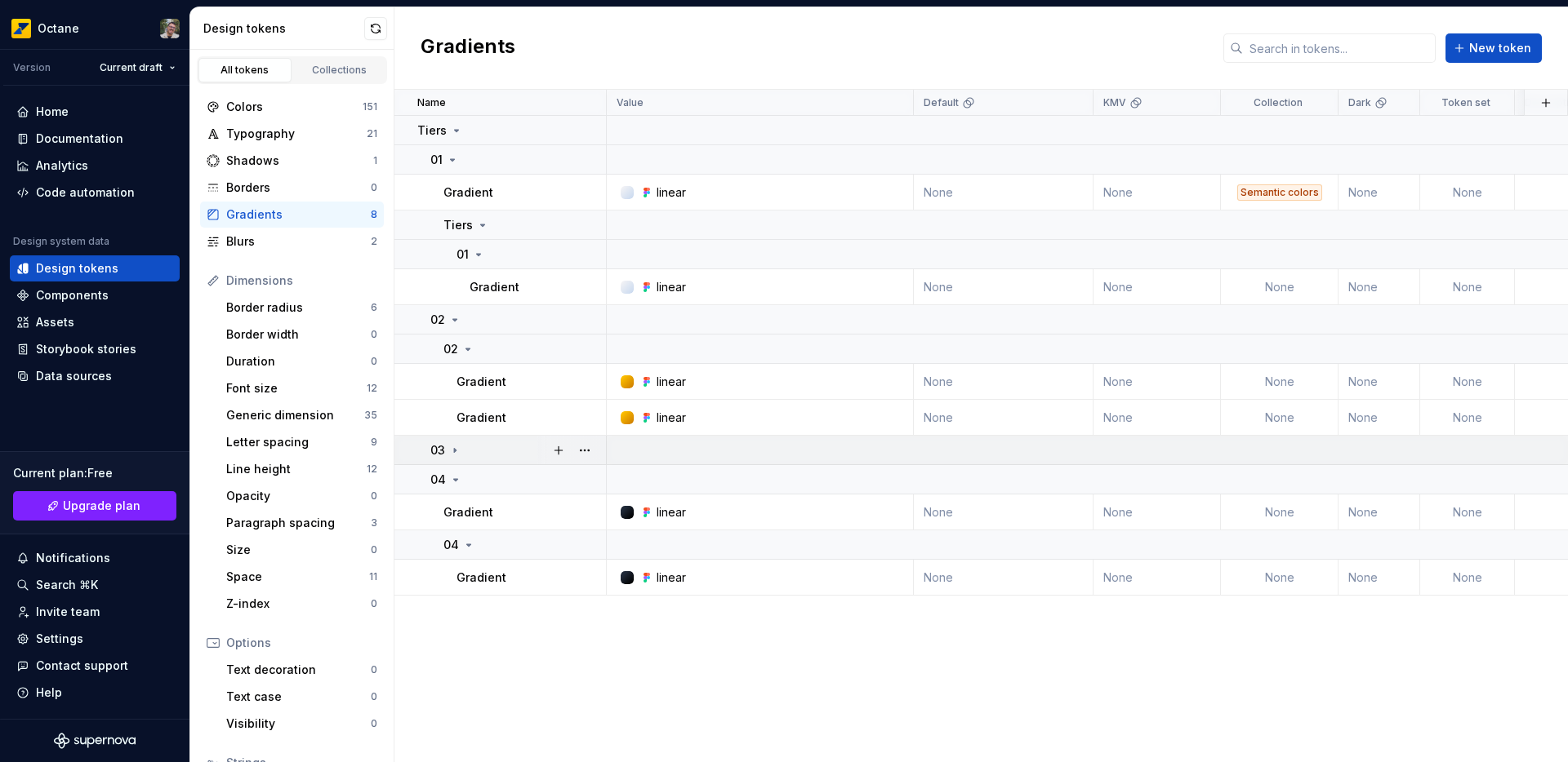
click at [475, 454] on div "03" at bounding box center [518, 450] width 175 height 16
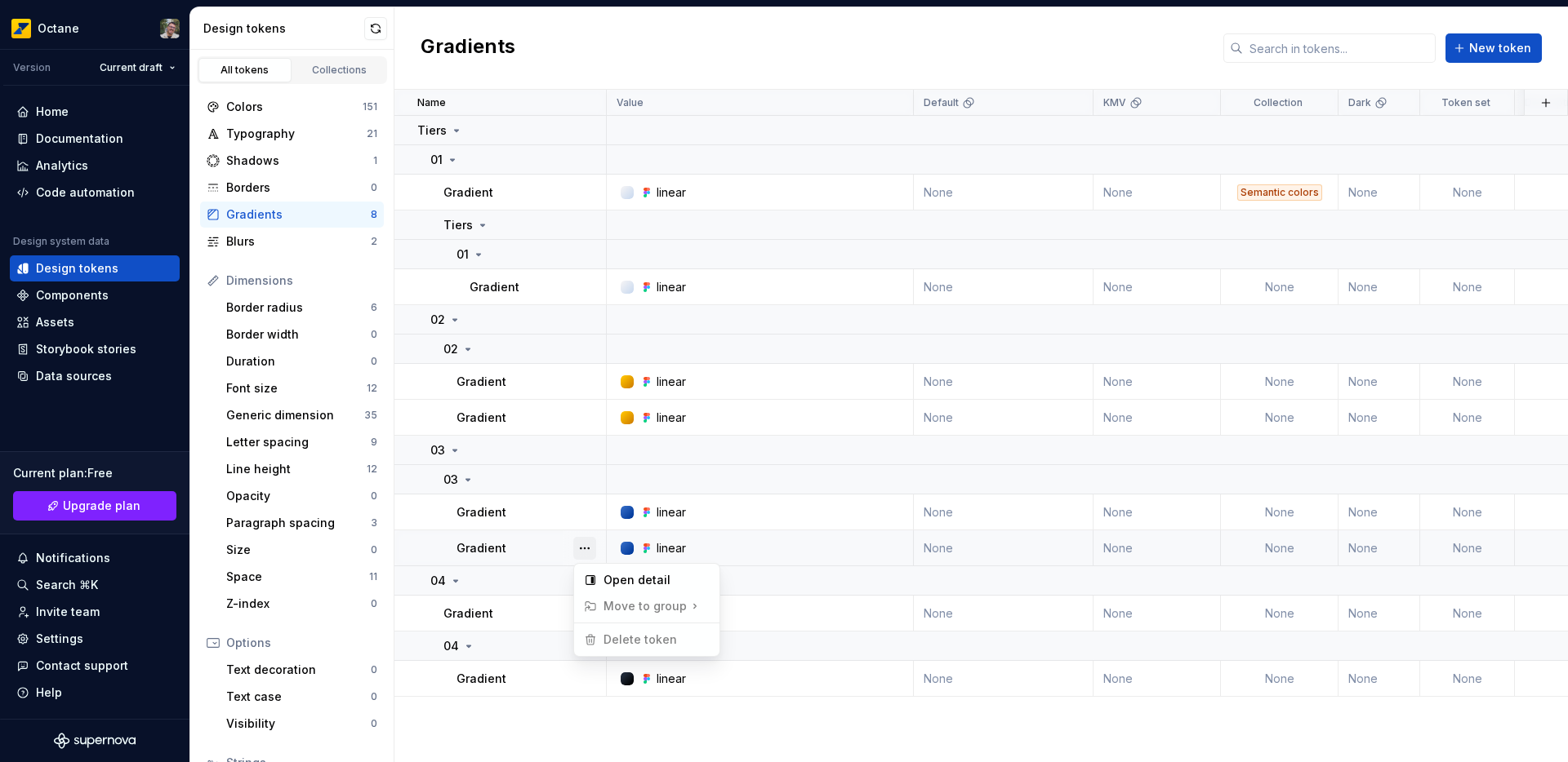
click at [582, 544] on button "button" at bounding box center [584, 549] width 22 height 22
click at [634, 586] on div "Open detail" at bounding box center [656, 580] width 106 height 16
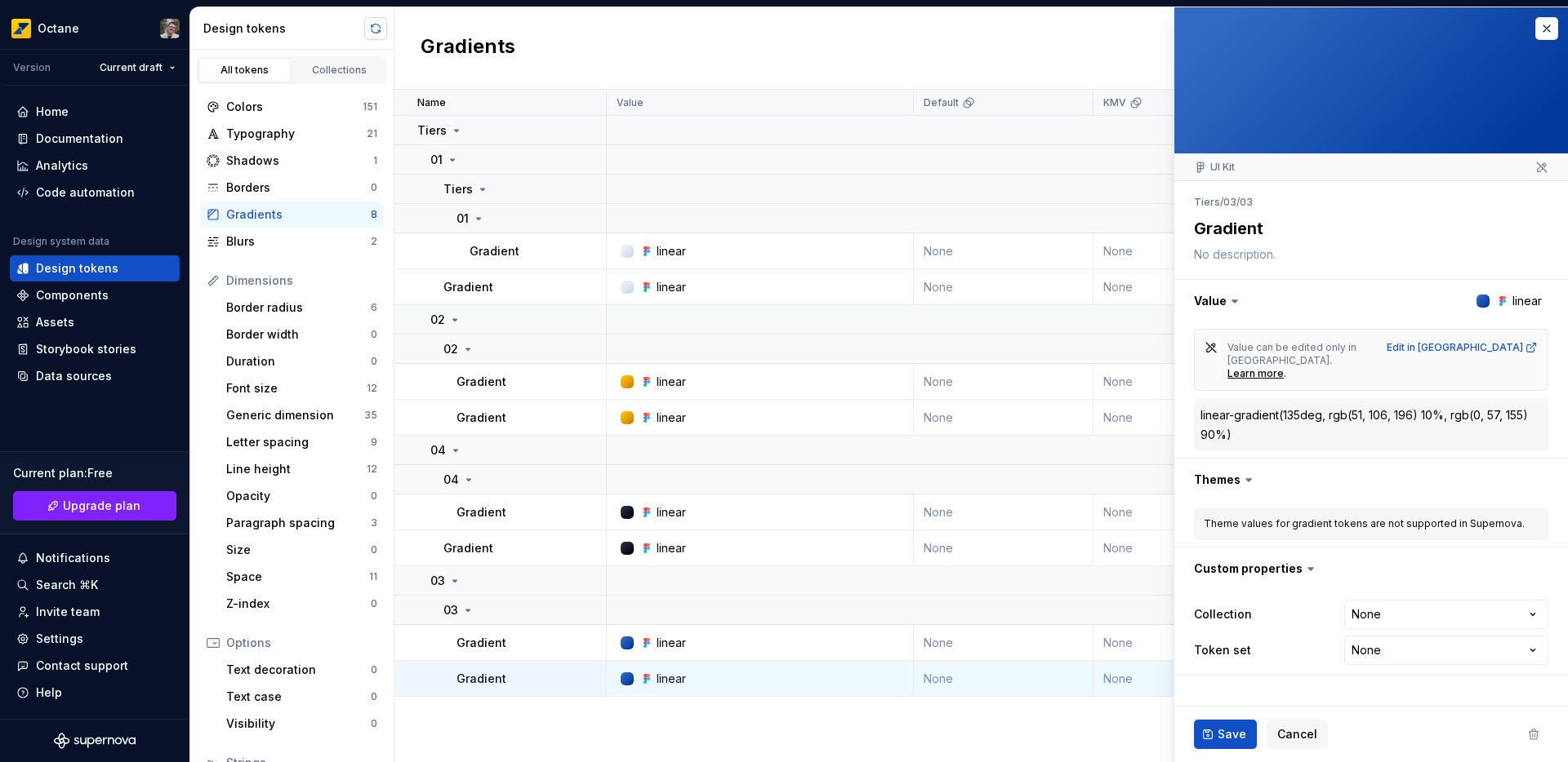
click at [364, 27] on button "button" at bounding box center [375, 29] width 22 height 22
click at [375, 25] on button "button" at bounding box center [375, 29] width 22 height 22
type textarea "*"
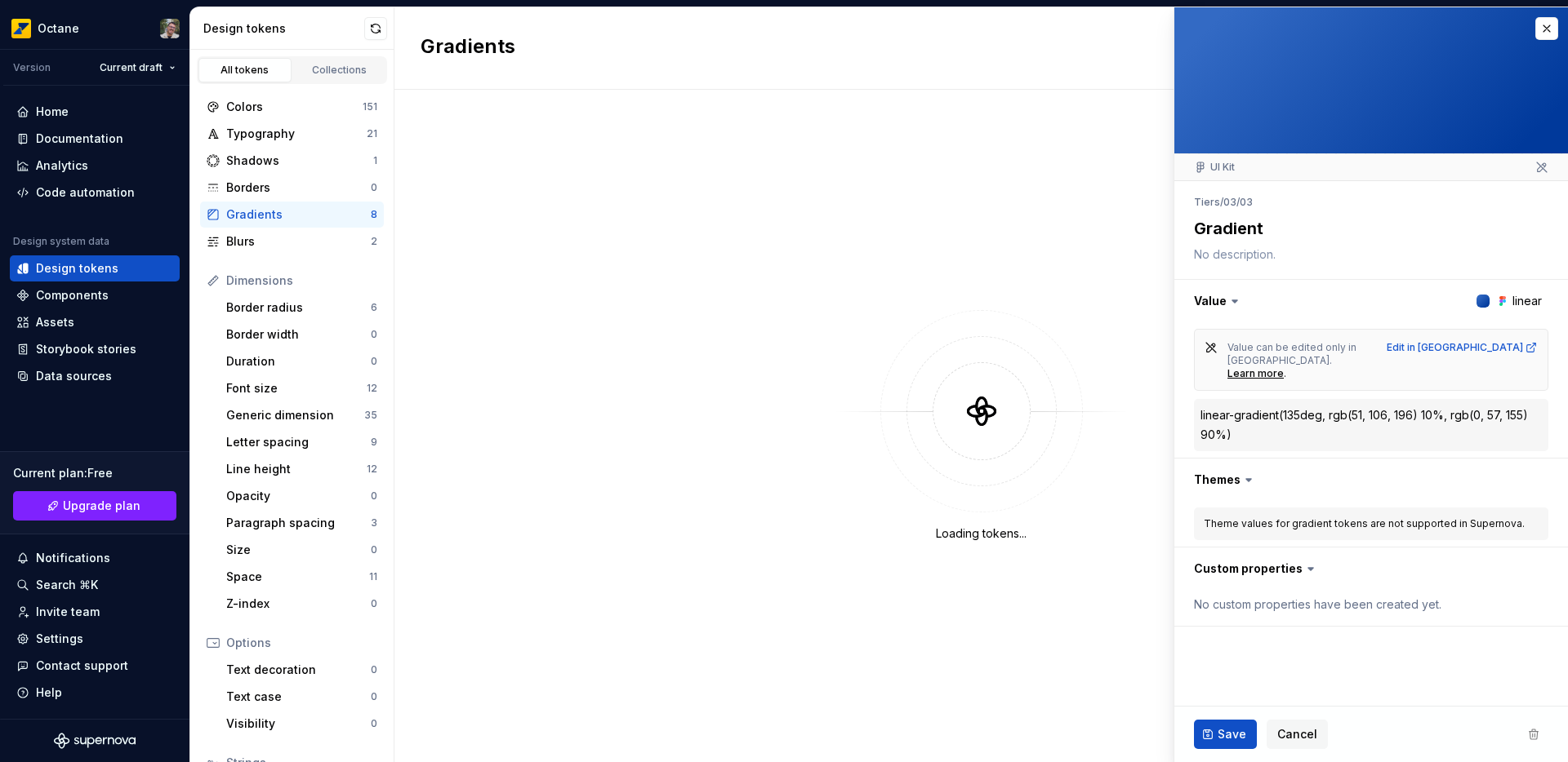
type textarea "*"
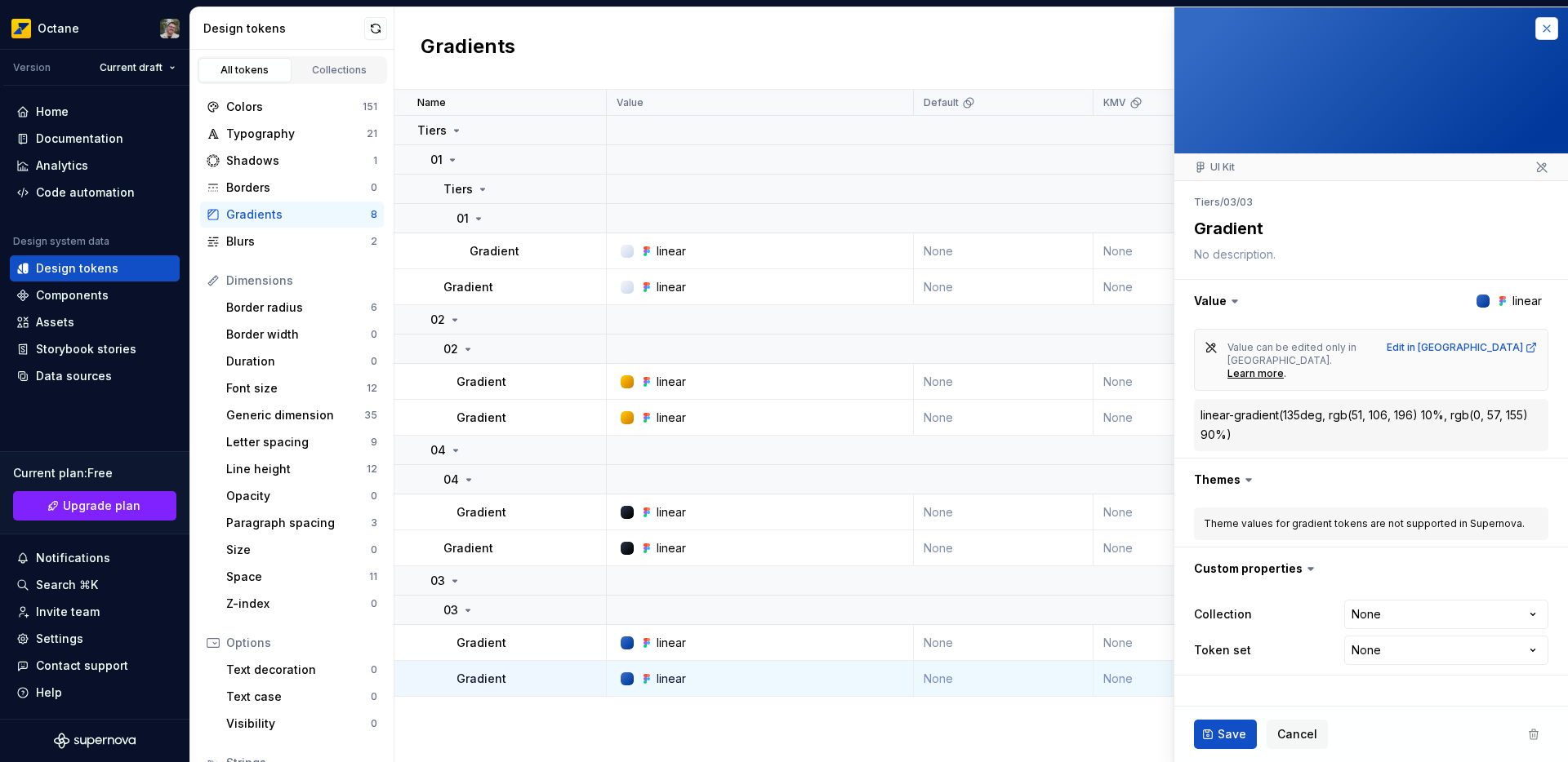
click at [1544, 31] on button "button" at bounding box center [1546, 29] width 22 height 22
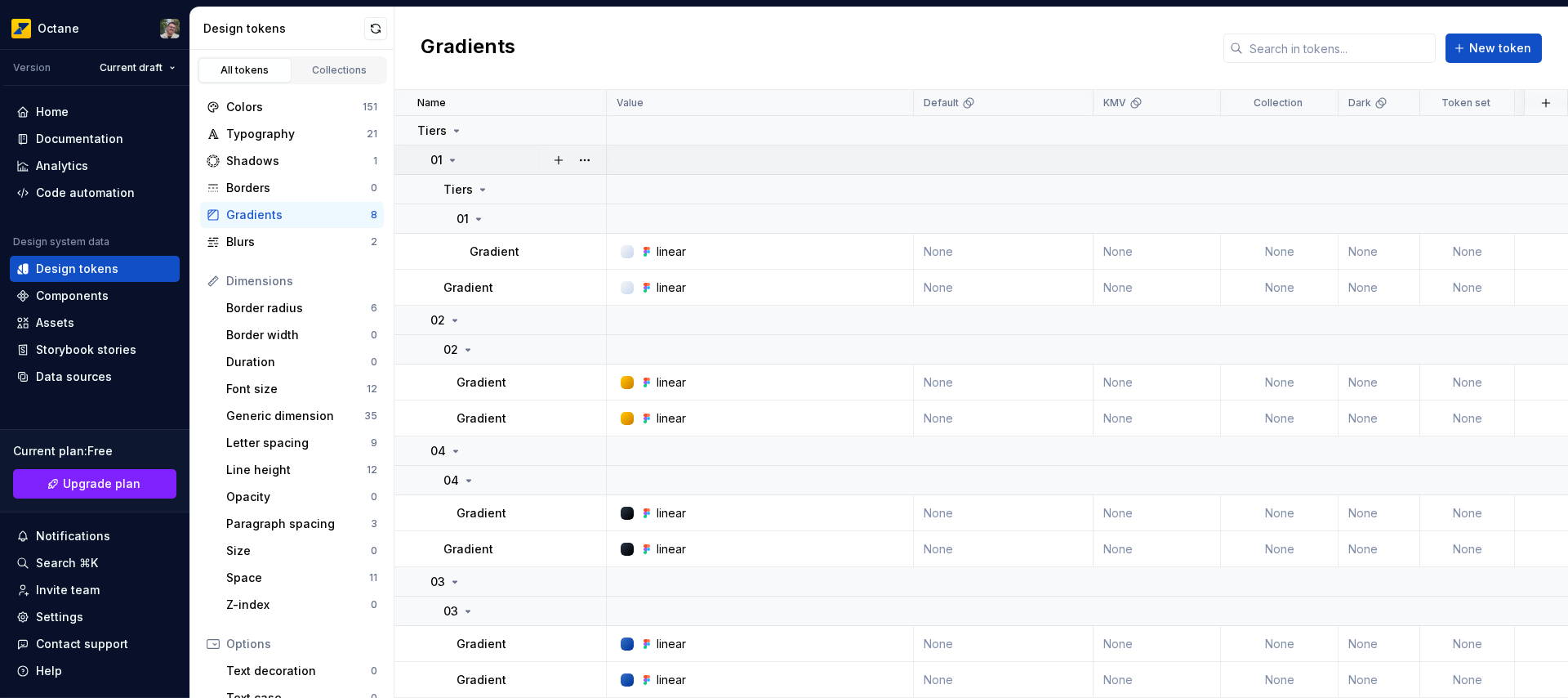
click at [454, 157] on icon at bounding box center [452, 160] width 13 height 13
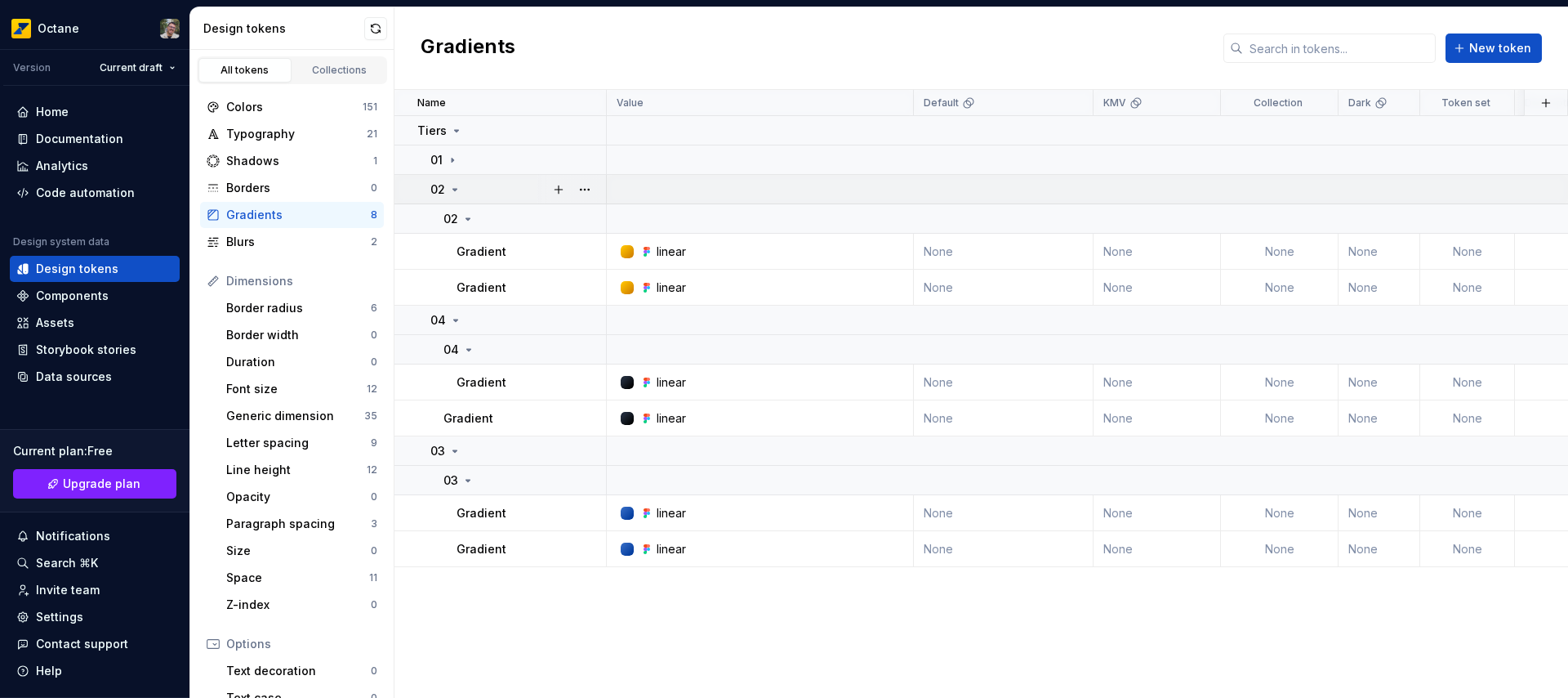
click at [450, 187] on icon at bounding box center [455, 189] width 13 height 13
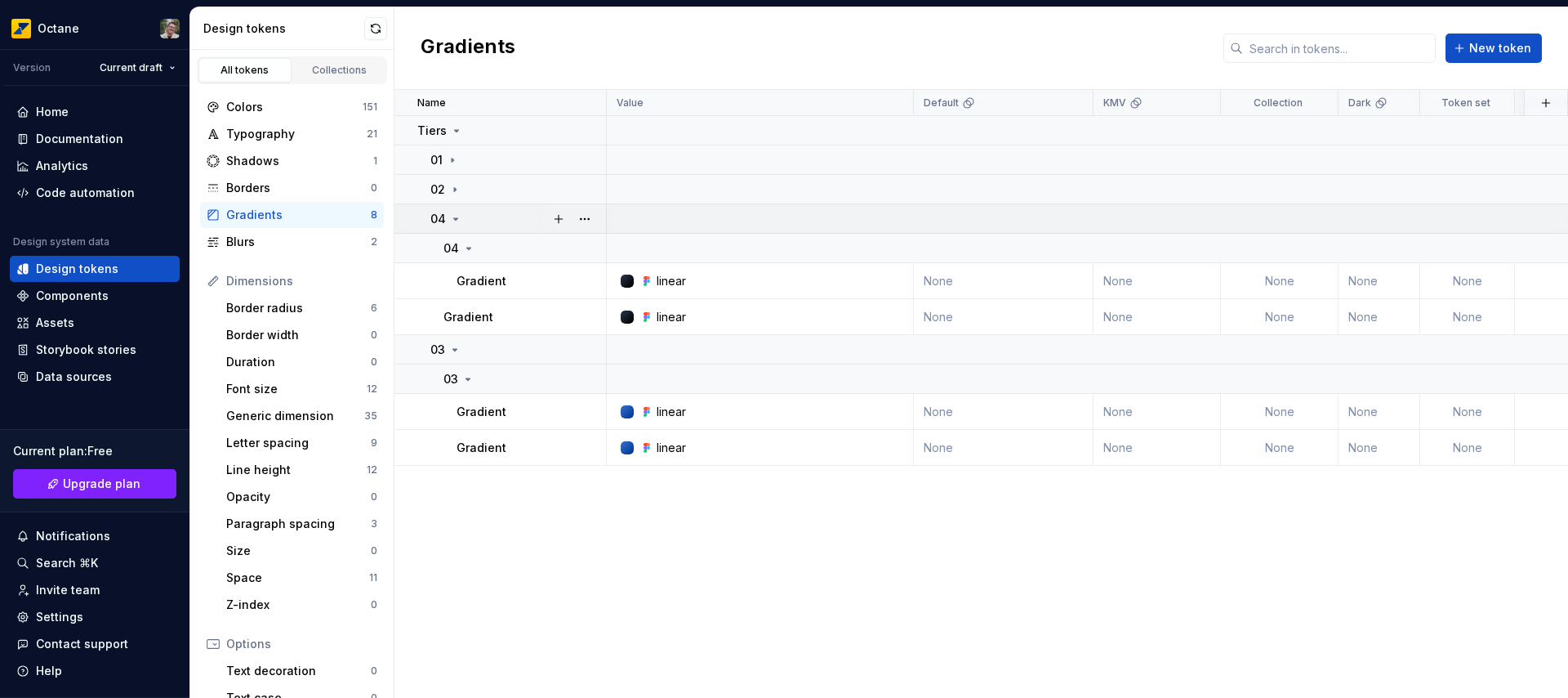
click at [454, 220] on icon at bounding box center [456, 219] width 13 height 13
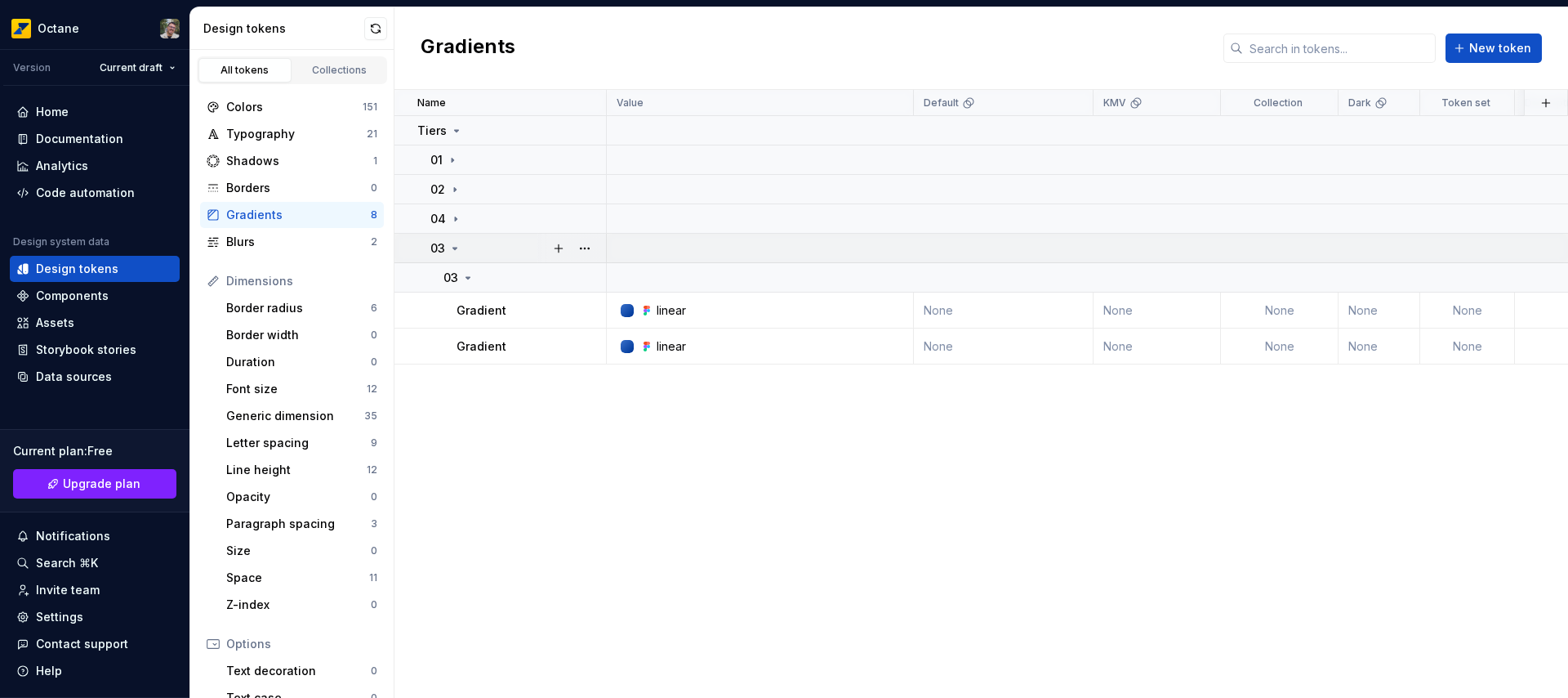
drag, startPoint x: 455, startPoint y: 250, endPoint x: 464, endPoint y: 253, distance: 9.5
click at [455, 250] on icon at bounding box center [455, 248] width 13 height 13
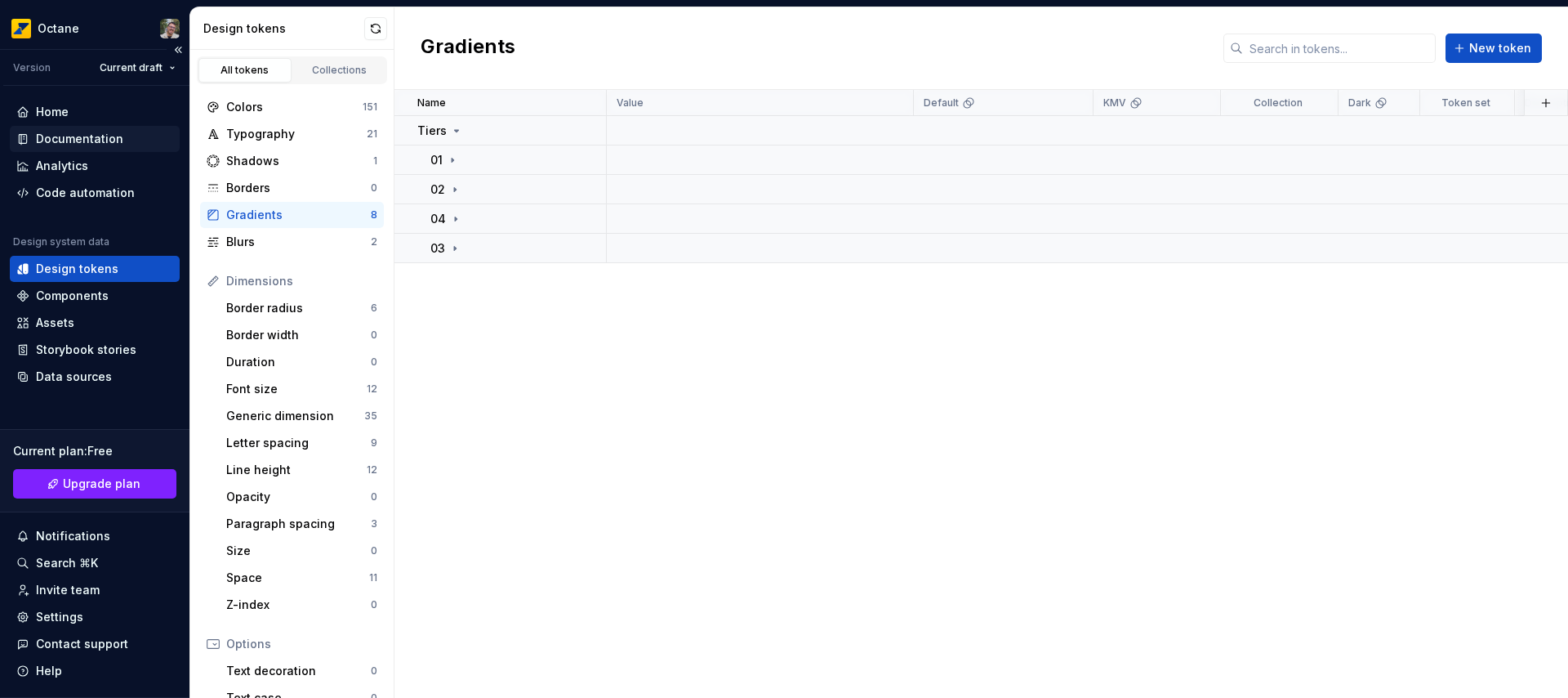
click at [63, 140] on div "Documentation" at bounding box center [80, 138] width 87 height 16
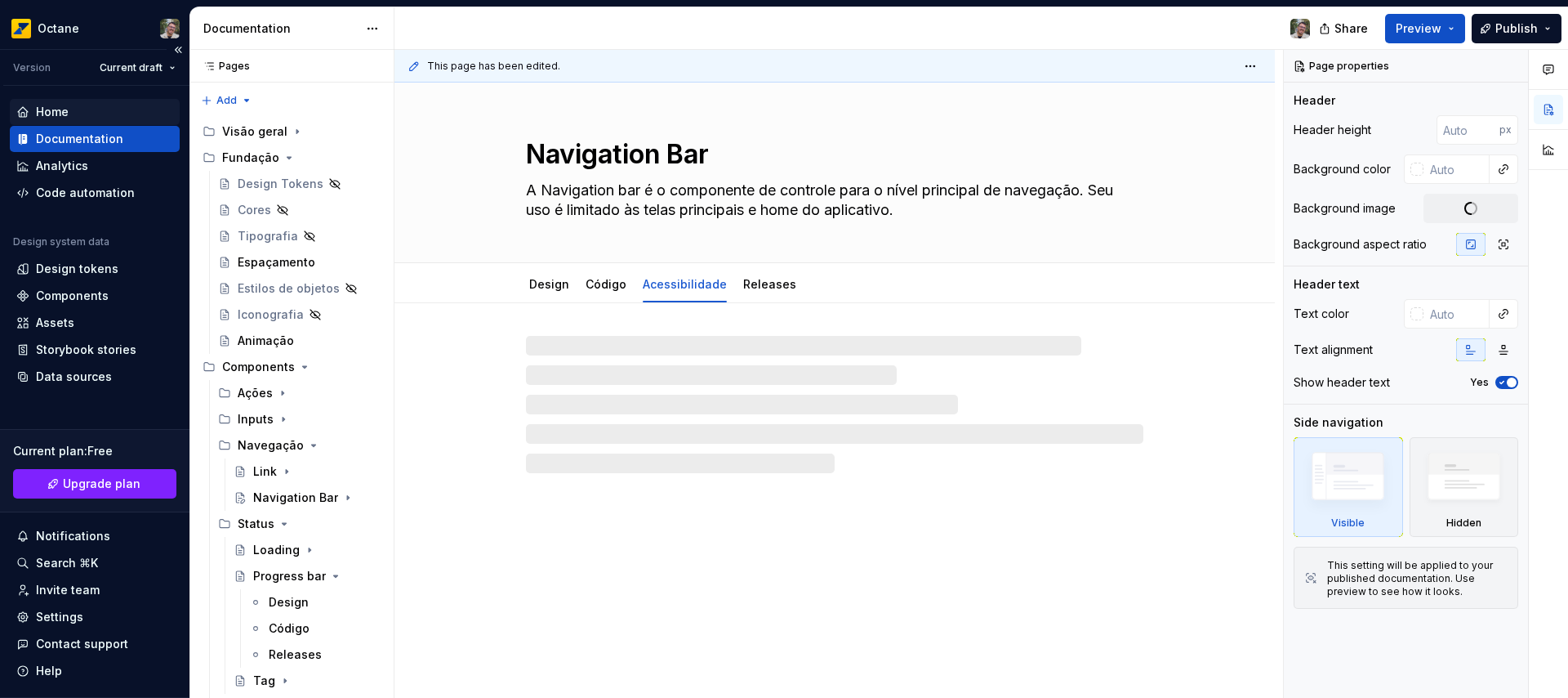
click at [52, 107] on div "Home" at bounding box center [53, 112] width 33 height 16
type textarea "*"
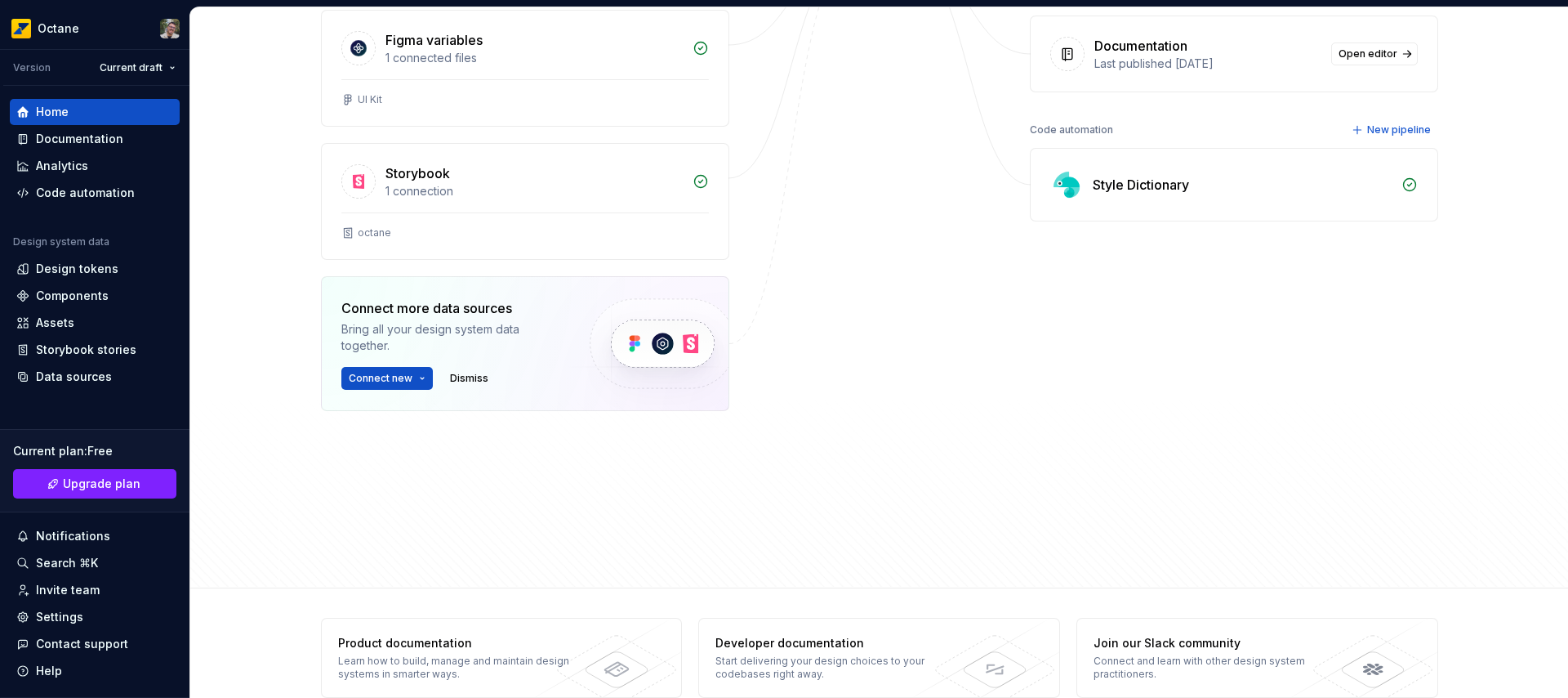
scroll to position [381, 0]
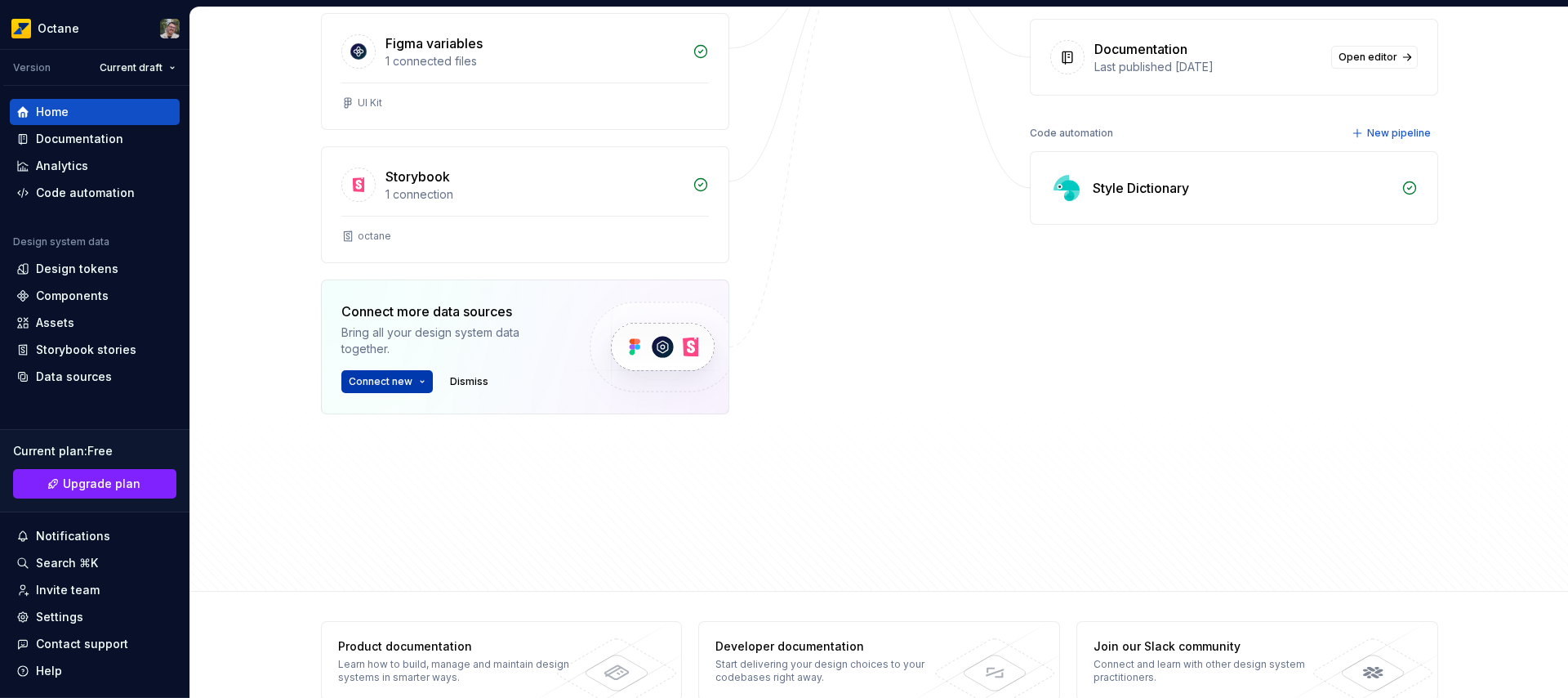
click at [413, 383] on button "Connect new" at bounding box center [387, 381] width 92 height 22
click at [844, 392] on div at bounding box center [879, 173] width 163 height 645
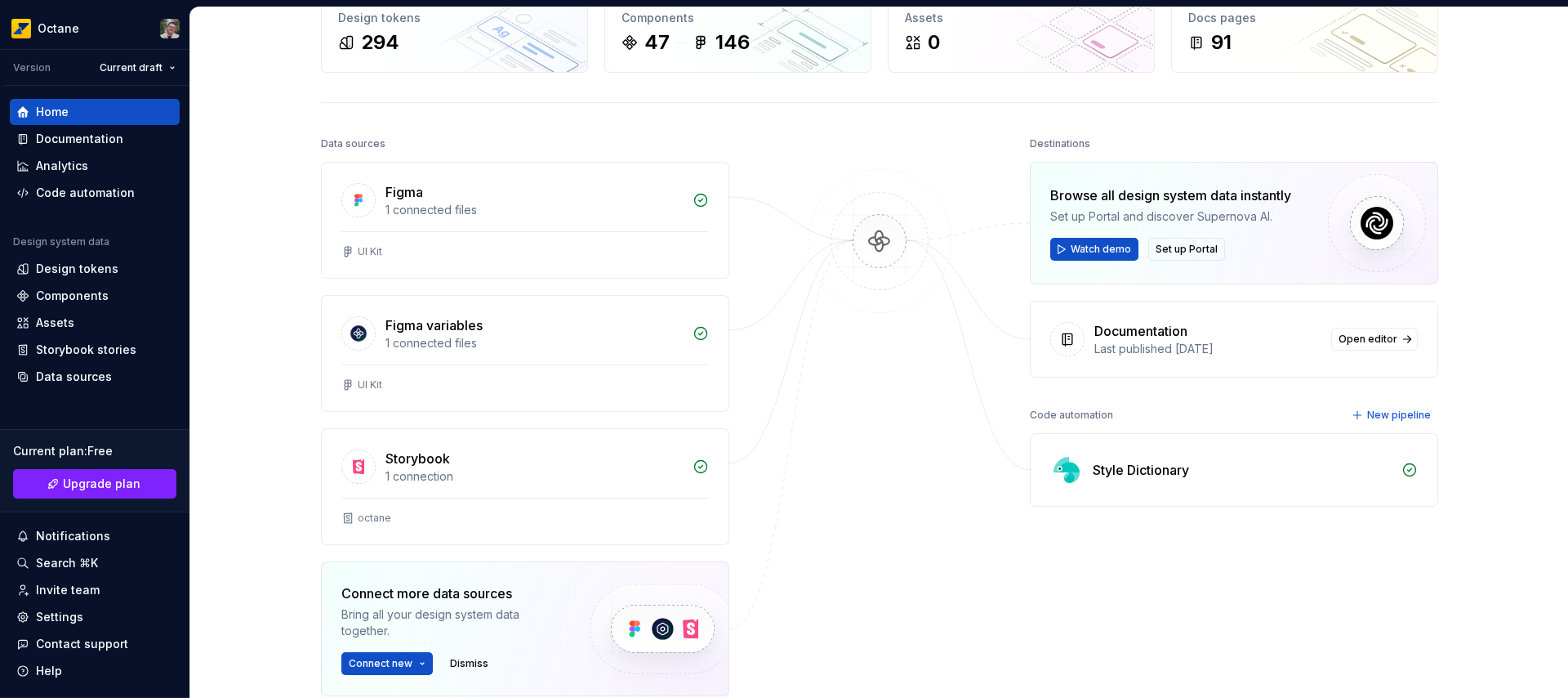
scroll to position [0, 0]
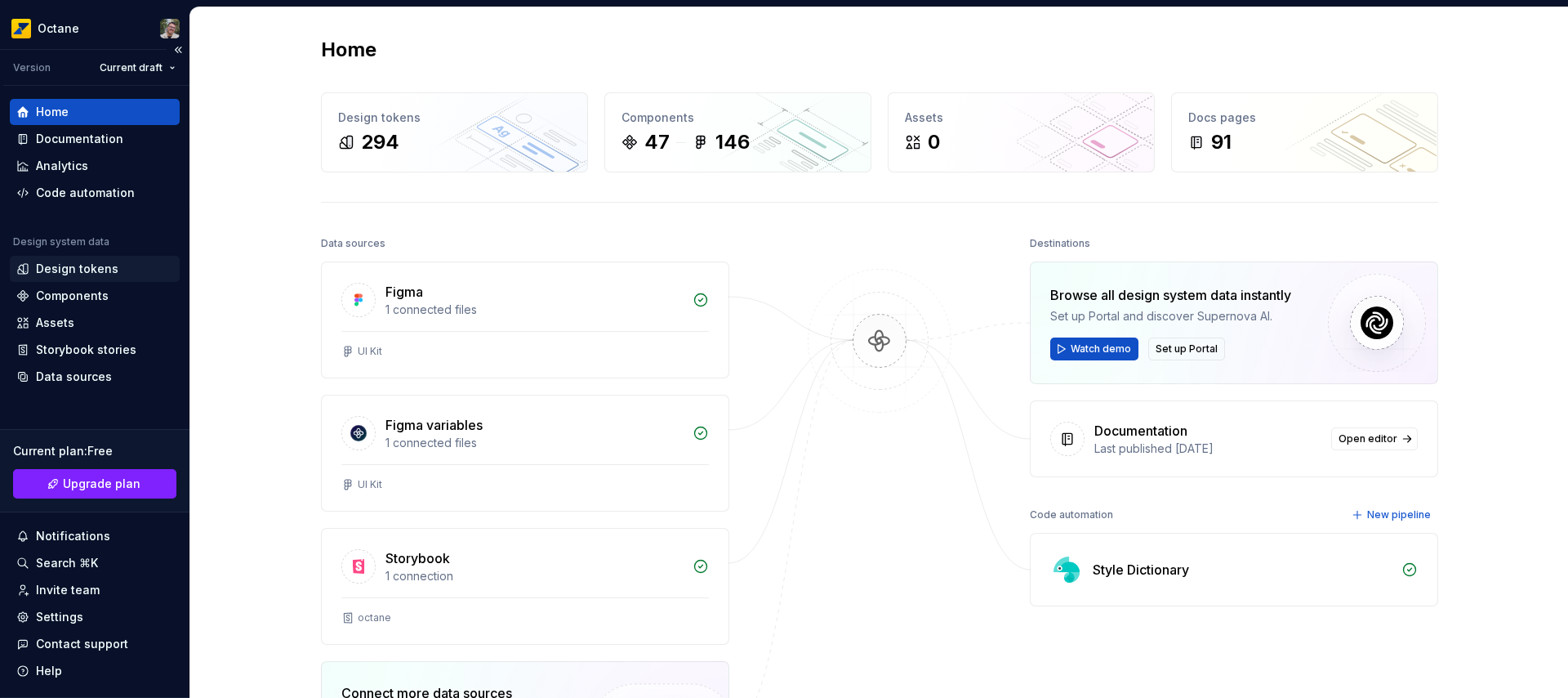
click at [88, 269] on div "Design tokens" at bounding box center [77, 268] width 82 height 16
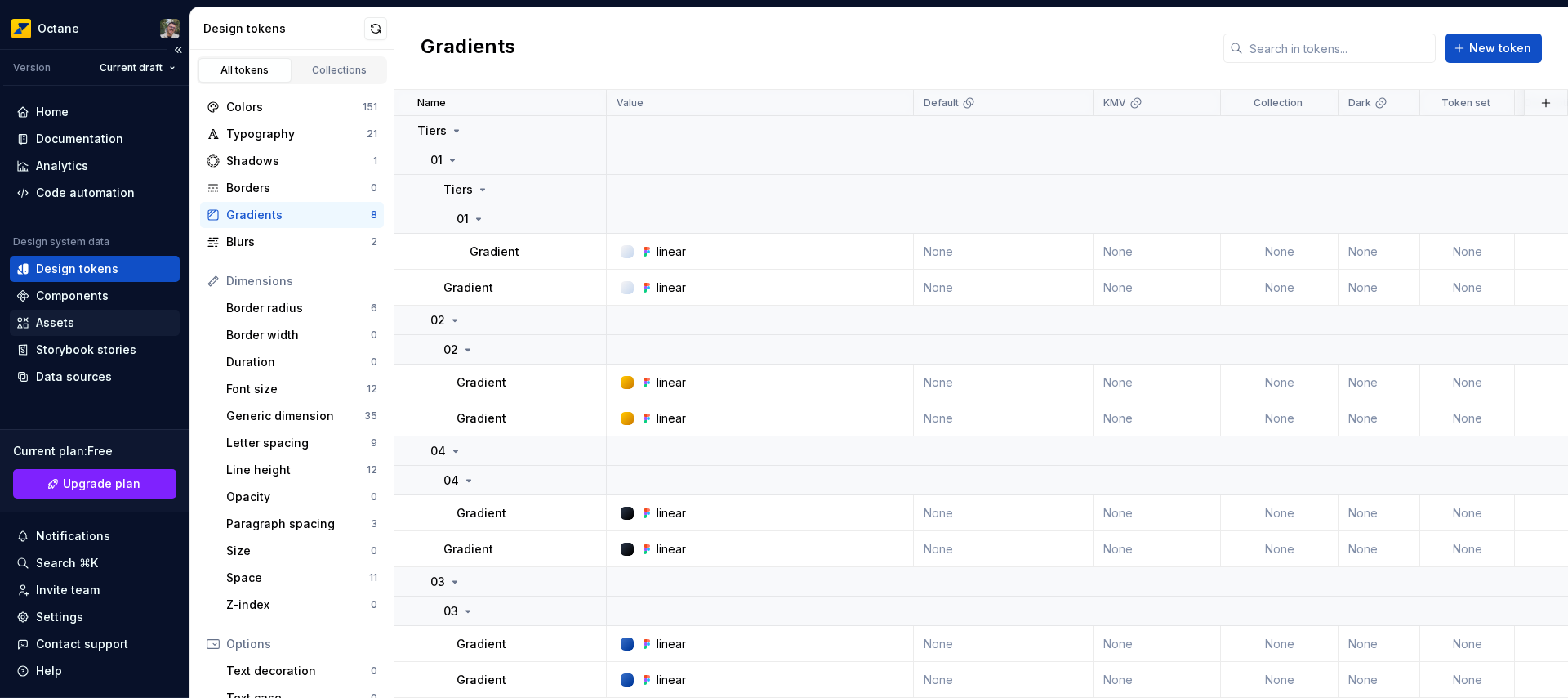
click at [79, 316] on div "Assets" at bounding box center [94, 323] width 156 height 16
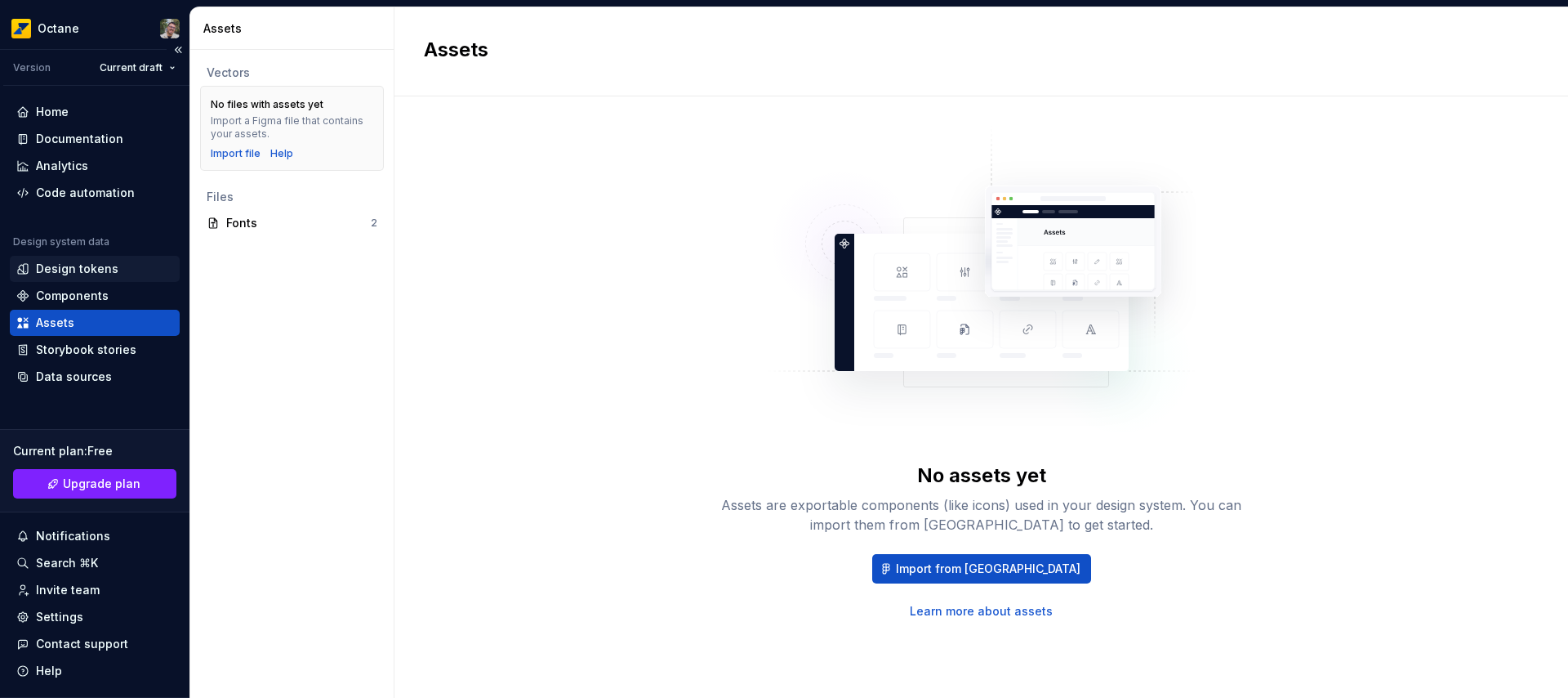
click at [81, 265] on div "Design tokens" at bounding box center [77, 268] width 82 height 16
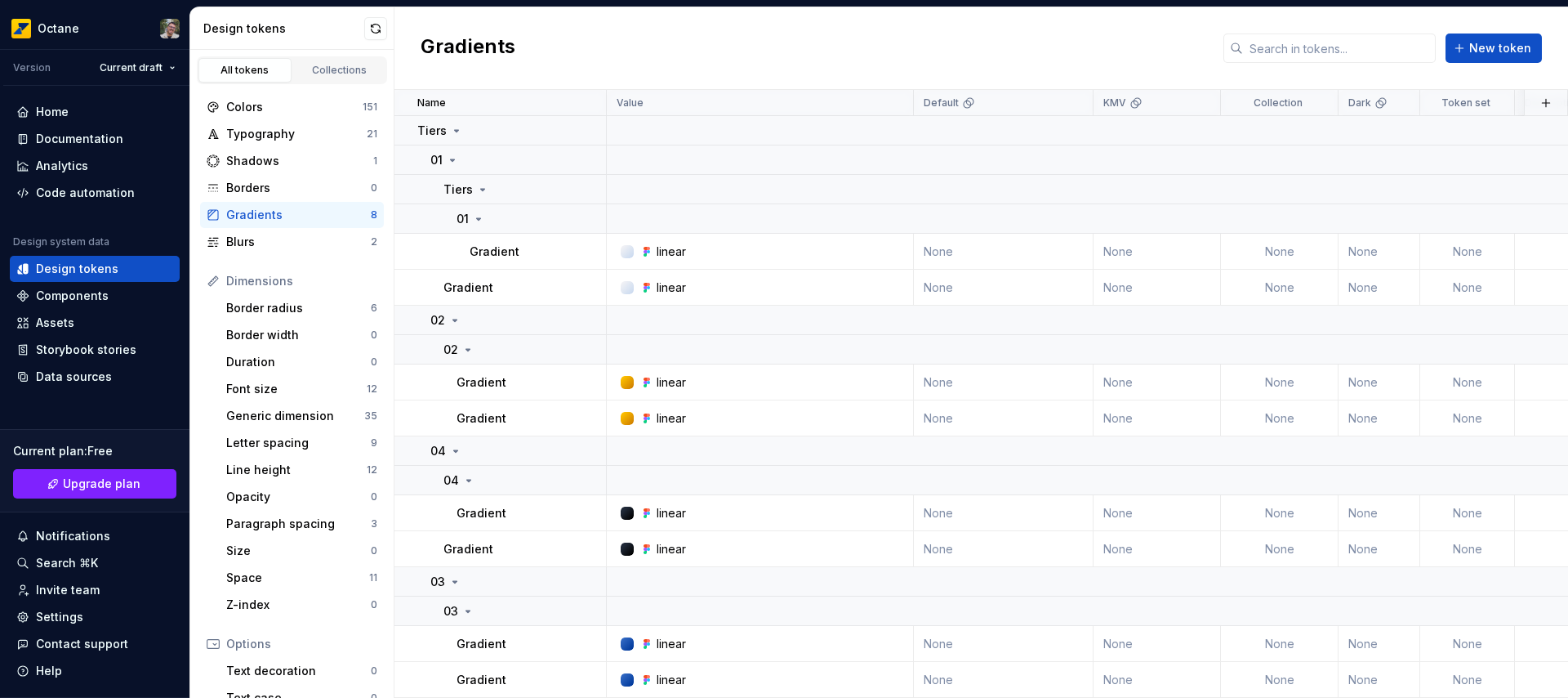
click at [990, 38] on div "Gradients New token" at bounding box center [980, 48] width 1173 height 82
click at [86, 368] on div "Data sources" at bounding box center [74, 376] width 76 height 16
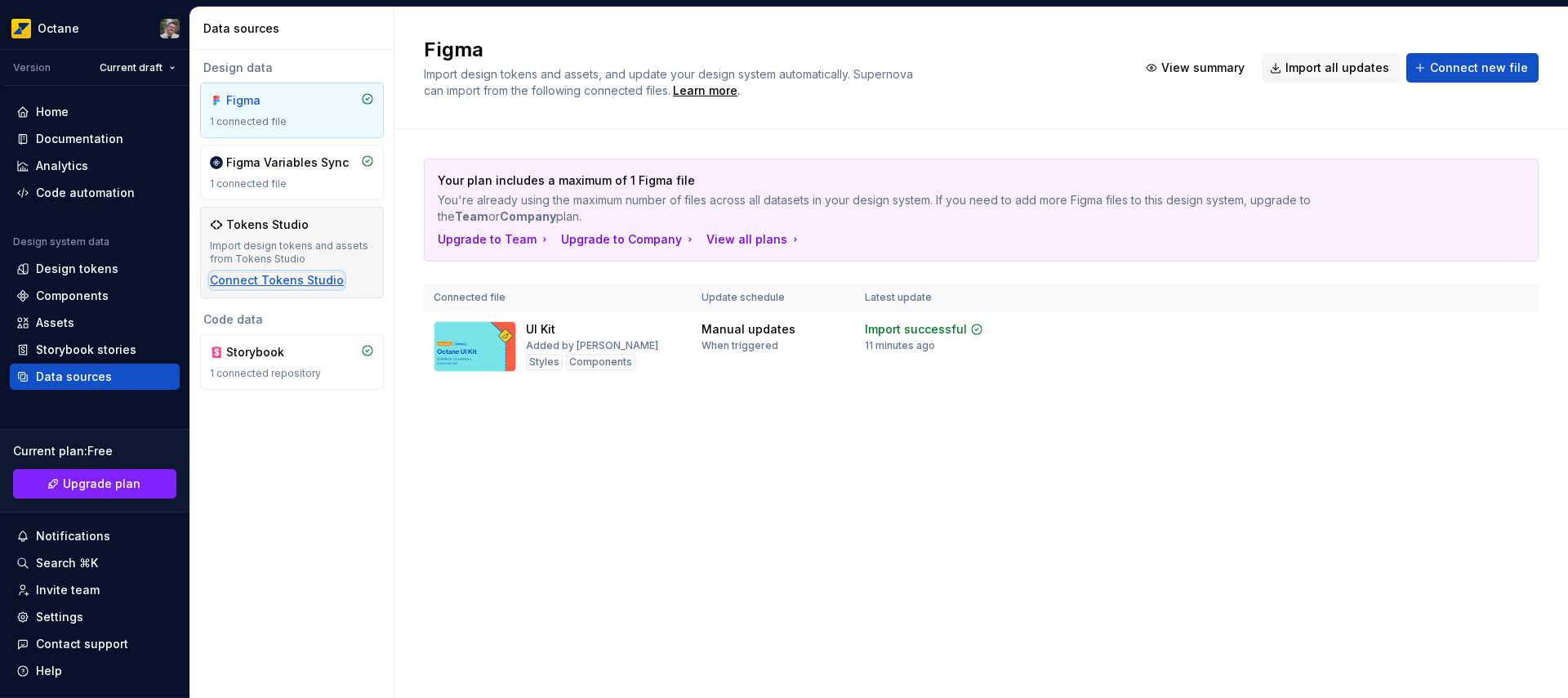
click at [258, 282] on div "Connect Tokens Studio" at bounding box center [277, 280] width 134 height 16
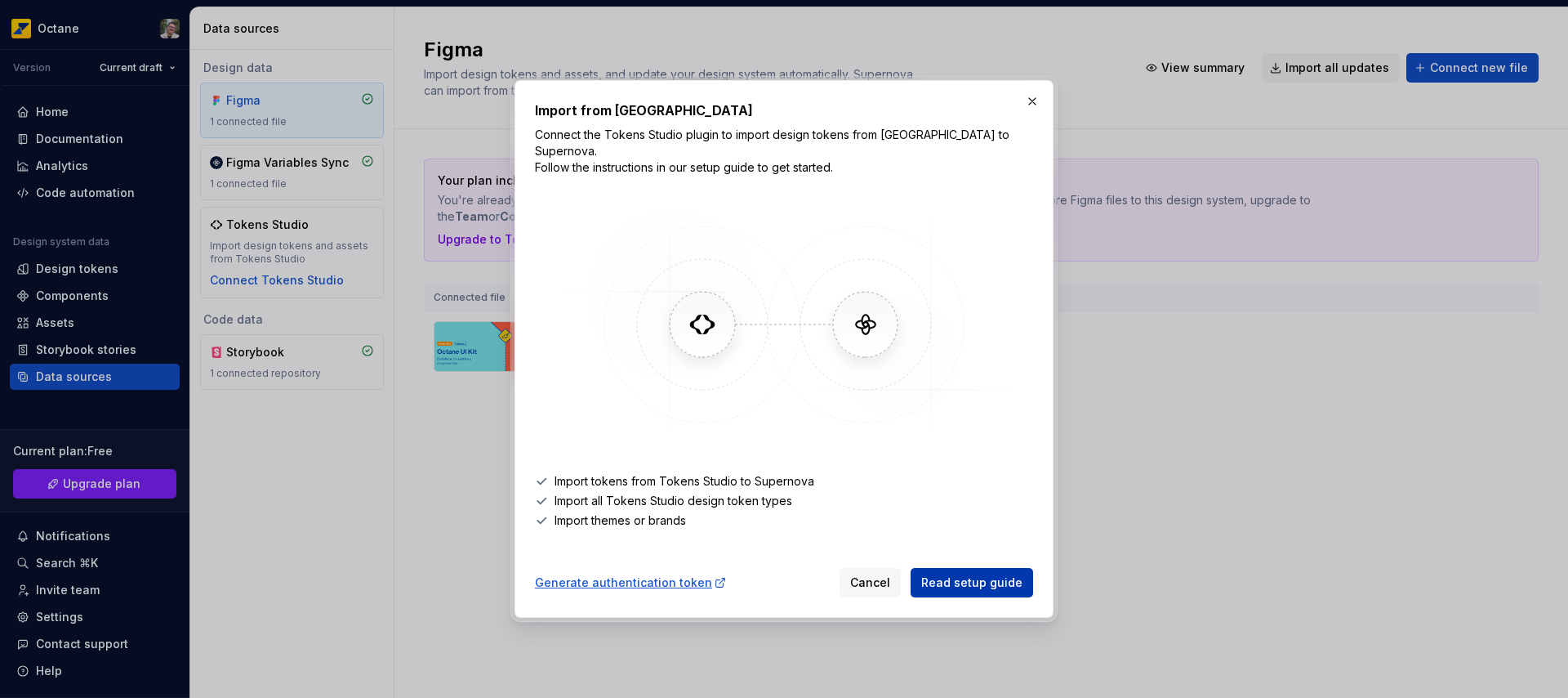
click at [953, 580] on span "Read setup guide" at bounding box center [971, 582] width 101 height 16
